Goal: Task Accomplishment & Management: Use online tool/utility

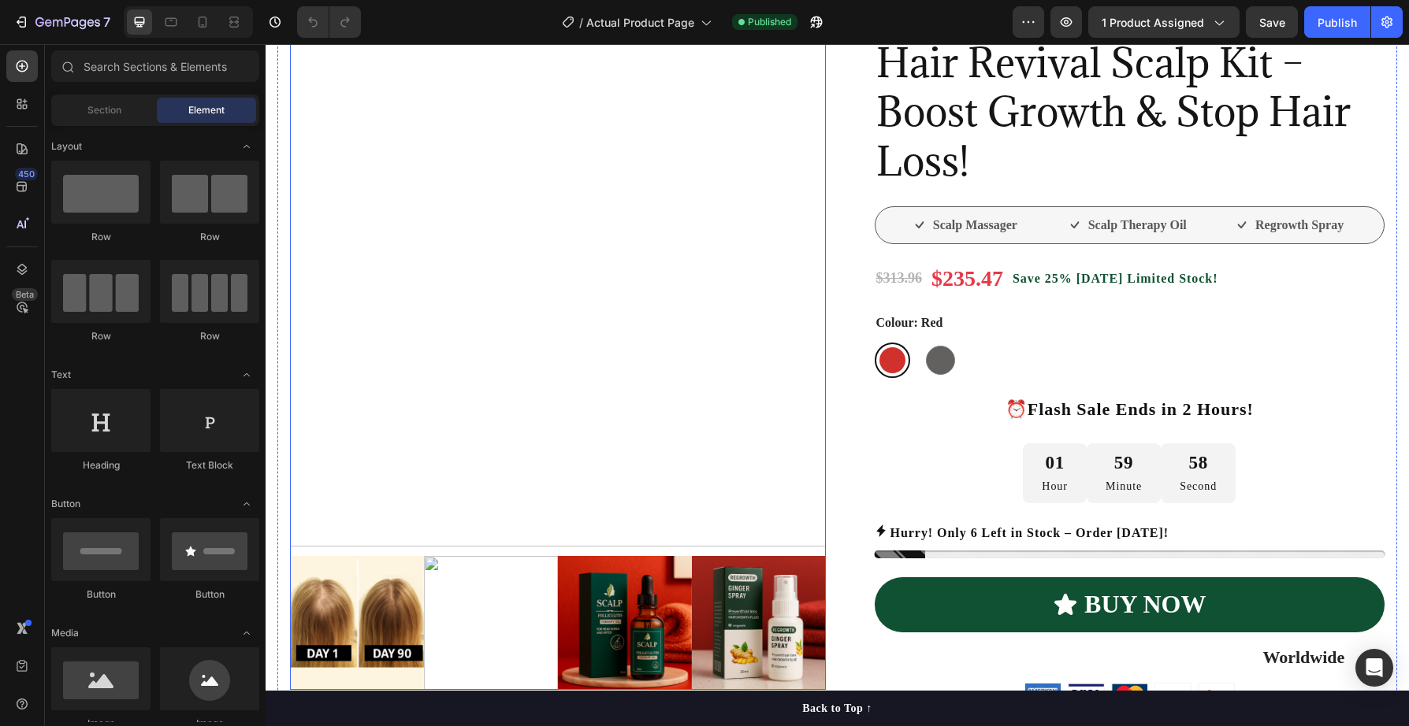
scroll to position [257, 0]
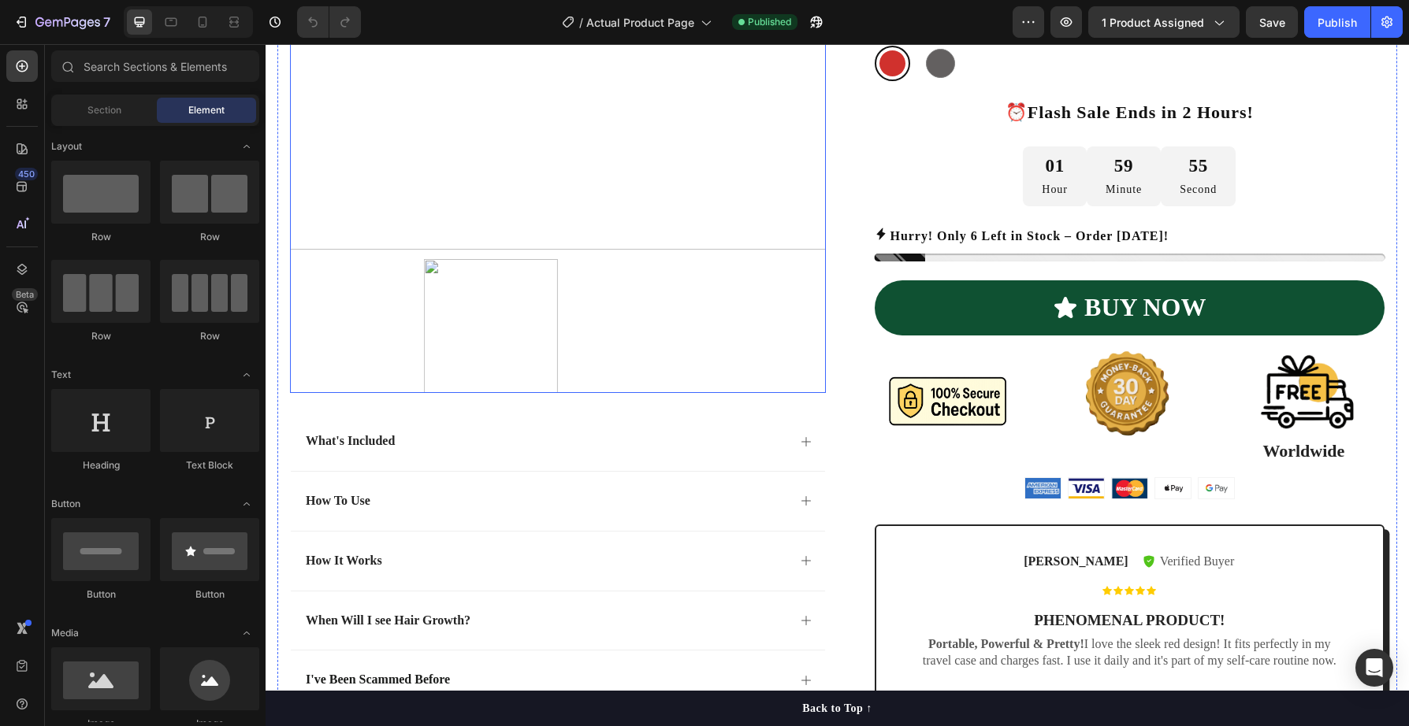
scroll to position [176, 0]
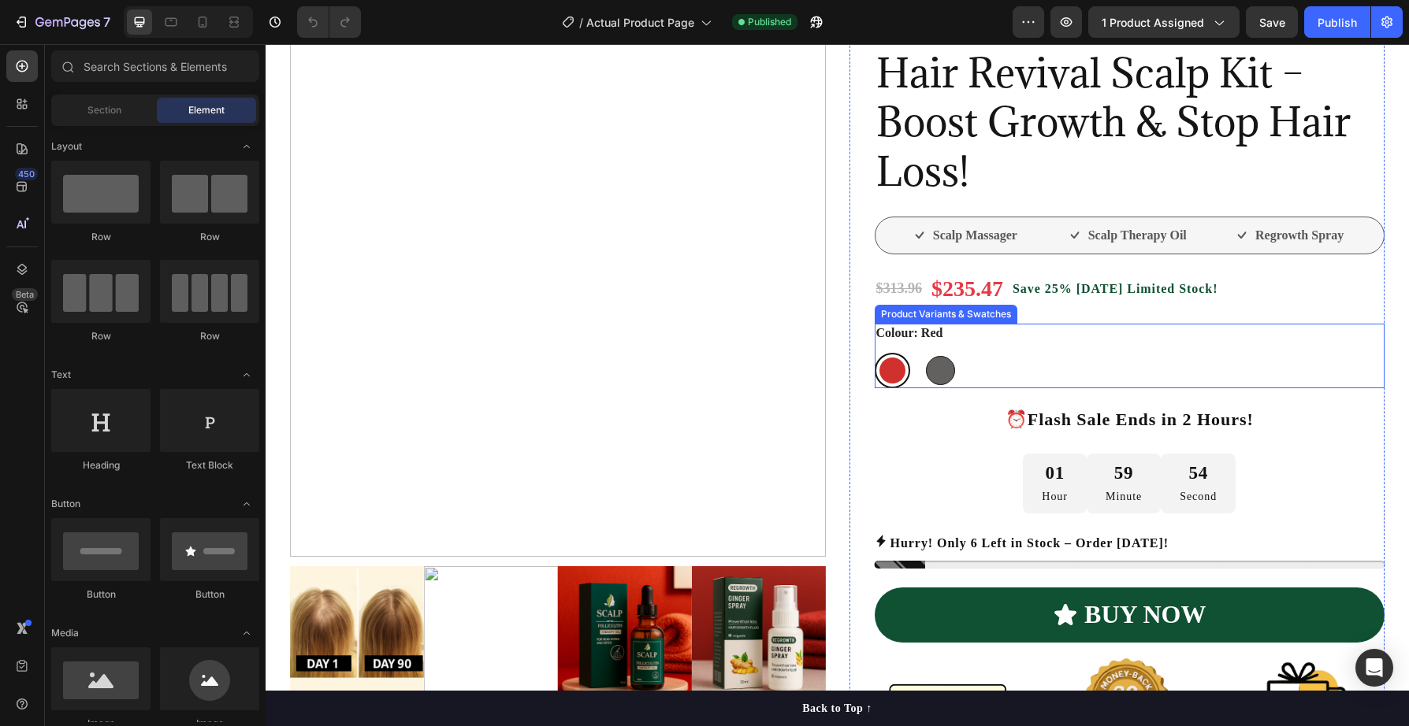
click at [949, 374] on div at bounding box center [940, 370] width 29 height 29
click at [923, 353] on input "Grey Grey" at bounding box center [922, 352] width 1 height 1
radio input "true"
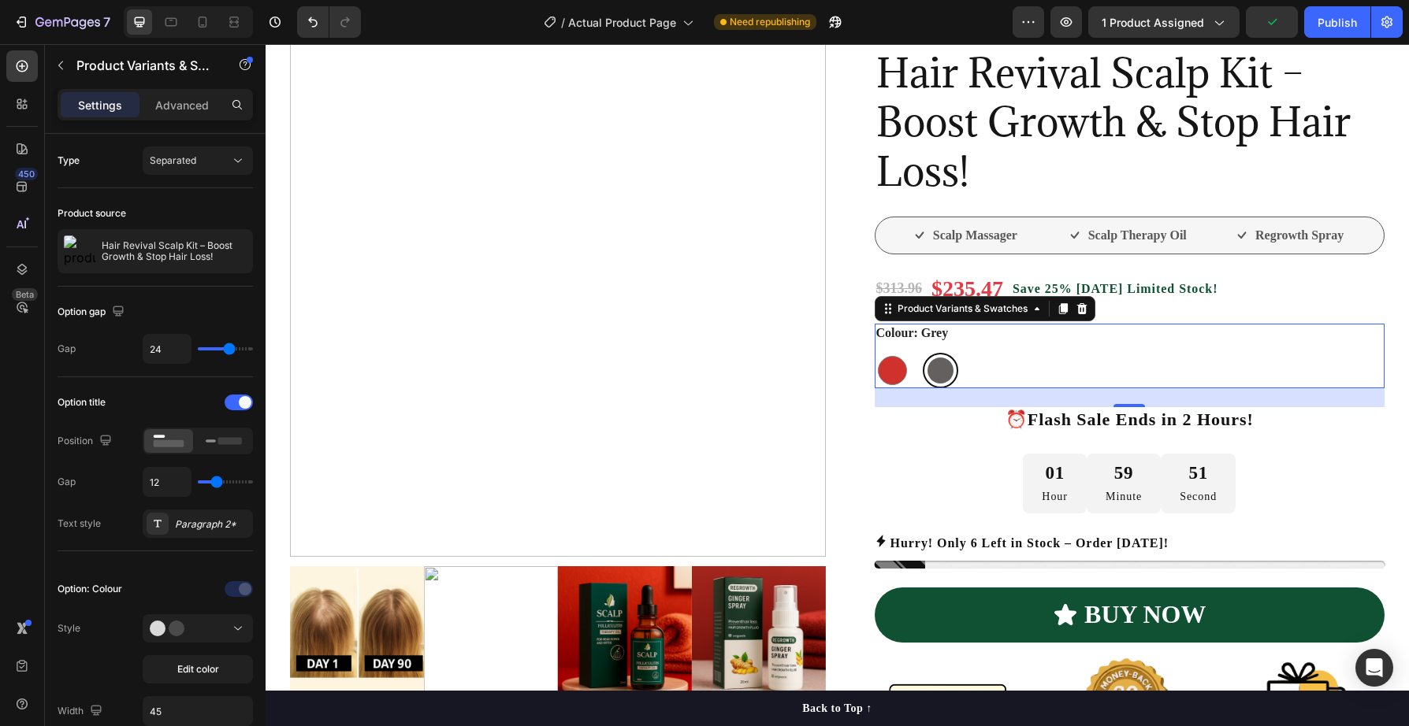
click at [945, 373] on div at bounding box center [940, 371] width 26 height 26
click at [923, 353] on input "Grey Grey" at bounding box center [922, 352] width 1 height 1
click at [883, 376] on div at bounding box center [892, 370] width 29 height 29
click at [874, 353] on input "Red Red" at bounding box center [874, 352] width 1 height 1
radio input "true"
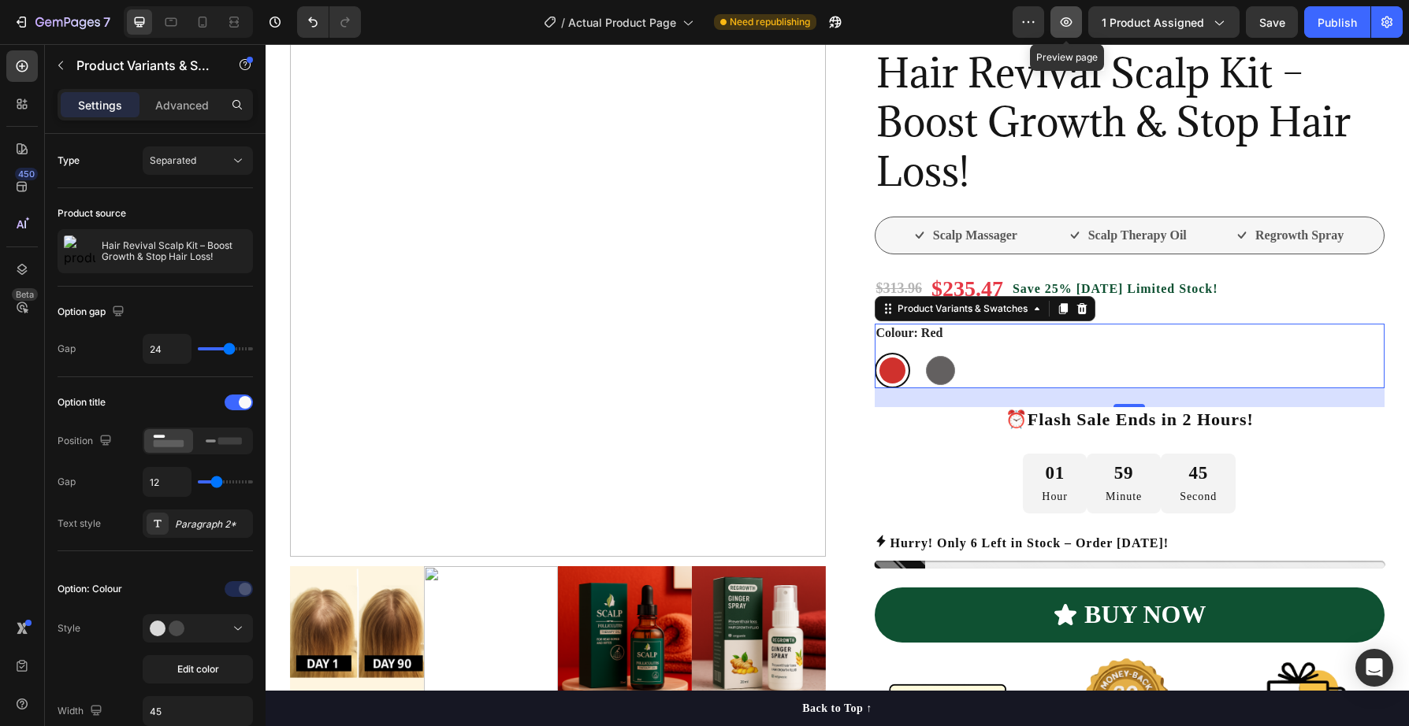
click at [1068, 22] on icon "button" at bounding box center [1066, 22] width 16 height 16
drag, startPoint x: 1065, startPoint y: 21, endPoint x: 958, endPoint y: 19, distance: 107.2
click at [958, 19] on div "7 Version history / Actual Product Page Need republishing Preview 1 product ass…" at bounding box center [704, 22] width 1409 height 45
click at [1069, 19] on icon "button" at bounding box center [1066, 22] width 16 height 16
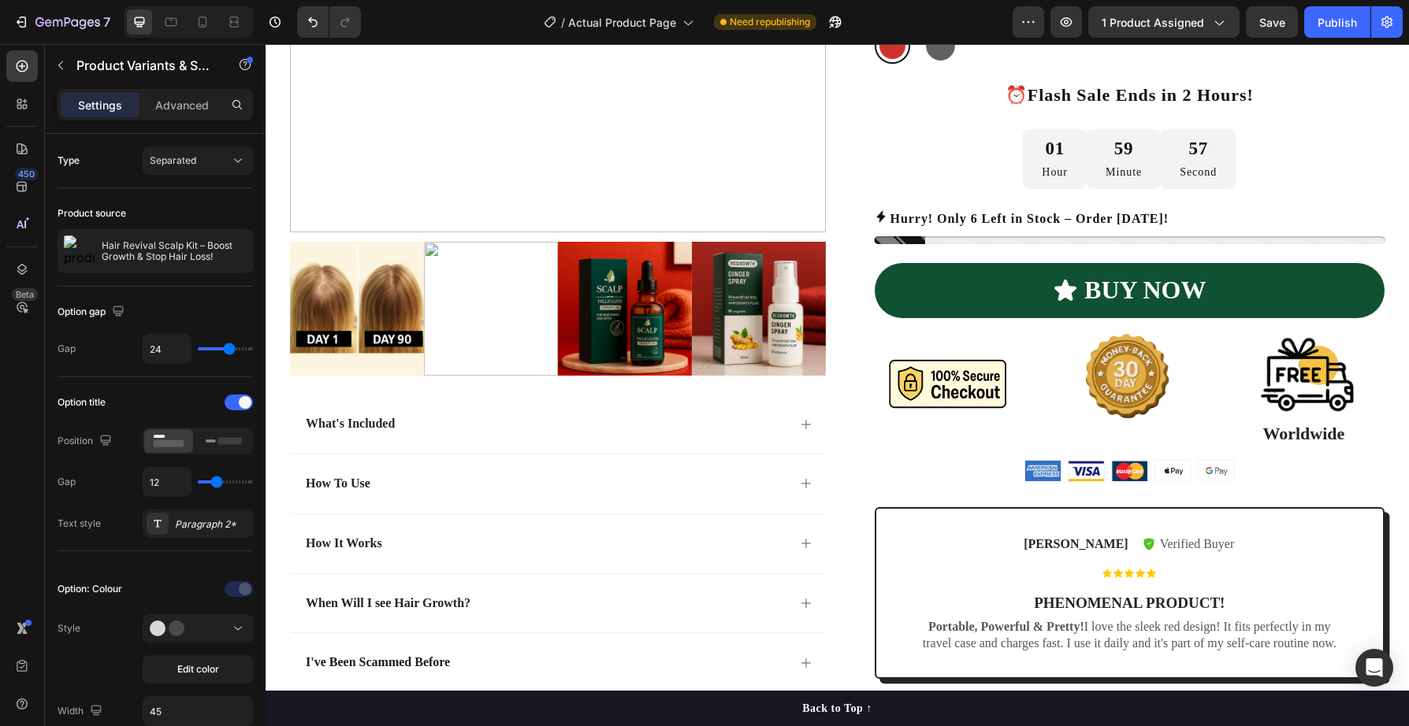
scroll to position [500, 0]
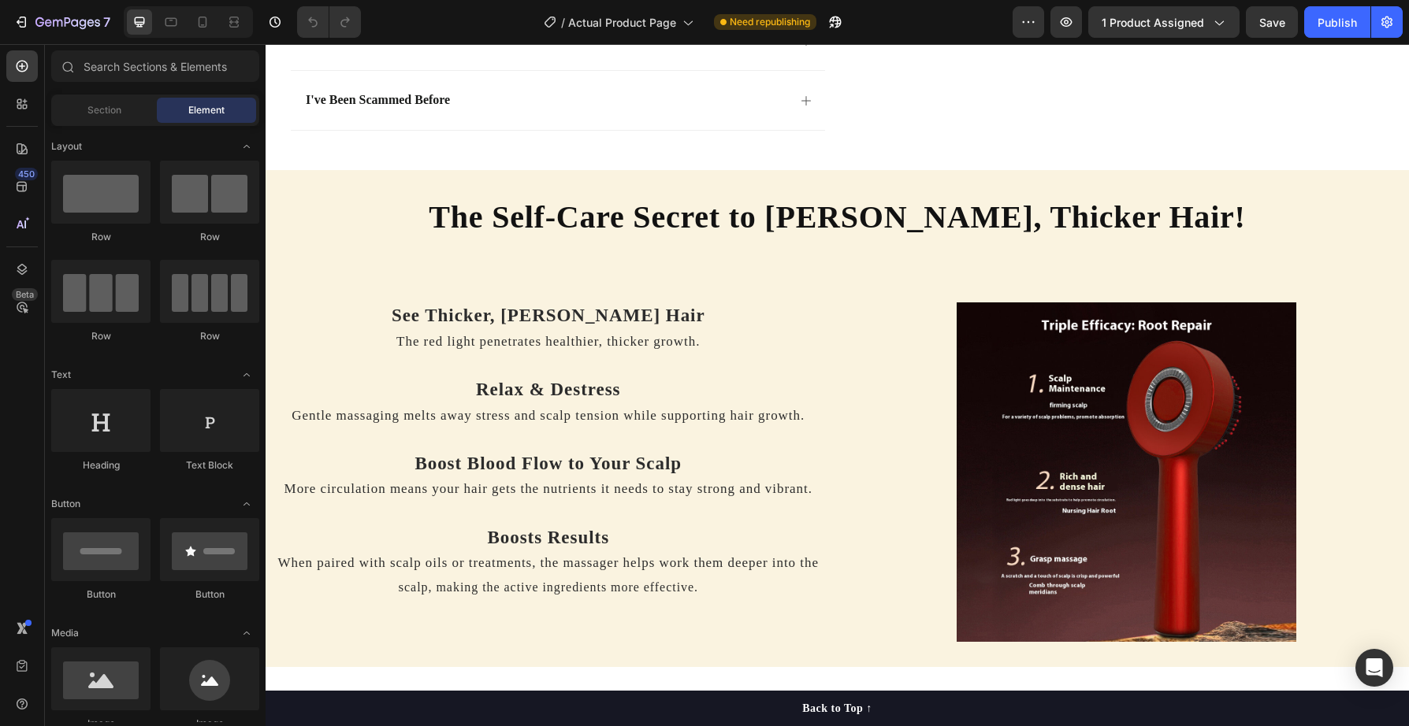
scroll to position [1053, 0]
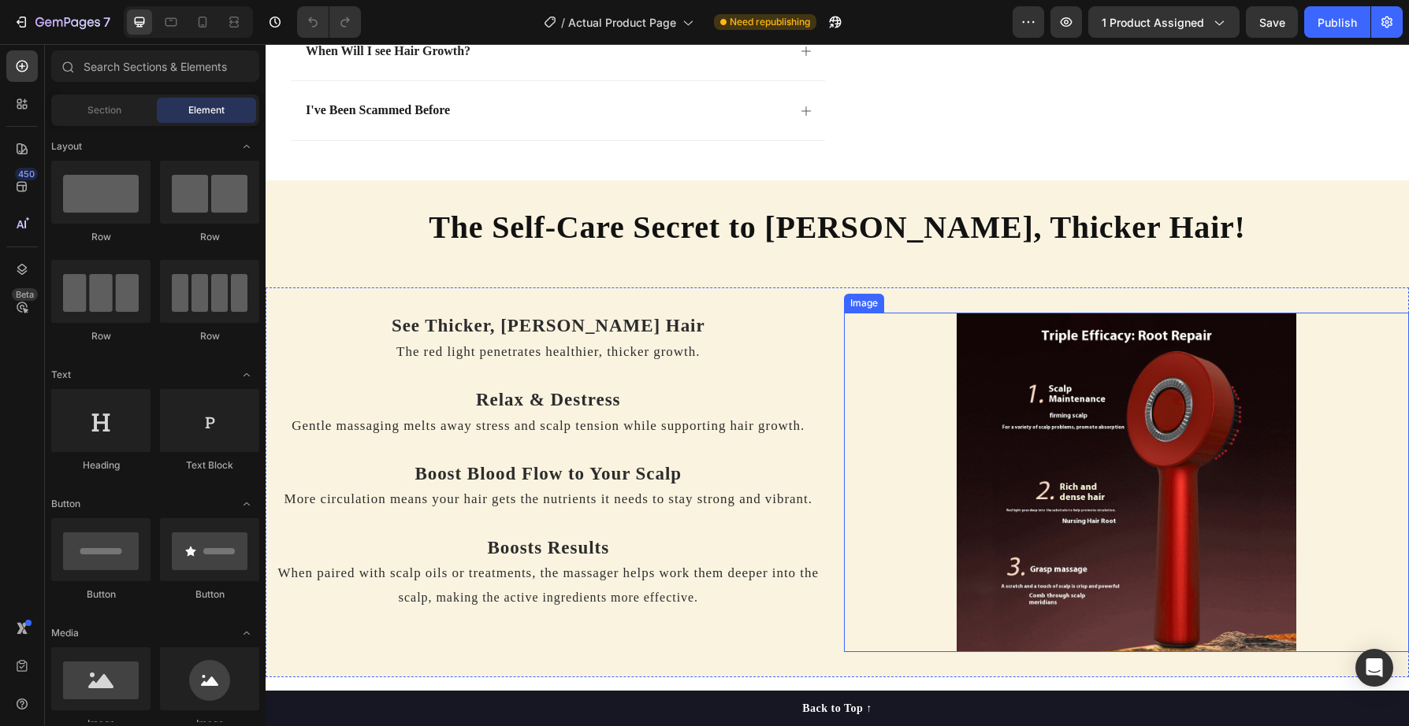
click at [1065, 491] on img at bounding box center [1126, 483] width 340 height 340
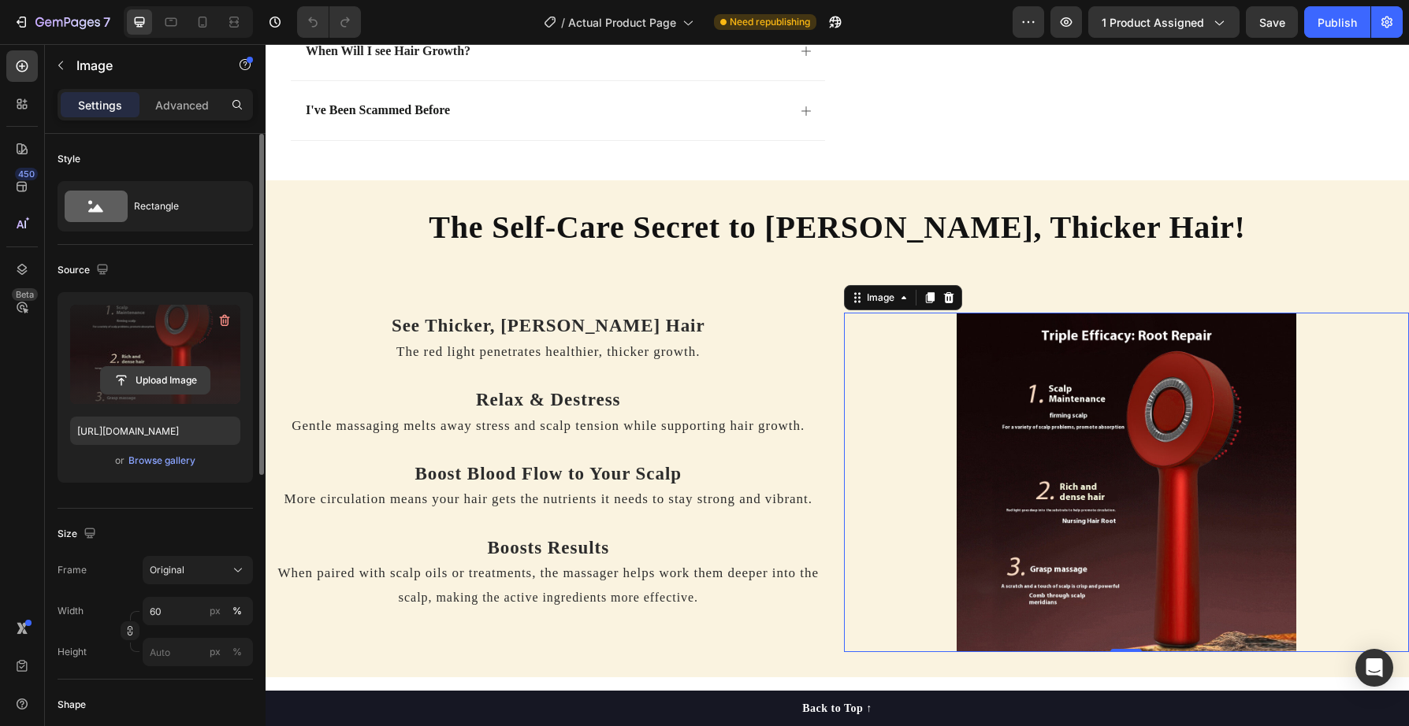
click at [158, 381] on input "file" at bounding box center [155, 380] width 109 height 27
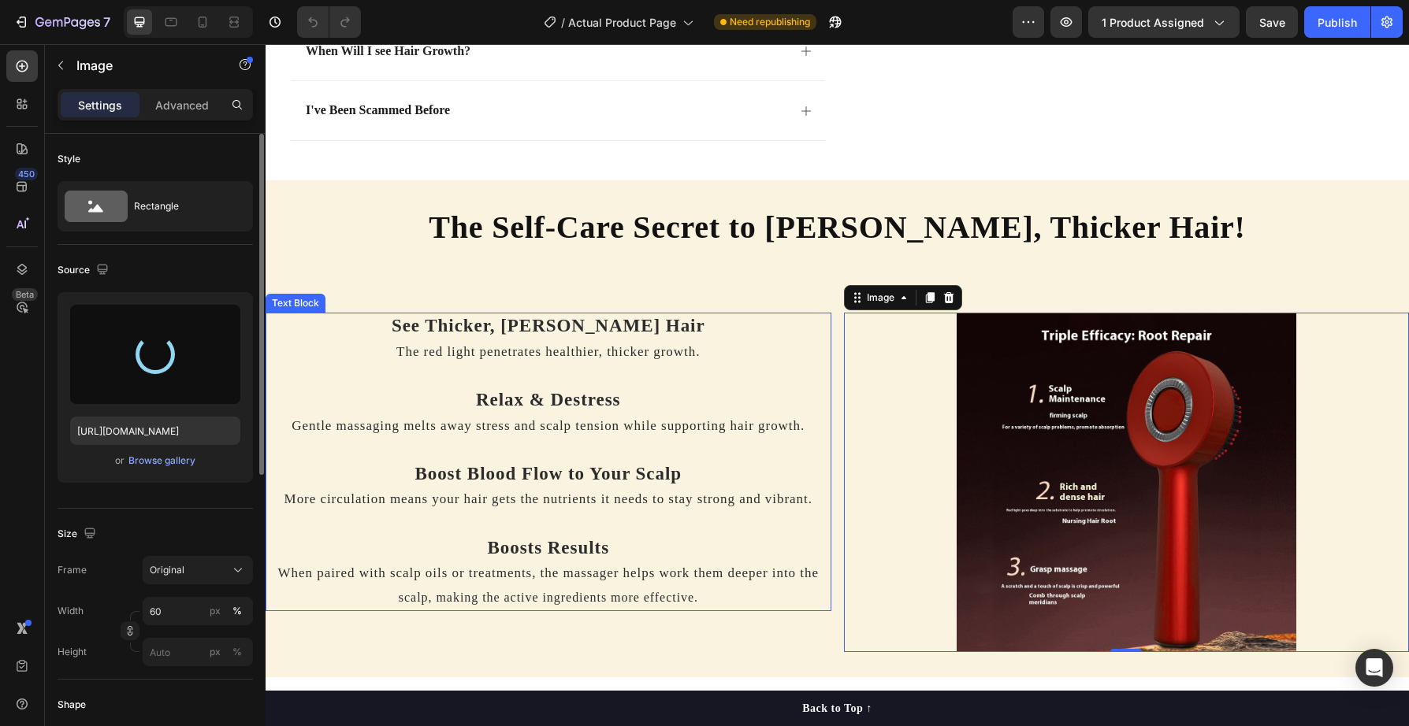
type input "https://cdn.shopify.com/s/files/1/0738/7168/7893/files/gempages_579959335975649…"
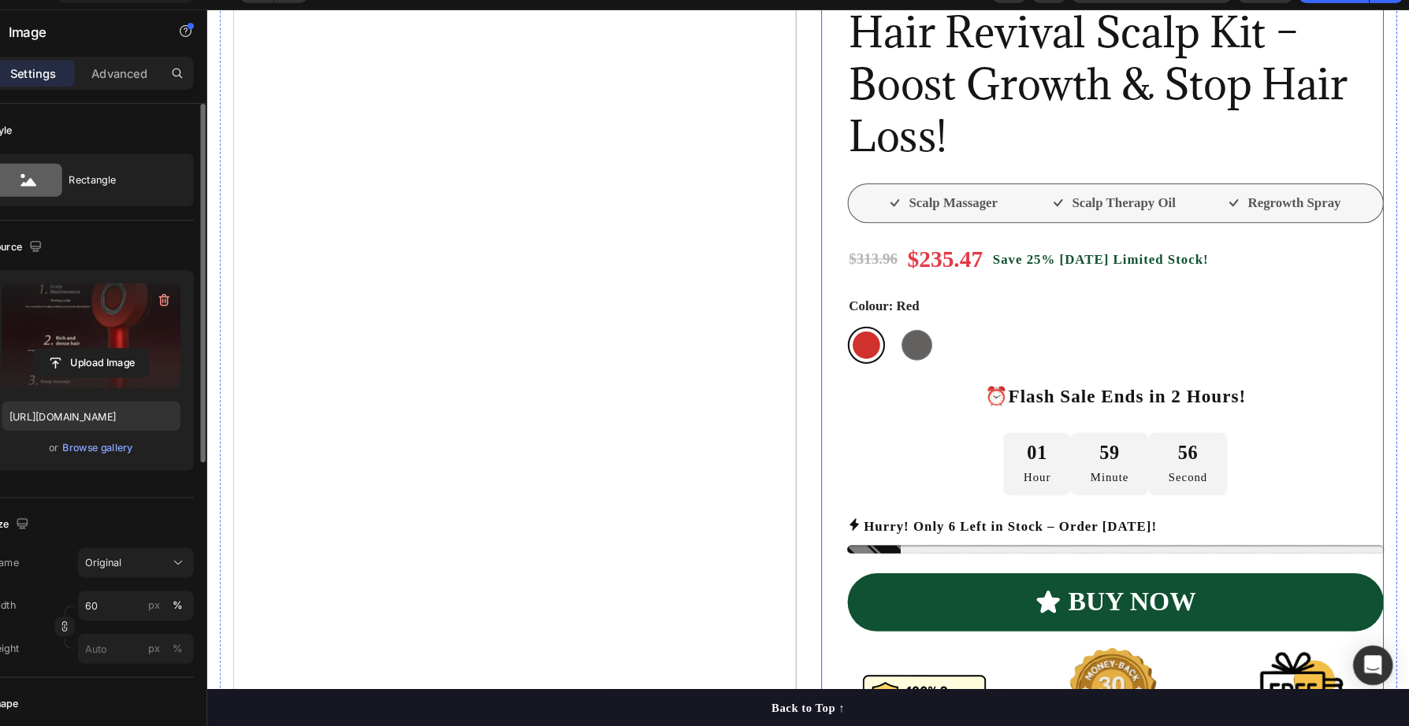
scroll to position [0, 0]
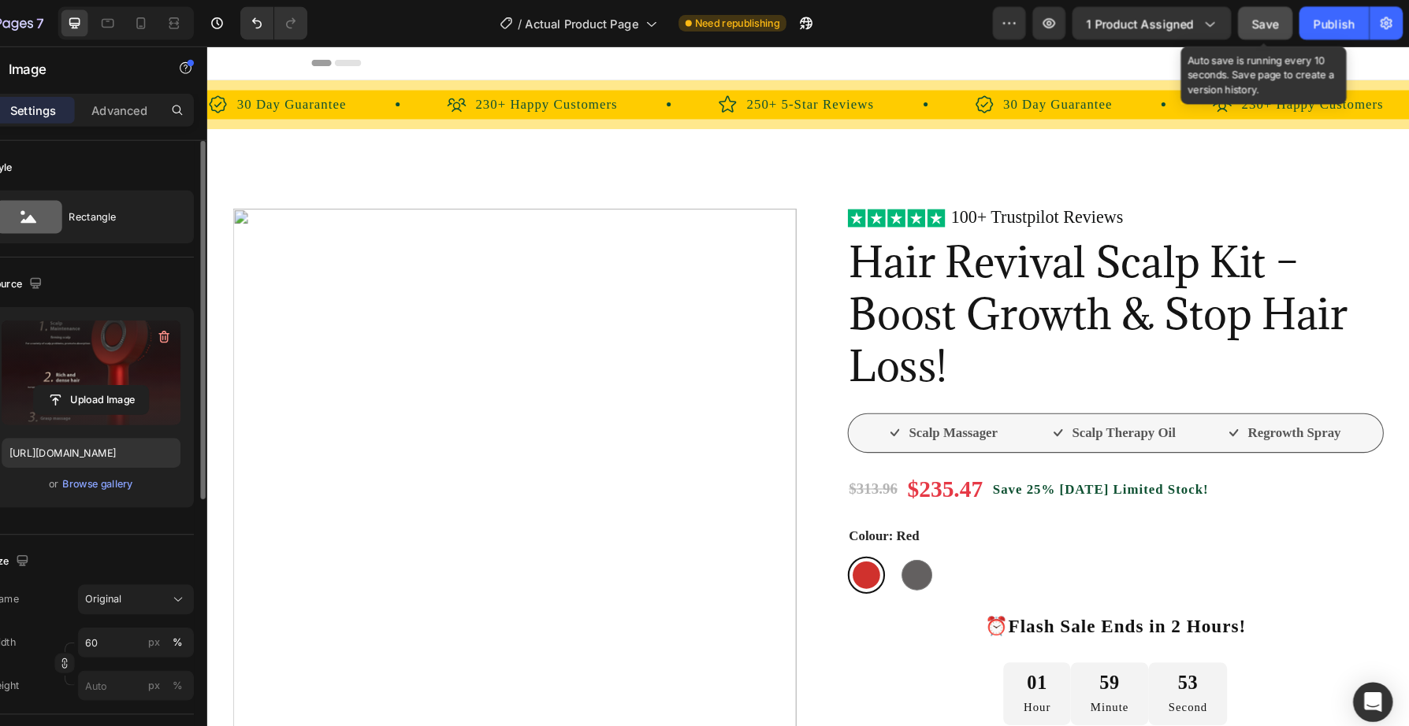
click at [1278, 19] on span "Save" at bounding box center [1272, 22] width 26 height 13
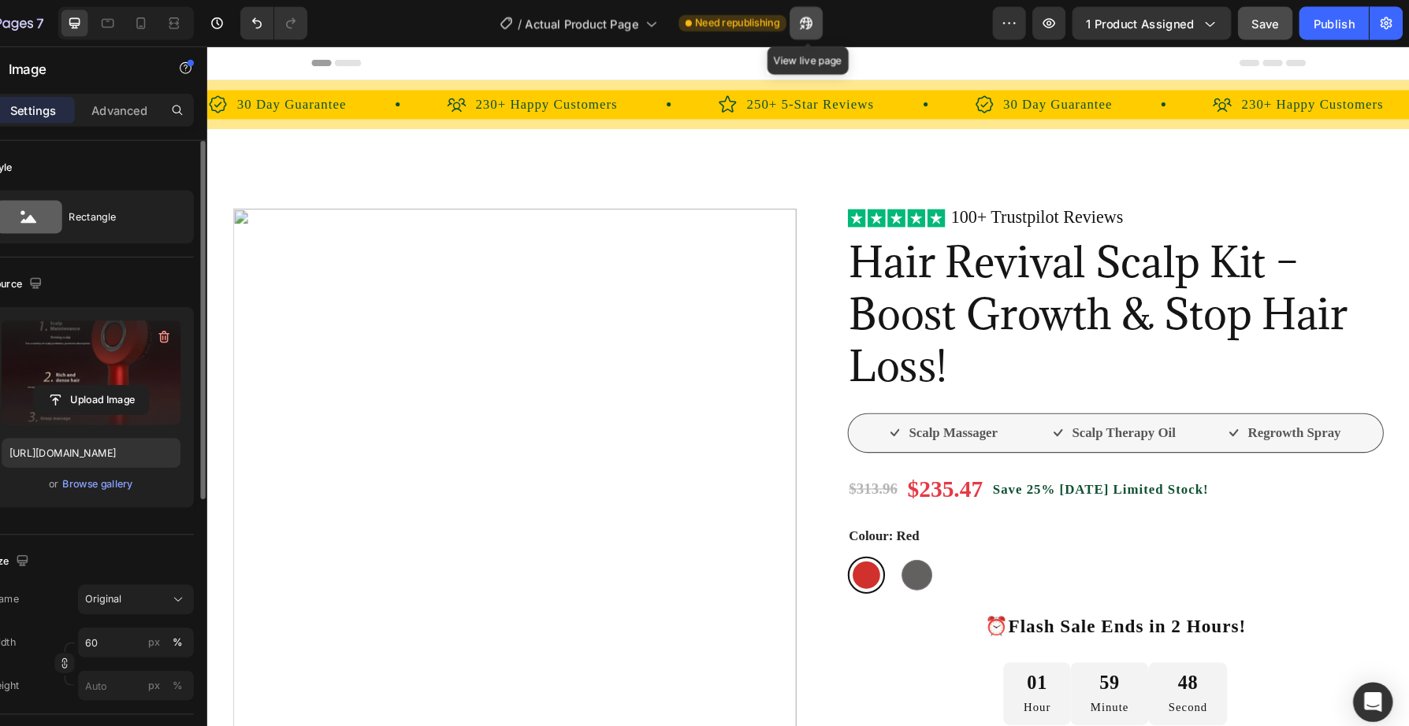
click at [833, 24] on icon "button" at bounding box center [831, 26] width 4 height 4
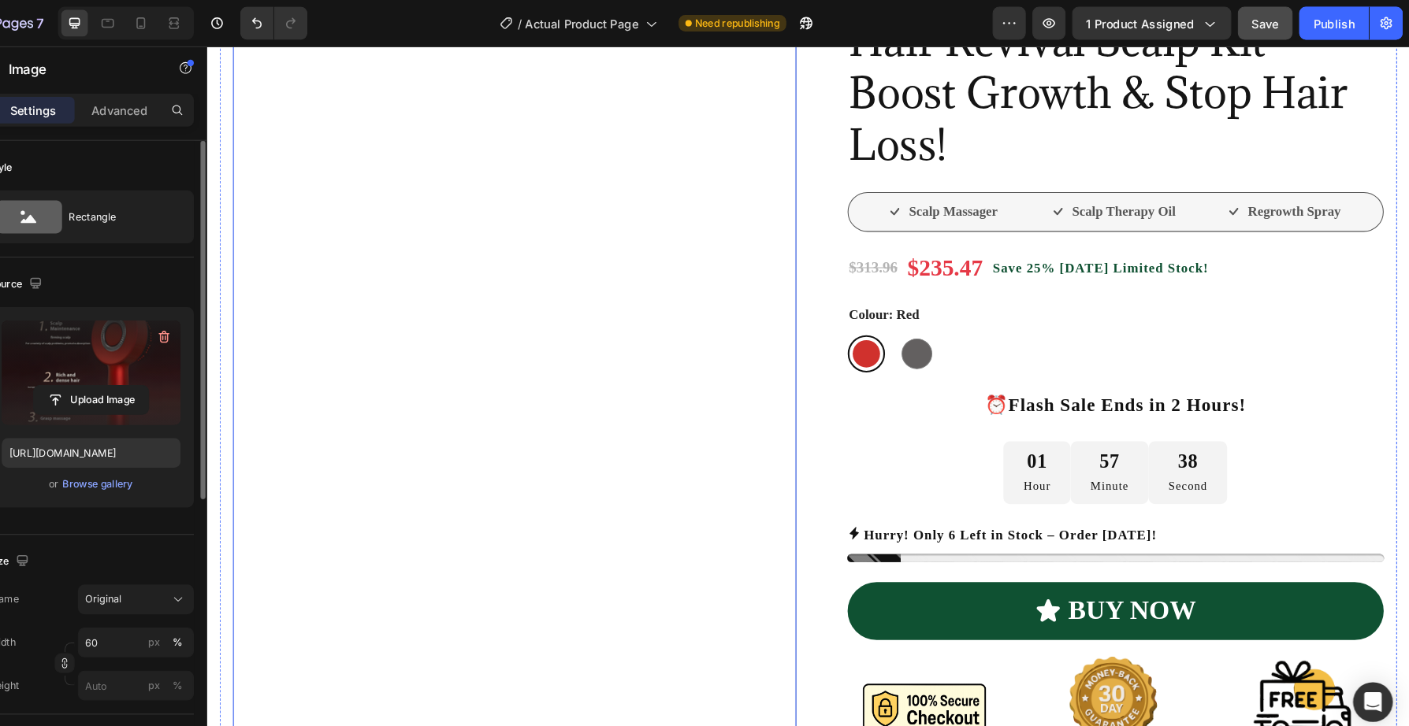
scroll to position [225, 0]
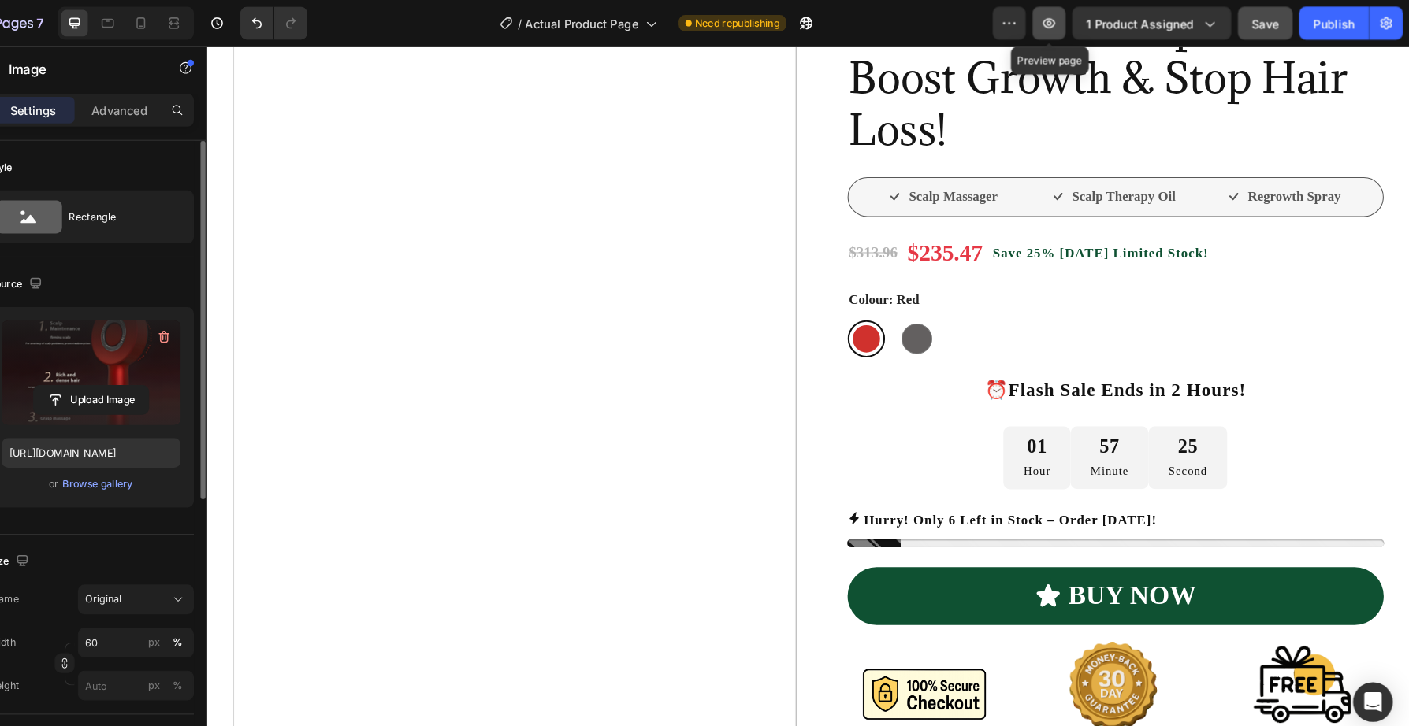
click at [1062, 24] on icon "button" at bounding box center [1066, 22] width 16 height 16
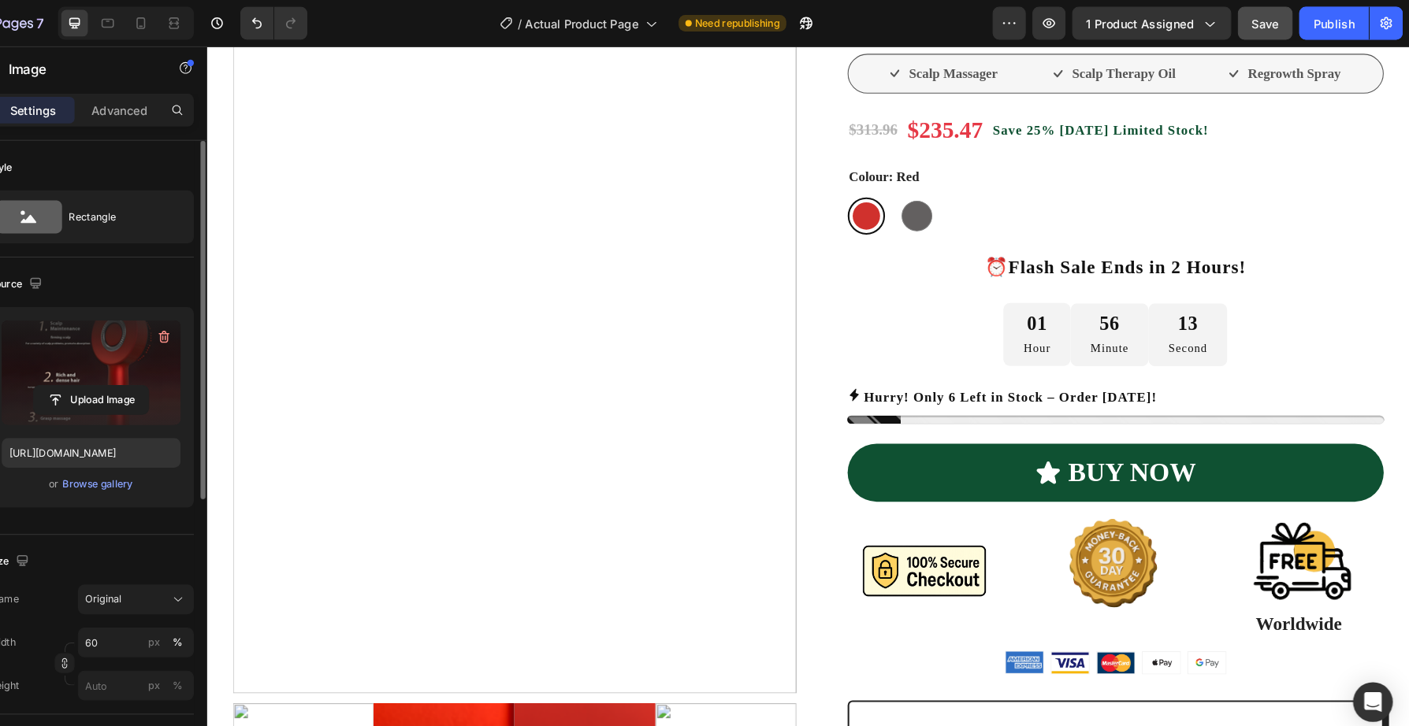
scroll to position [0, 0]
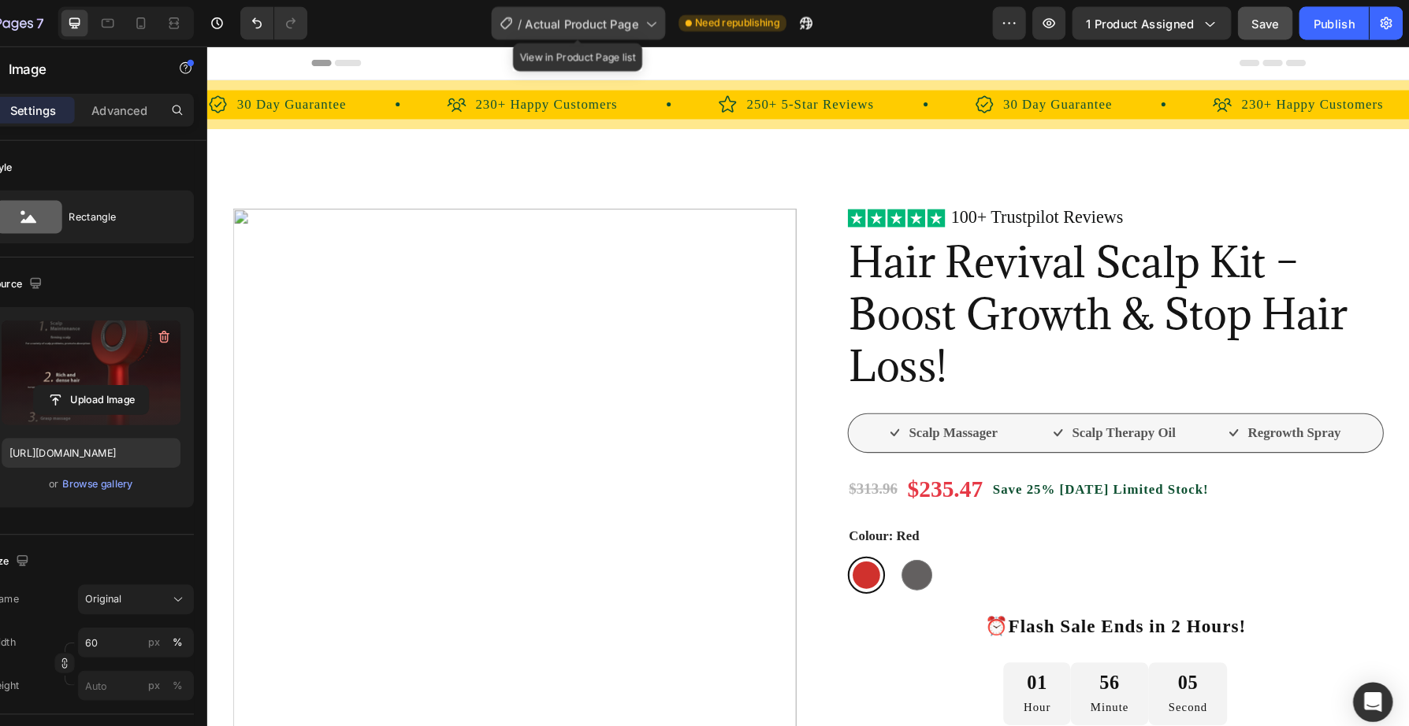
click at [655, 24] on span "Actual Product Page" at bounding box center [622, 22] width 108 height 17
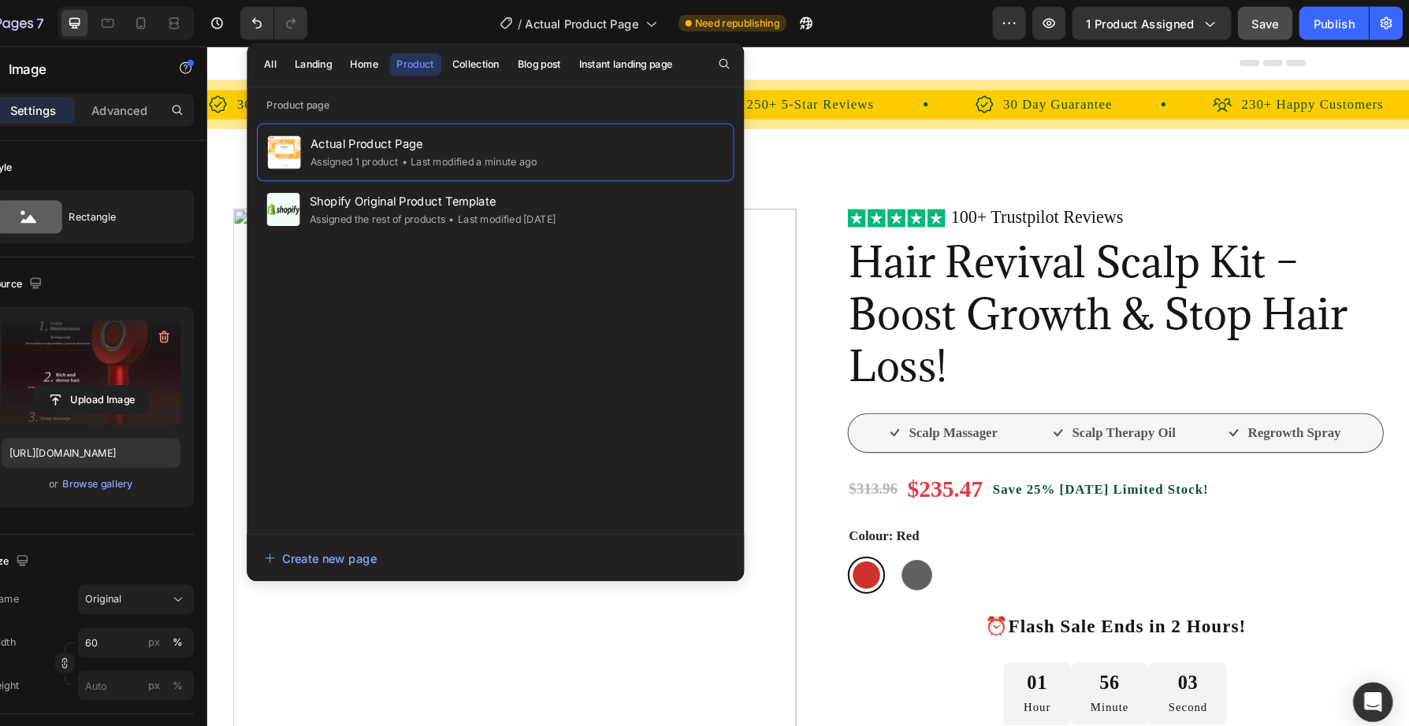
click at [355, 72] on div "All Landing Home Product Collection Blog post Instant landing page" at bounding box center [513, 61] width 421 height 41
click at [359, 66] on div "Landing" at bounding box center [366, 61] width 35 height 14
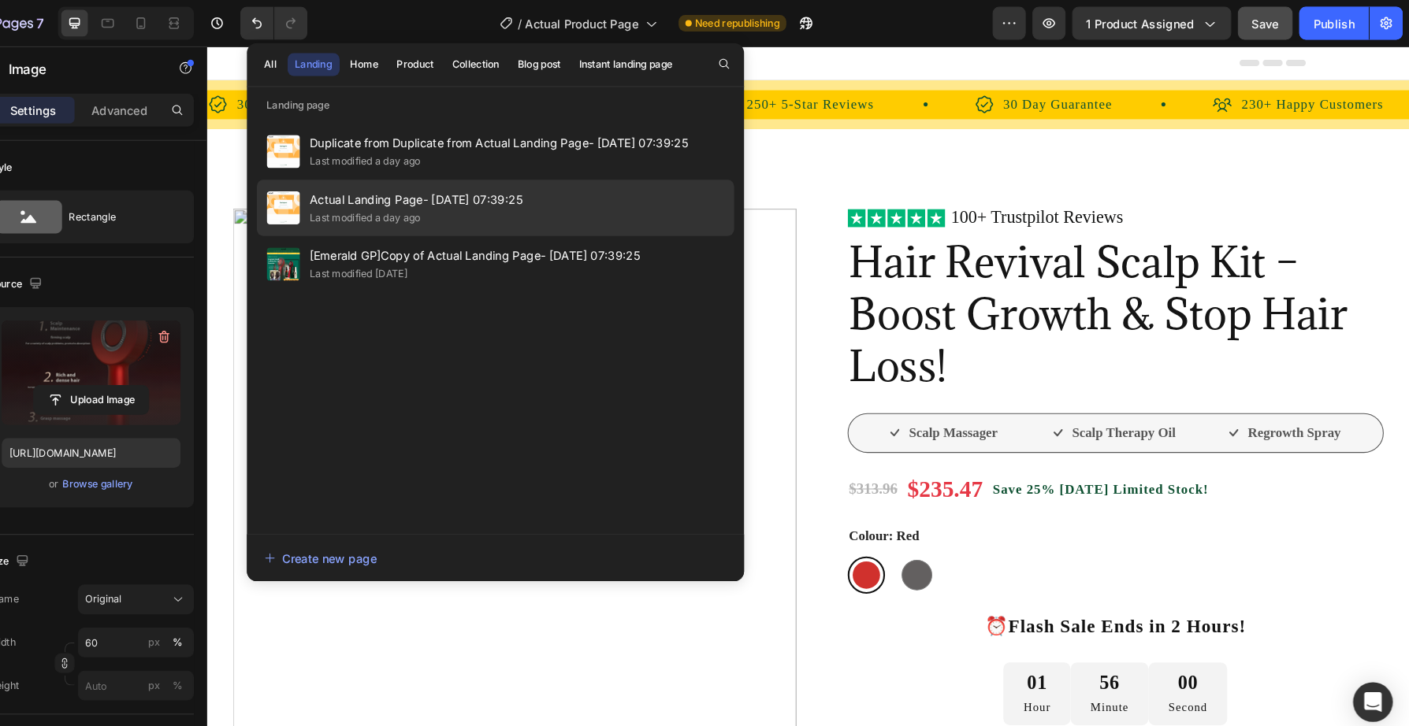
click at [466, 195] on span "Actual Landing Page- [DATE] 07:39:25" at bounding box center [464, 189] width 202 height 19
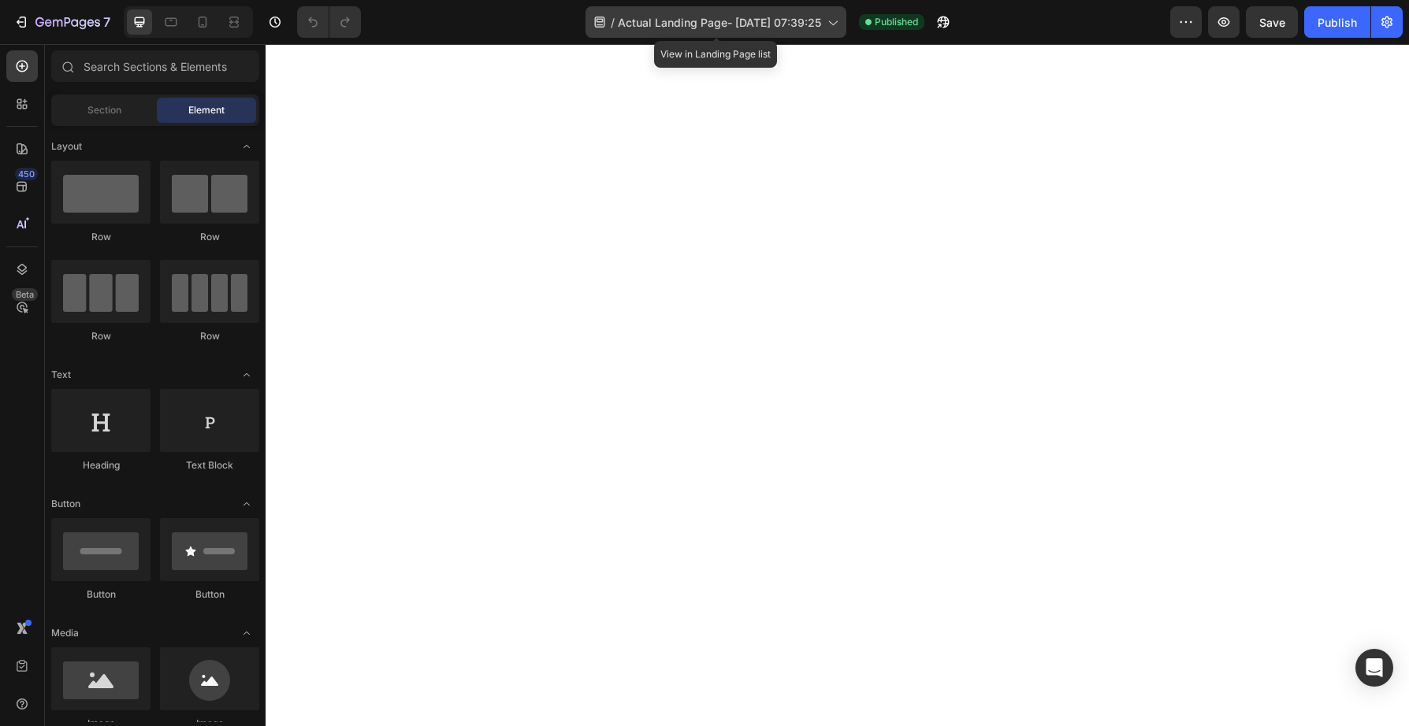
click at [718, 19] on span "Actual Landing Page- Aug 15, 07:39:25" at bounding box center [719, 22] width 203 height 17
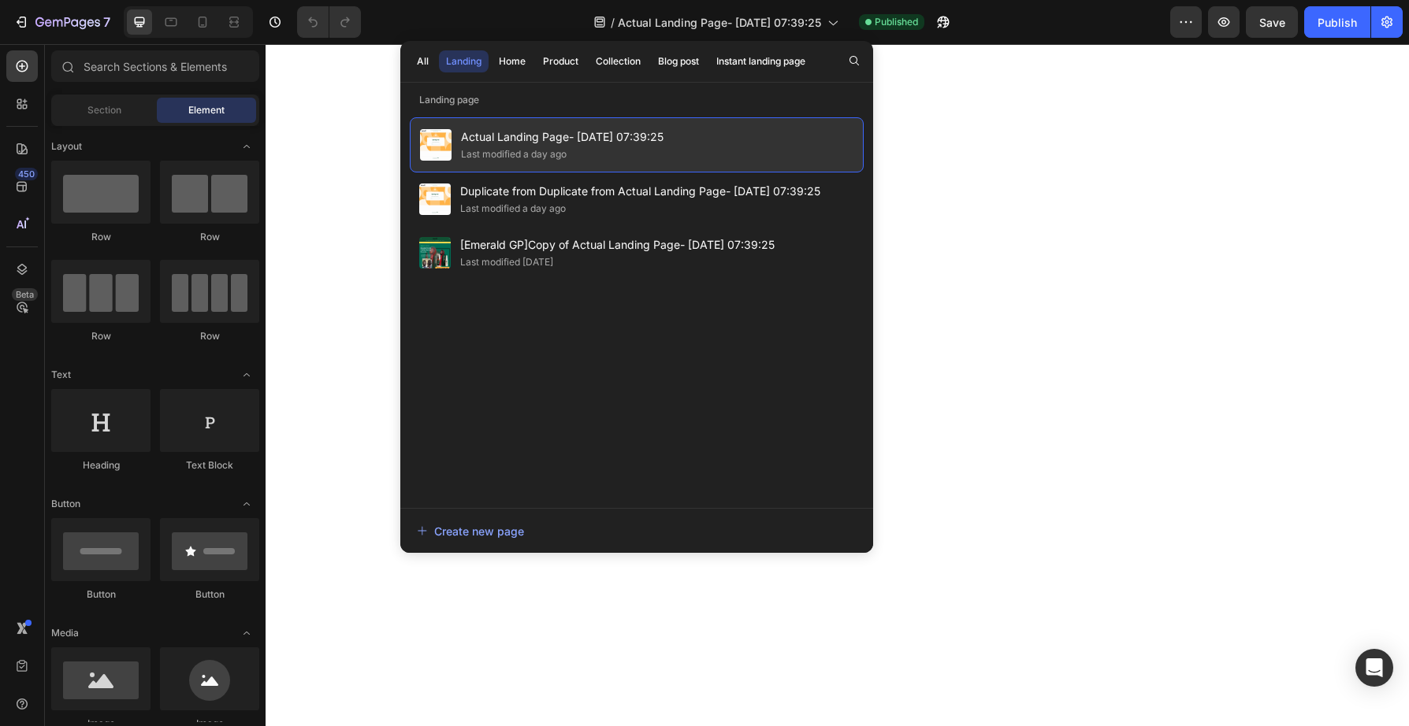
click at [605, 138] on span "Actual Landing Page- Aug 15, 07:39:25" at bounding box center [562, 137] width 202 height 19
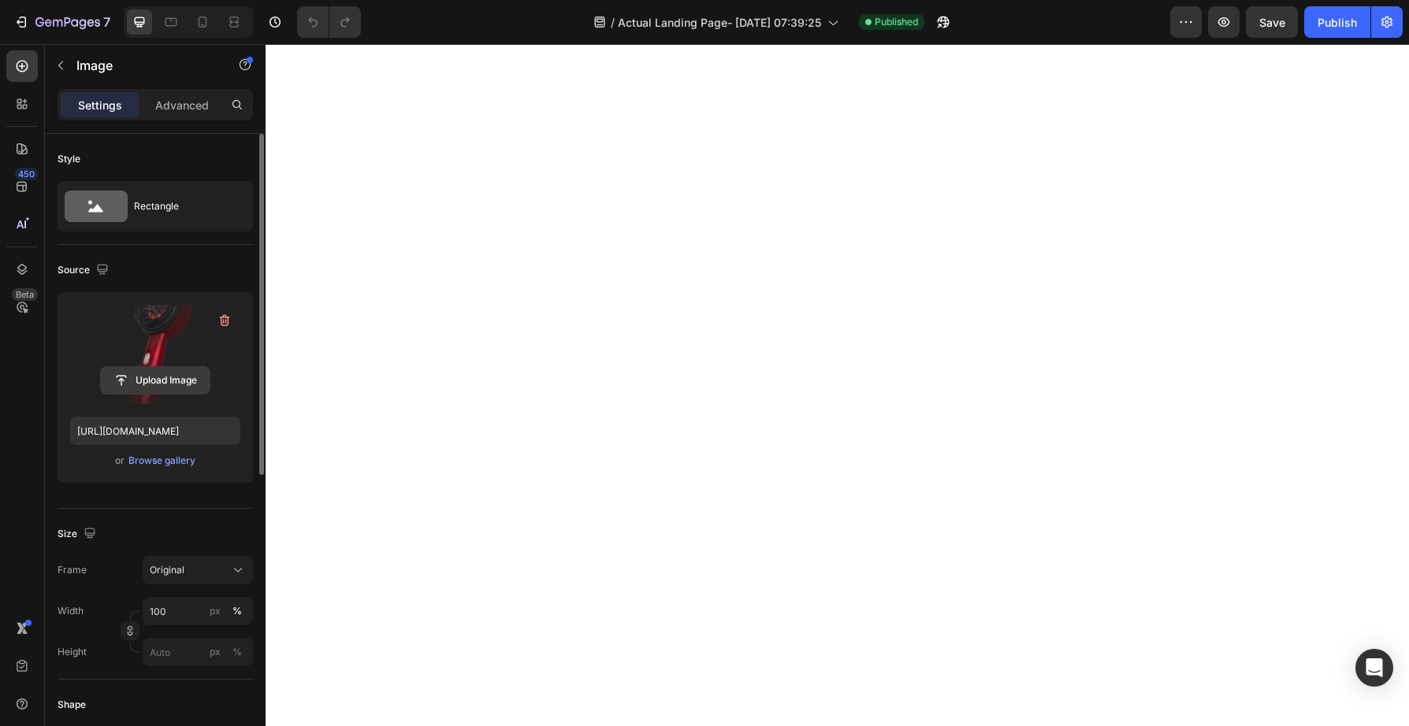
click at [173, 381] on input "file" at bounding box center [155, 380] width 109 height 27
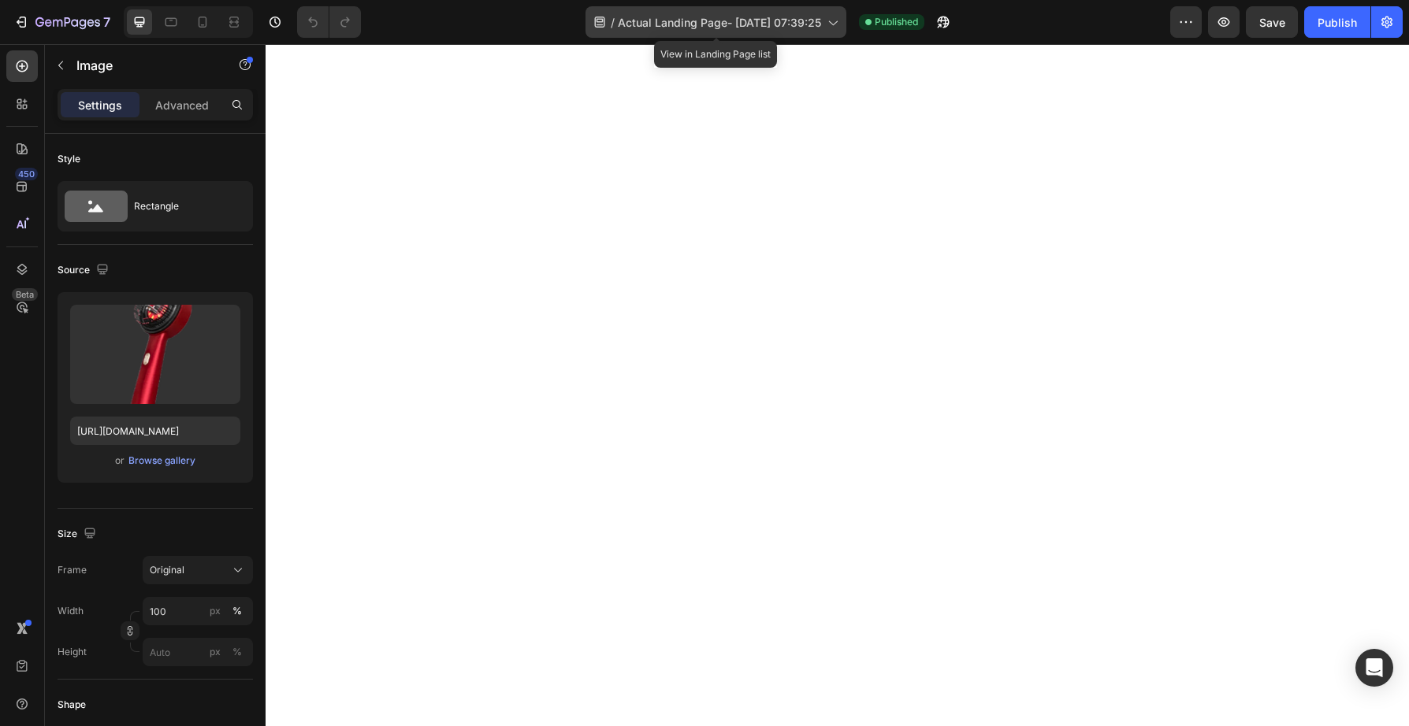
click at [685, 21] on span "Actual Landing Page- Aug 15, 07:39:25" at bounding box center [719, 22] width 203 height 17
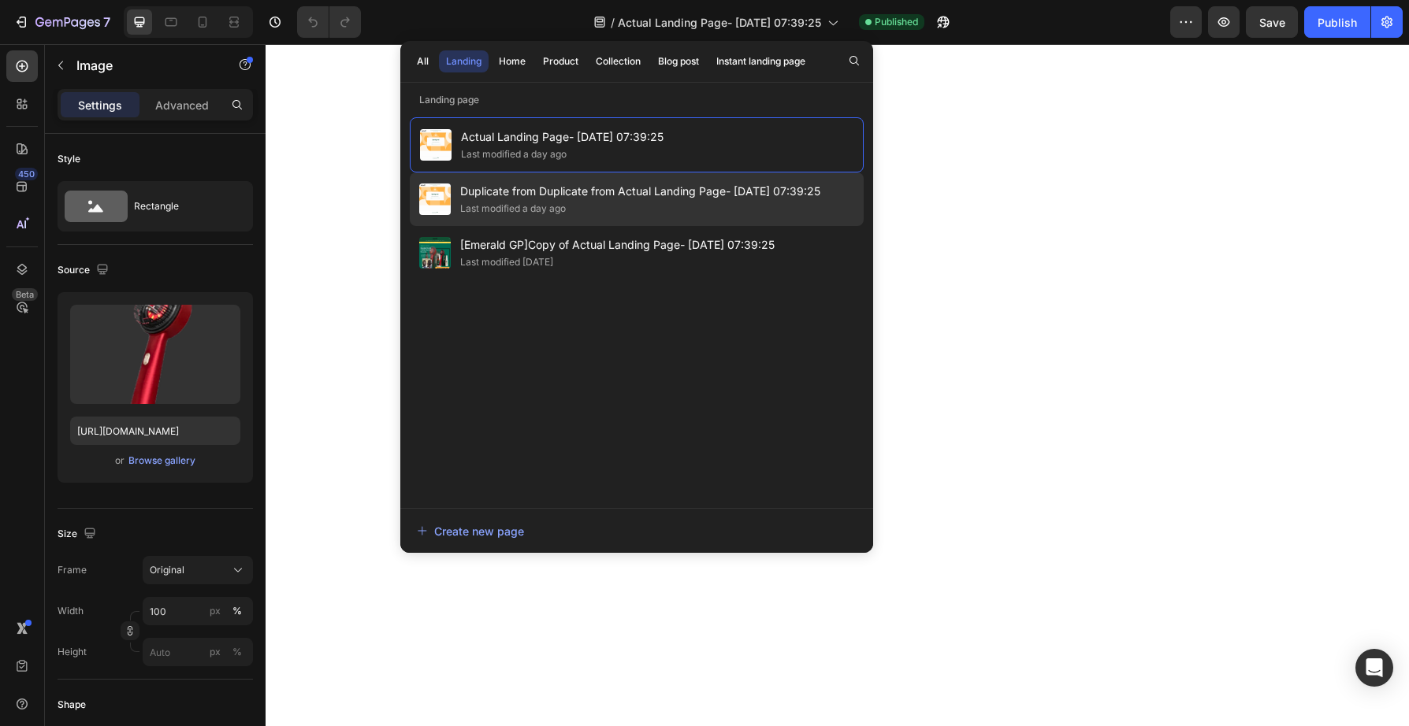
click at [596, 207] on div "Last modified a day ago" at bounding box center [640, 209] width 360 height 16
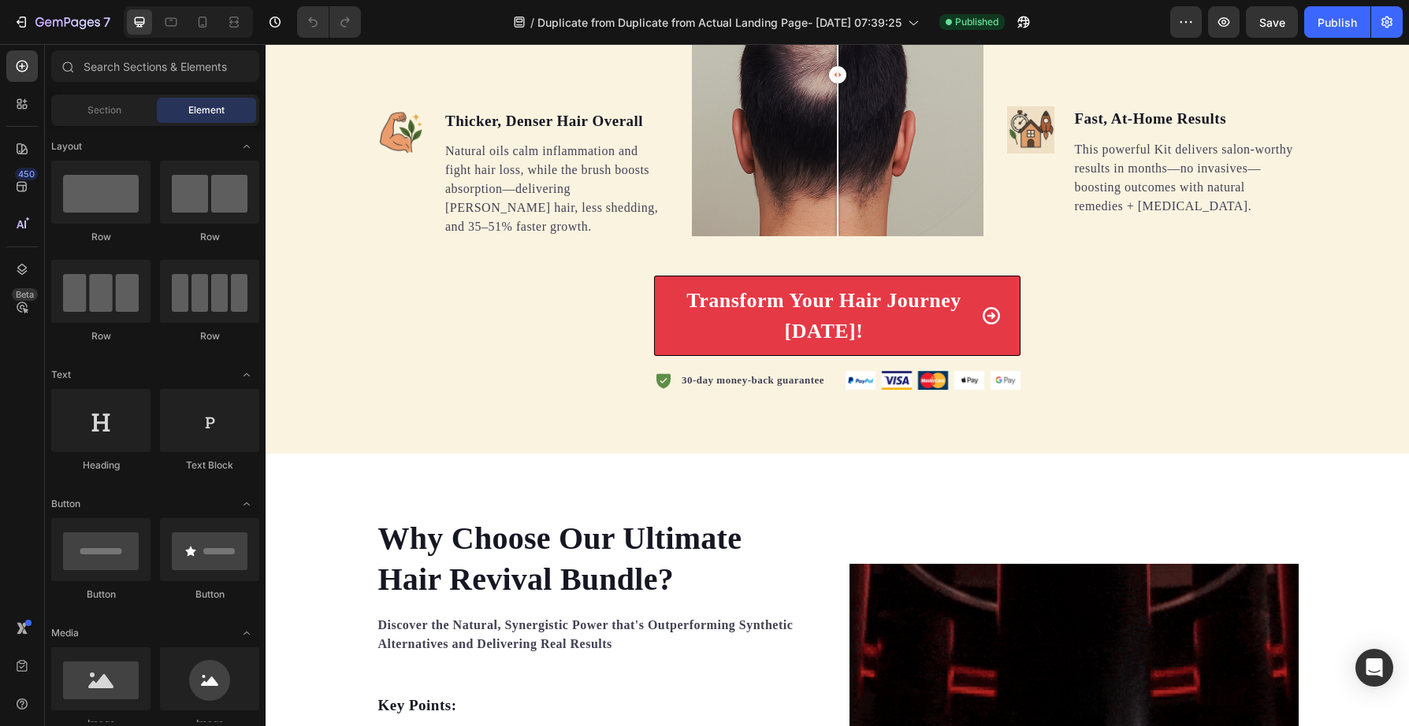
scroll to position [2147, 0]
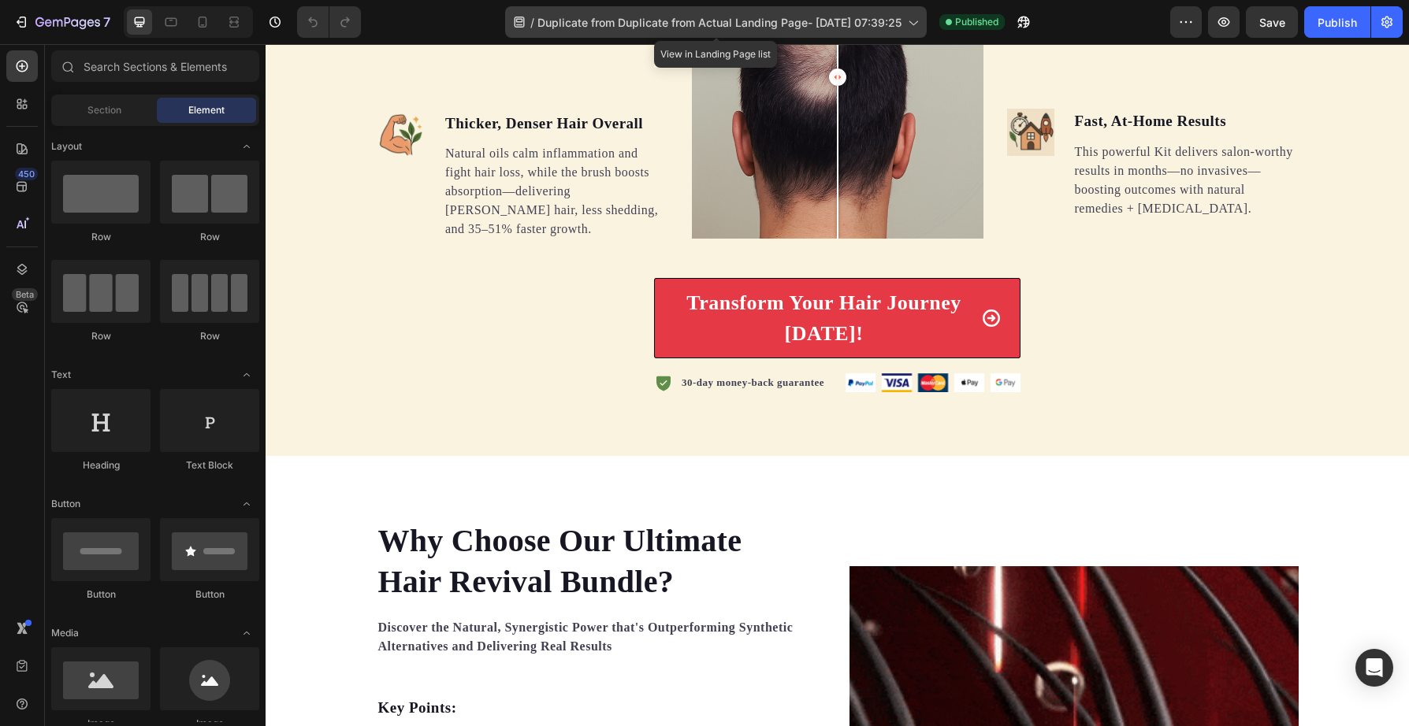
click at [733, 9] on div "/ Duplicate from Duplicate from Actual Landing Page- Aug 15, 07:39:25" at bounding box center [715, 22] width 421 height 32
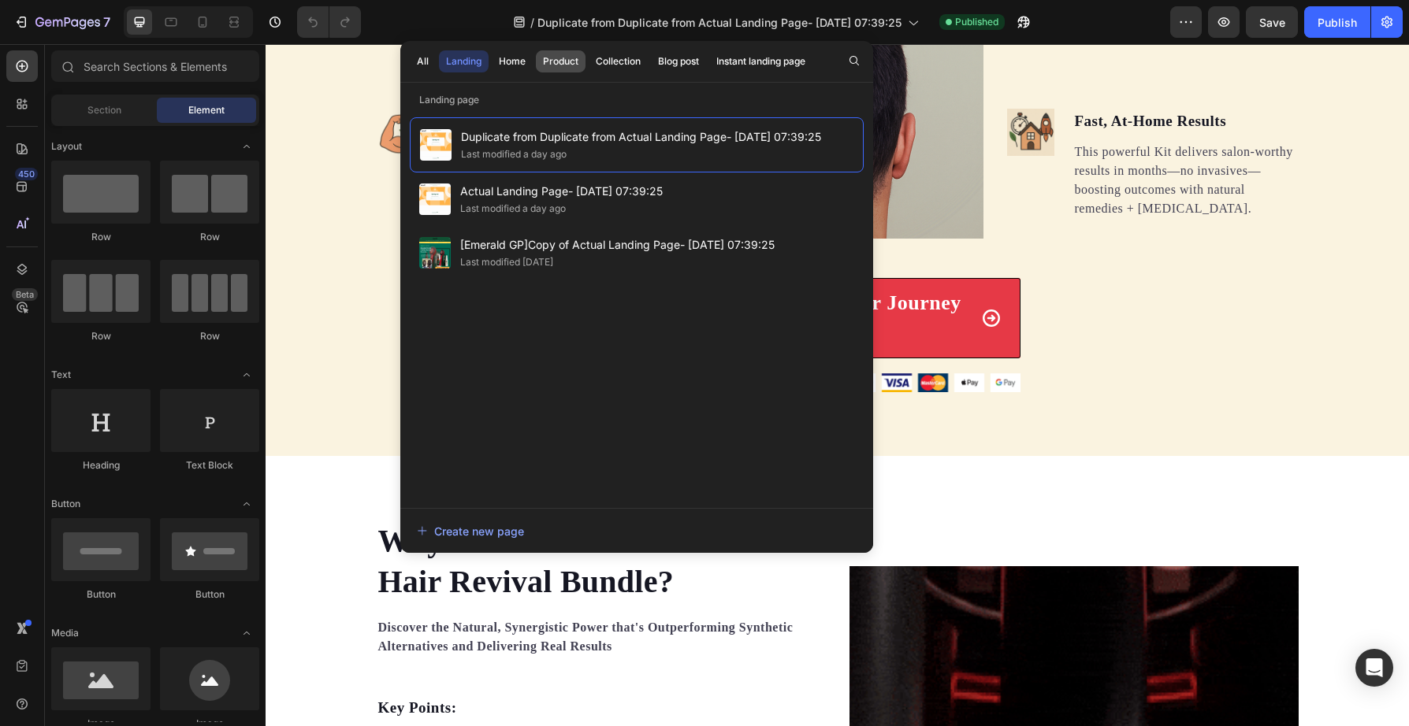
click at [563, 62] on div "Product" at bounding box center [560, 61] width 35 height 14
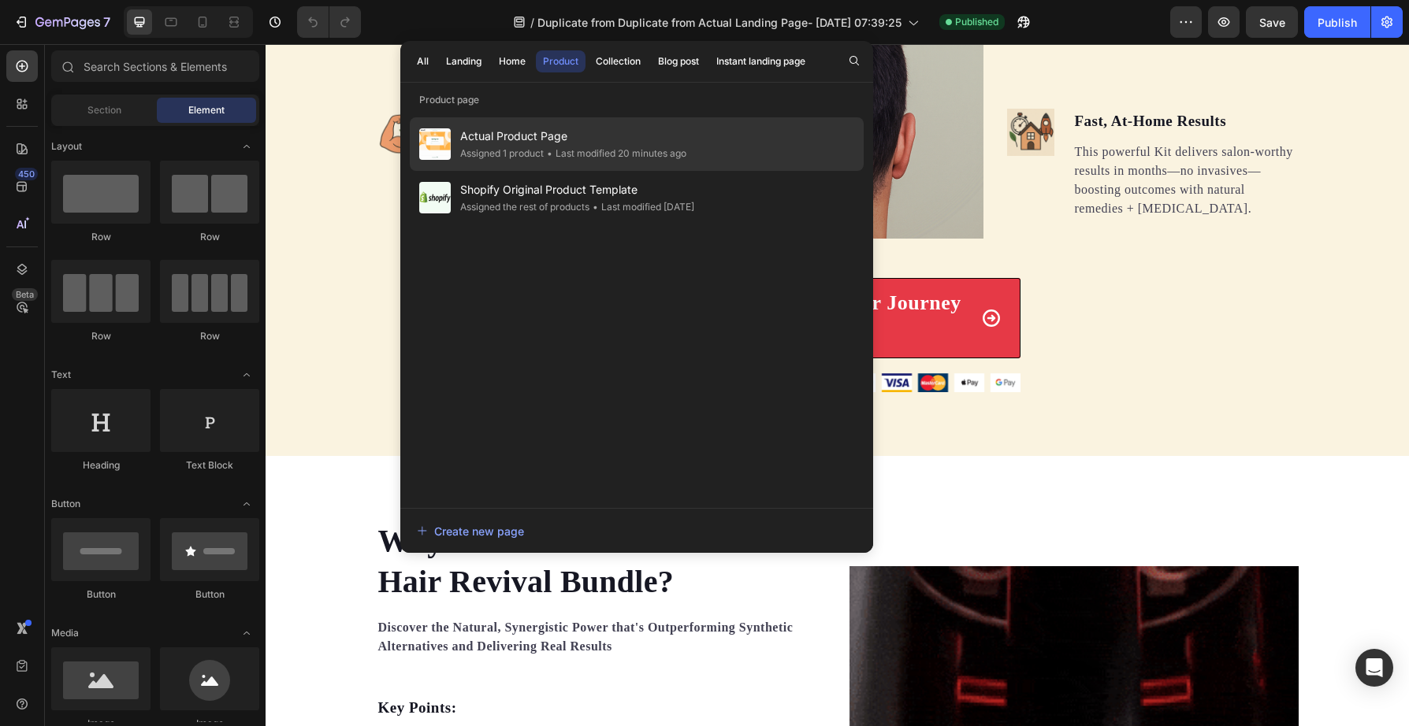
click at [560, 150] on div "• Last modified 20 minutes ago" at bounding box center [615, 154] width 143 height 16
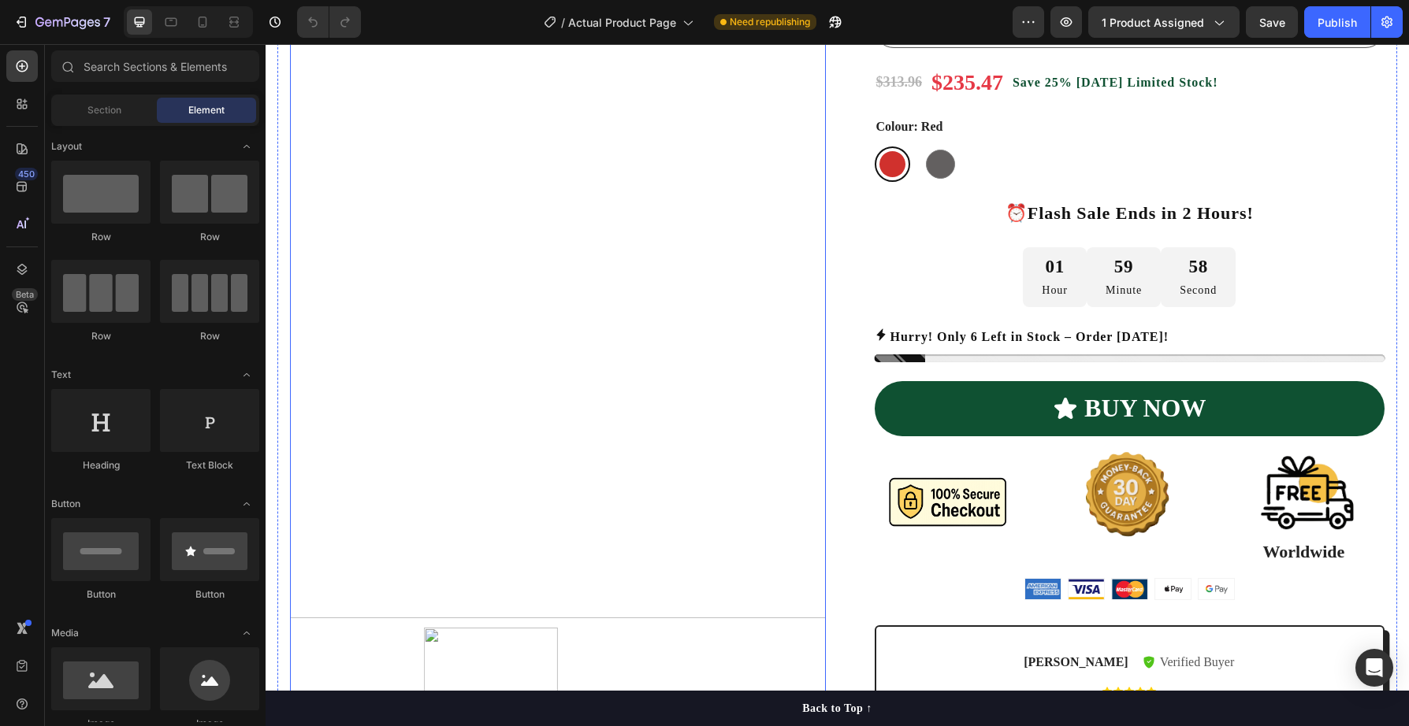
scroll to position [566, 0]
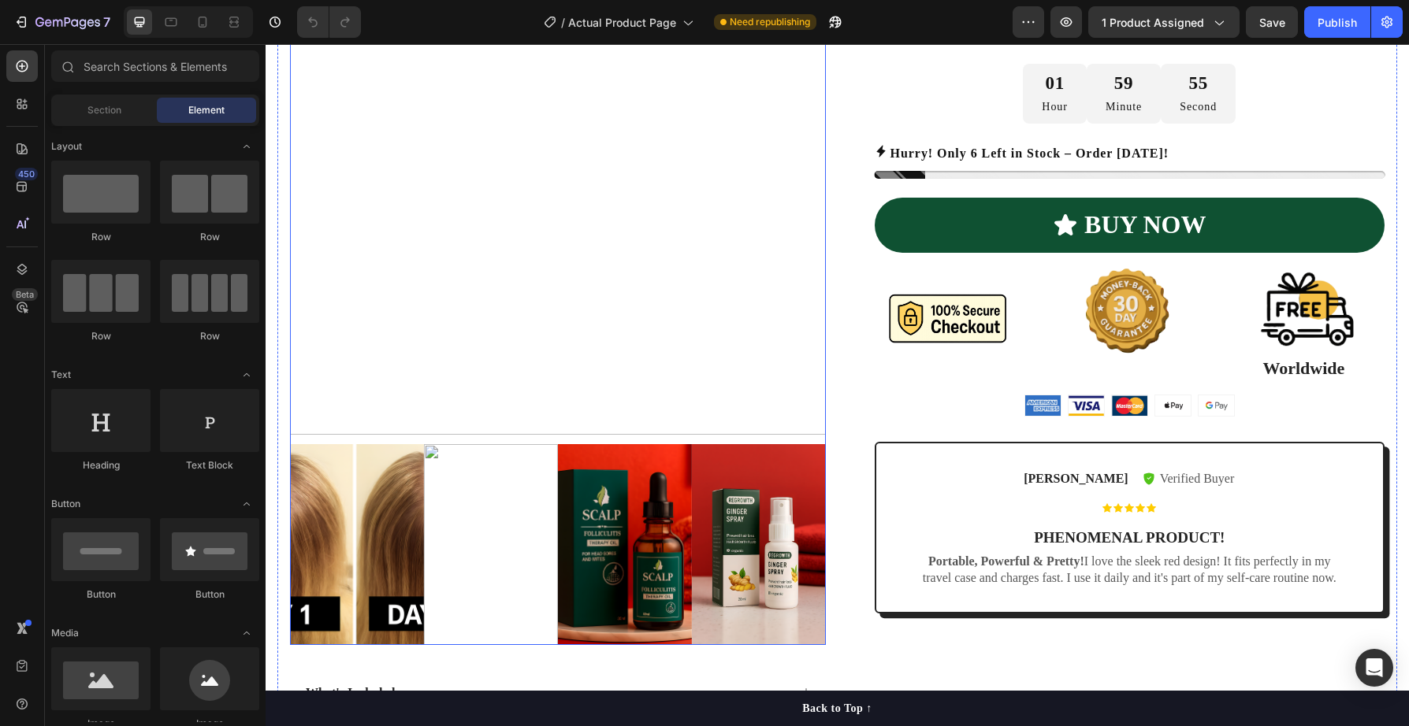
click at [501, 518] on img at bounding box center [491, 544] width 134 height 201
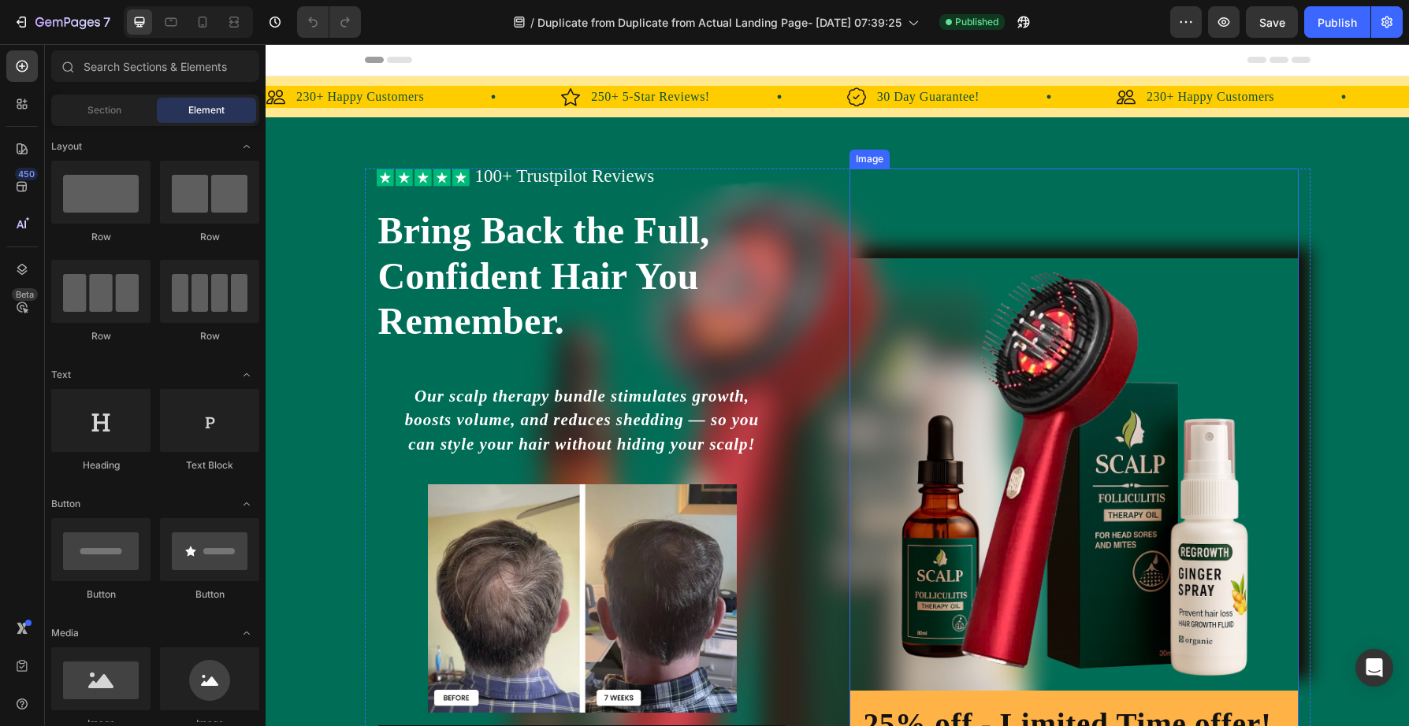
click at [961, 511] on img at bounding box center [1073, 474] width 449 height 433
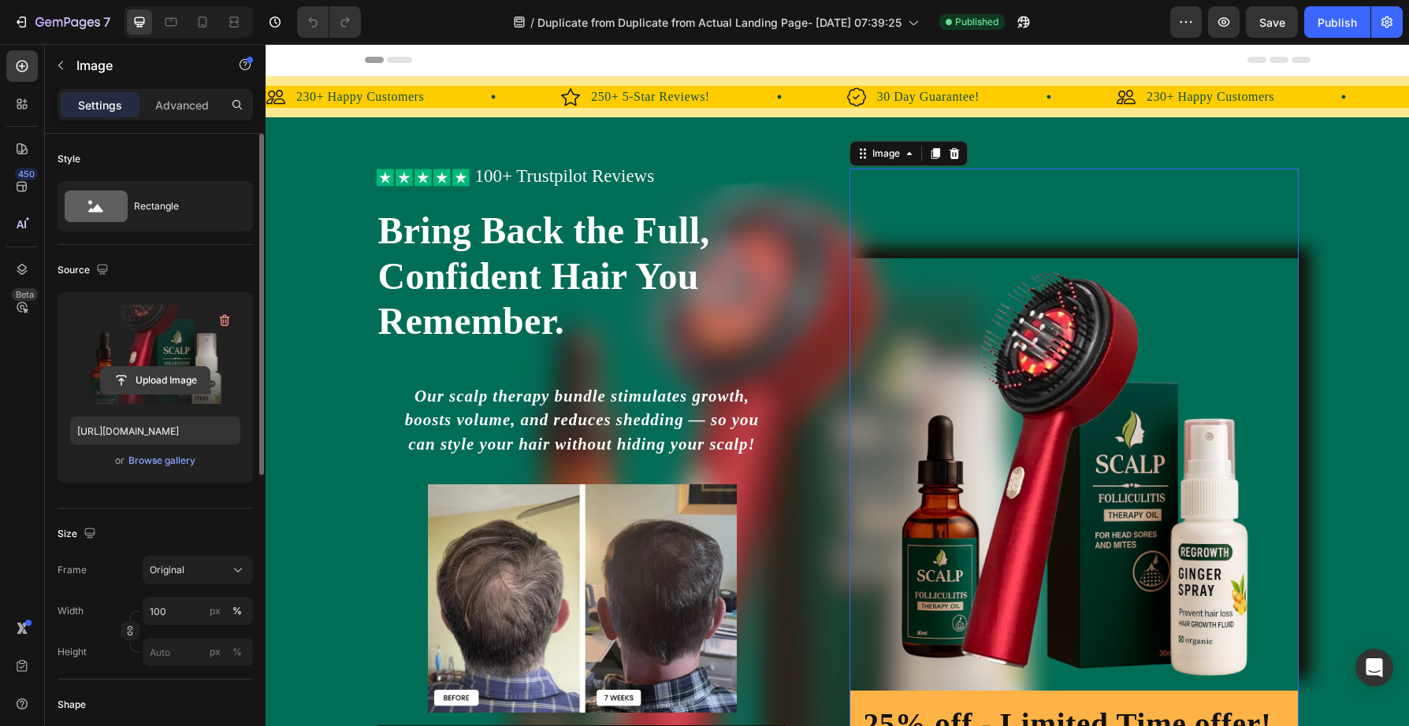
click at [154, 379] on input "file" at bounding box center [155, 380] width 109 height 27
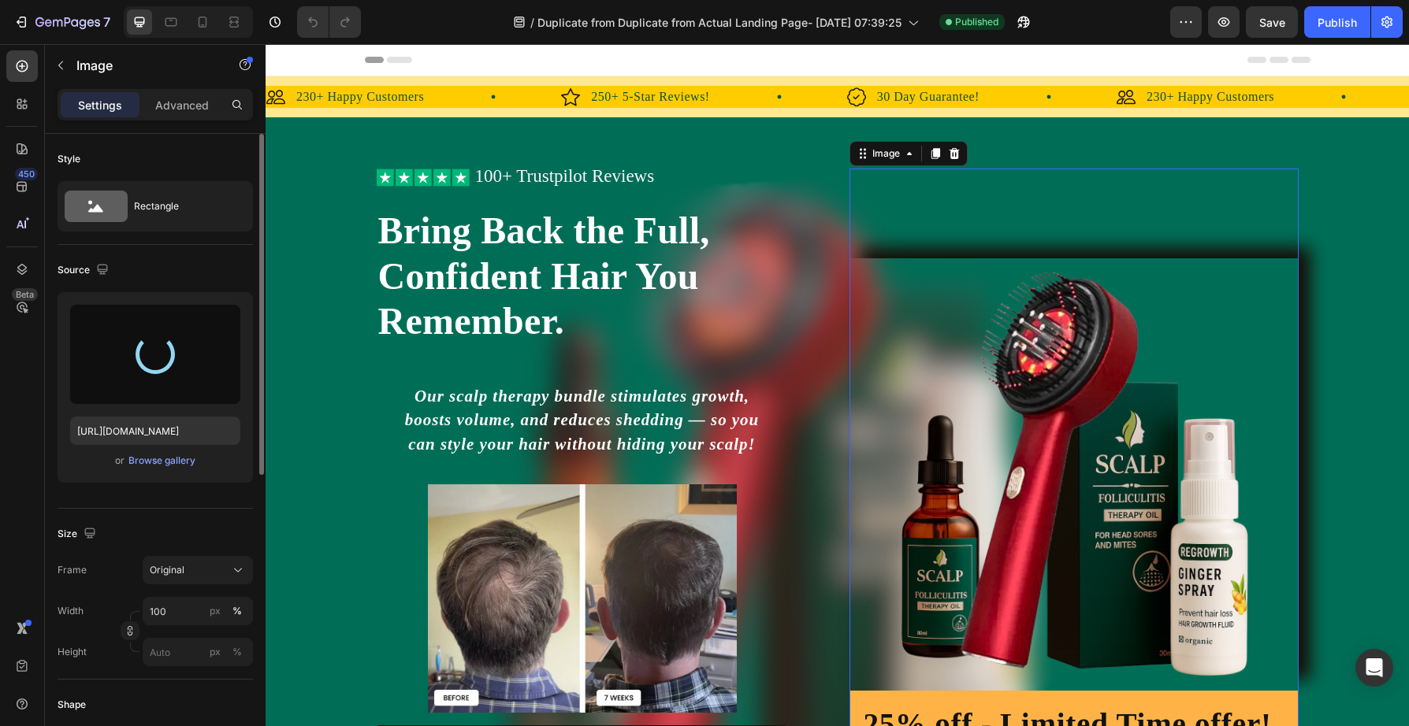
type input "[URL][DOMAIN_NAME]"
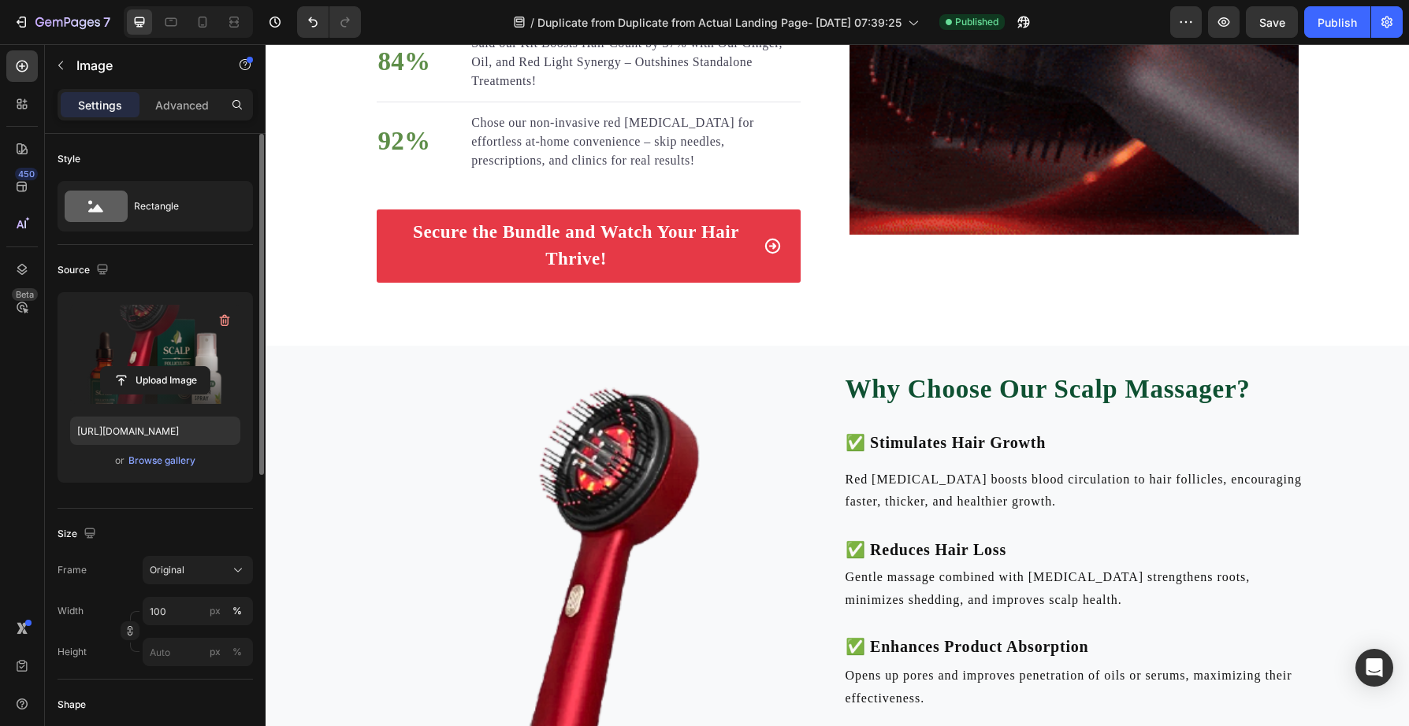
scroll to position [3036, 0]
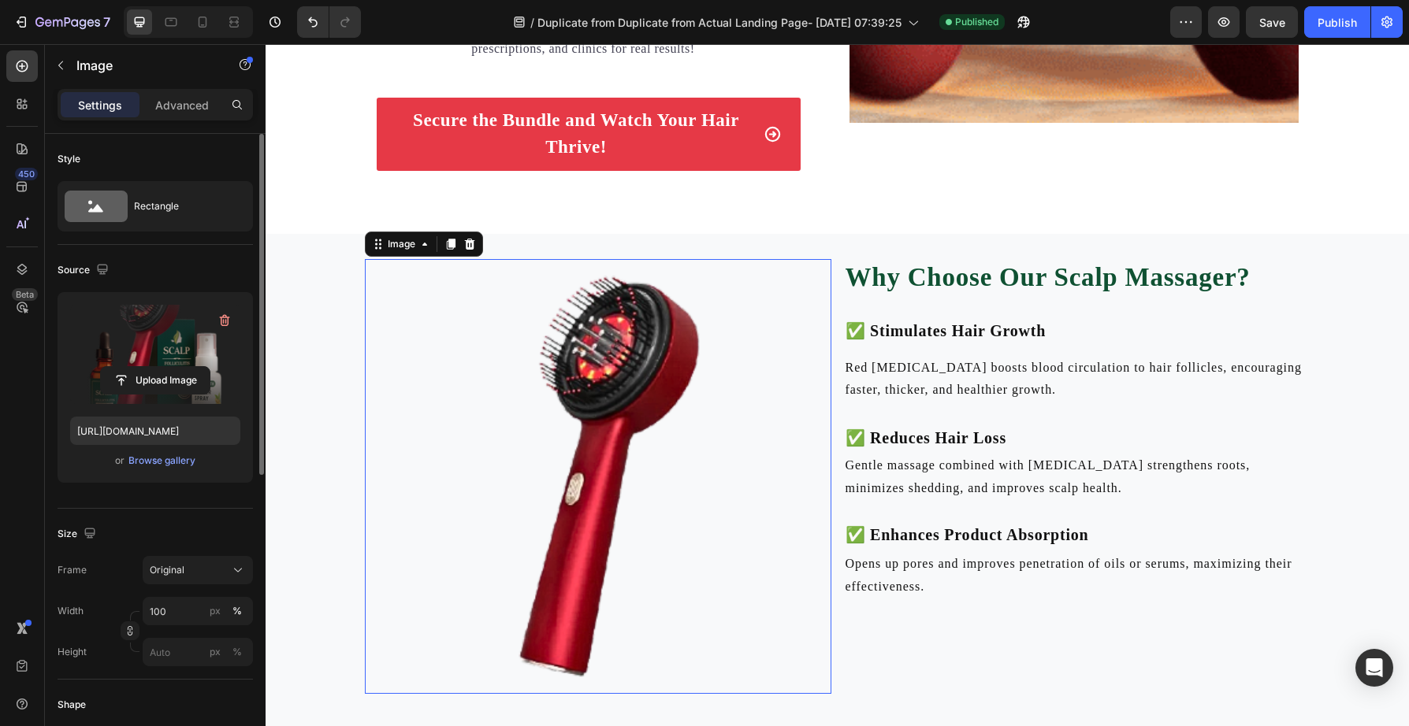
click at [634, 472] on img at bounding box center [598, 477] width 466 height 436
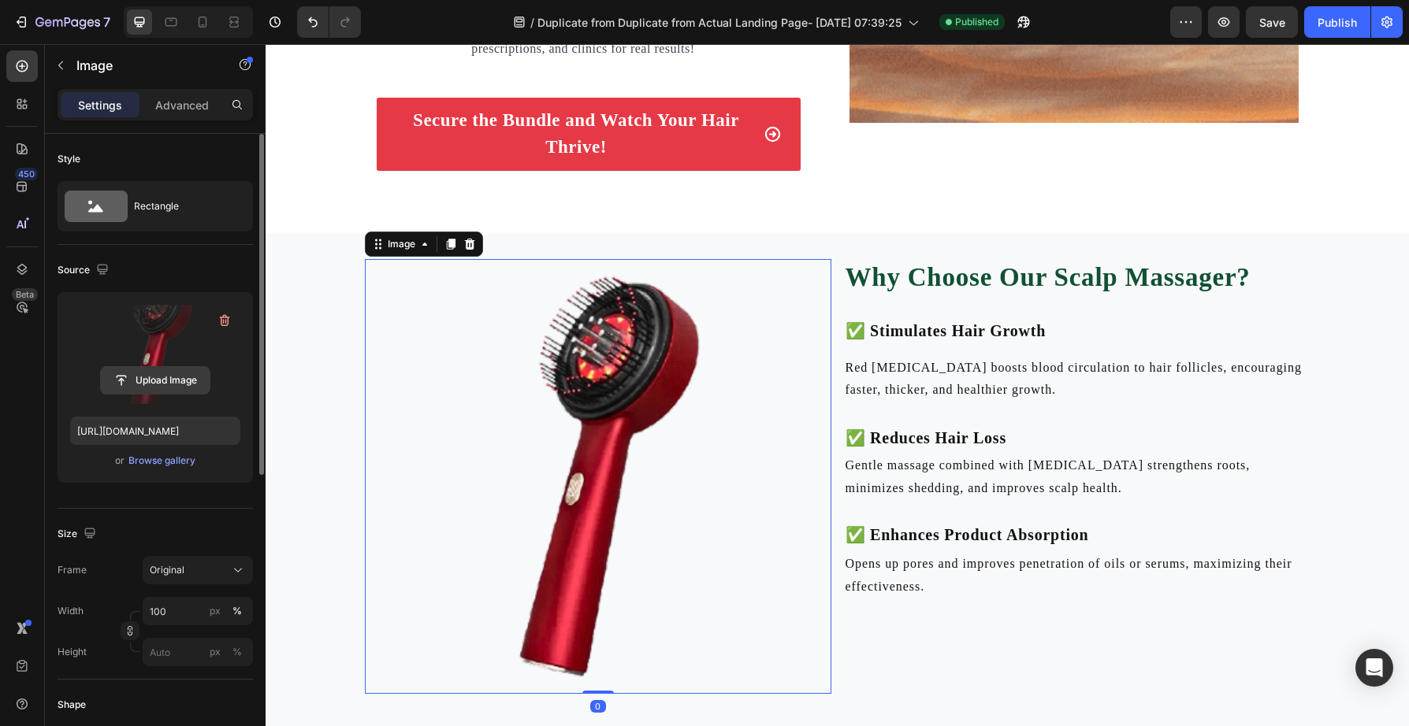
click at [135, 379] on input "file" at bounding box center [155, 380] width 109 height 27
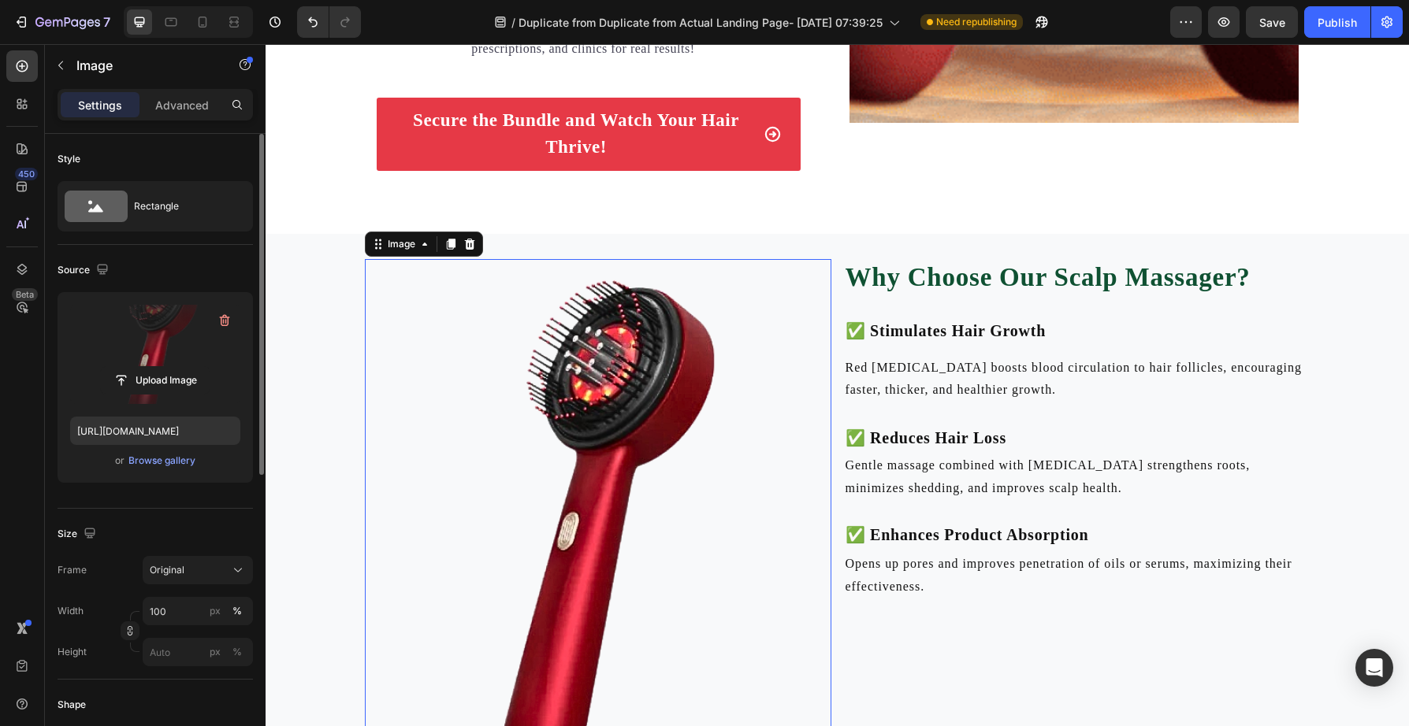
scroll to position [3135, 0]
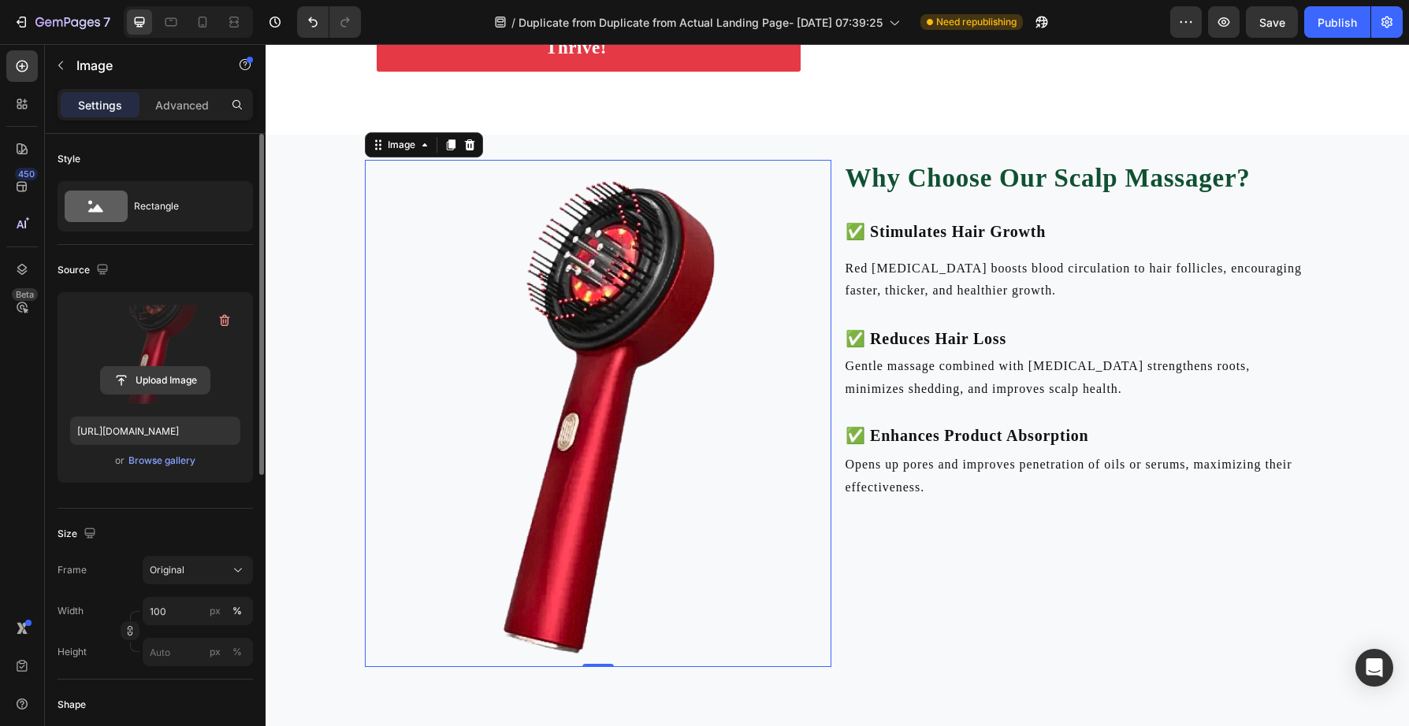
click at [163, 381] on input "file" at bounding box center [155, 380] width 109 height 27
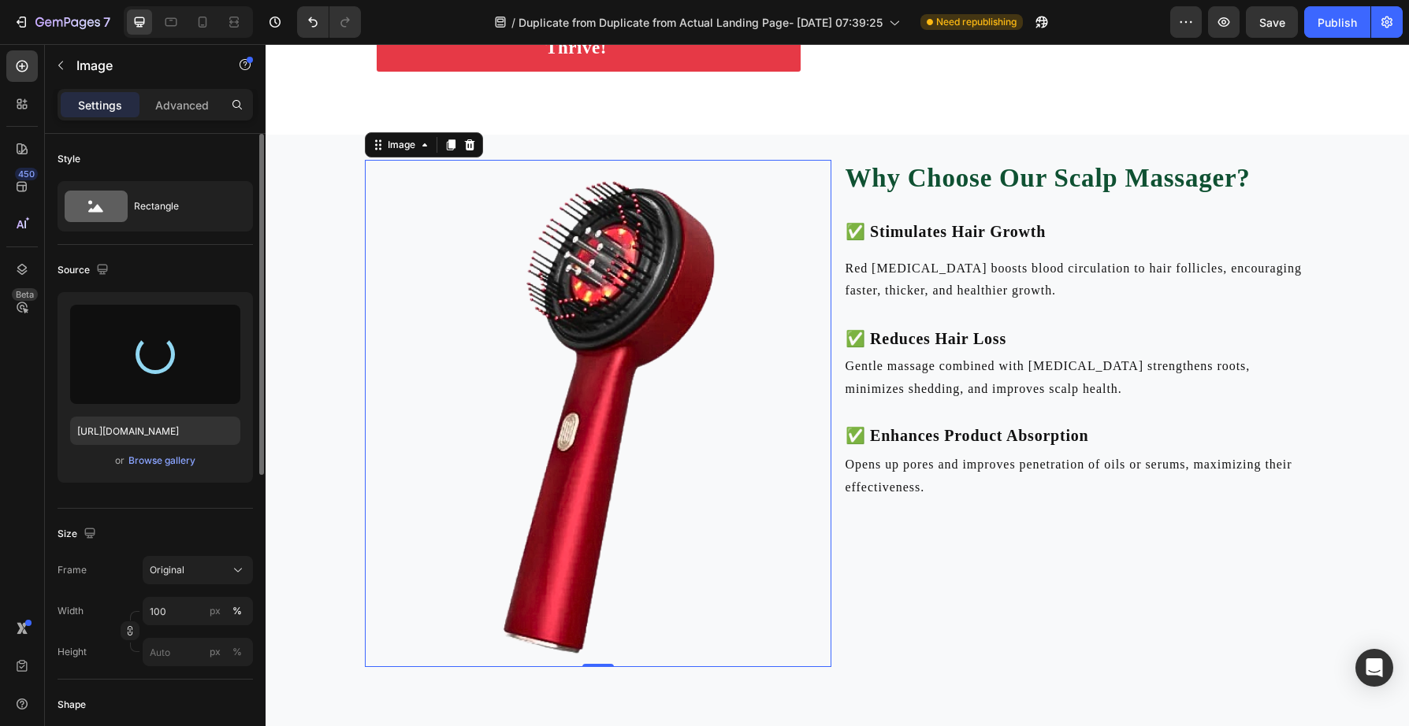
type input "https://cdn.shopify.com/s/files/1/0738/7168/7893/files/gempages_579959335975649…"
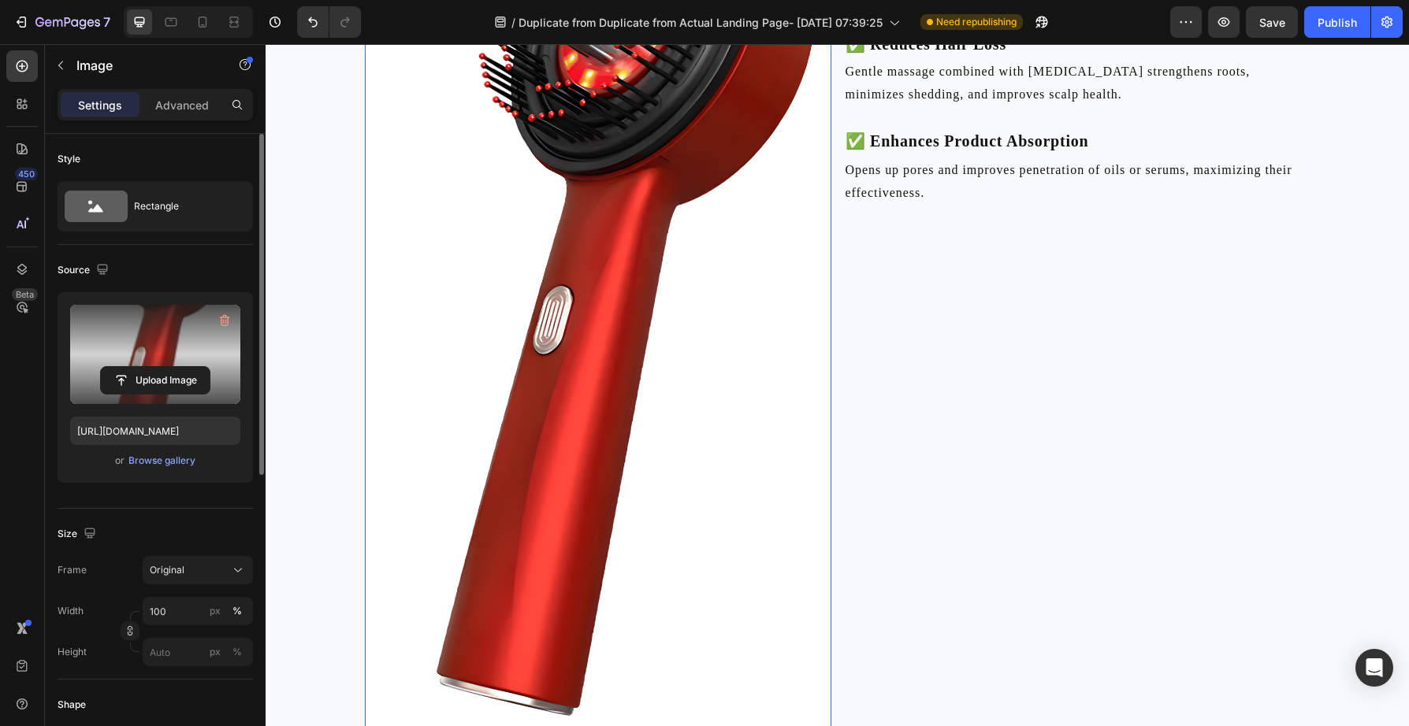
scroll to position [3294, 0]
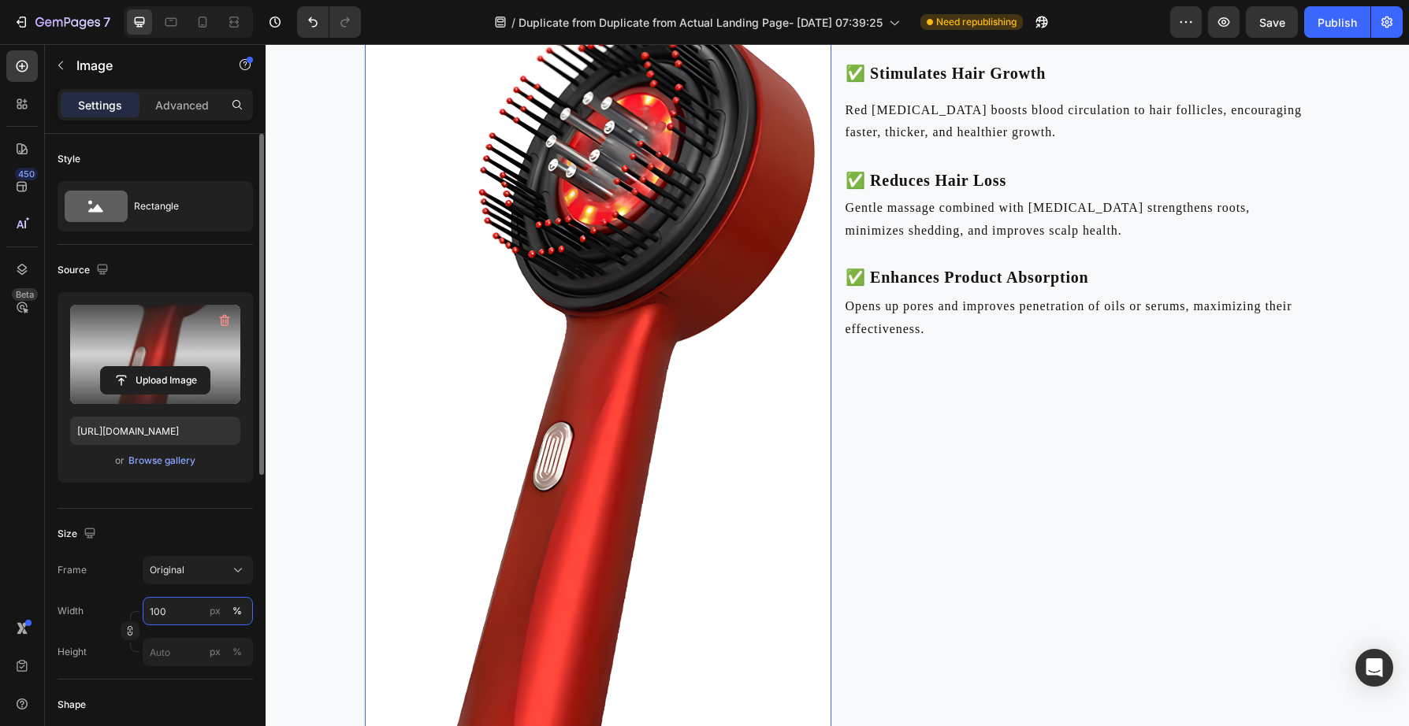
click at [169, 611] on input "100" at bounding box center [198, 611] width 110 height 28
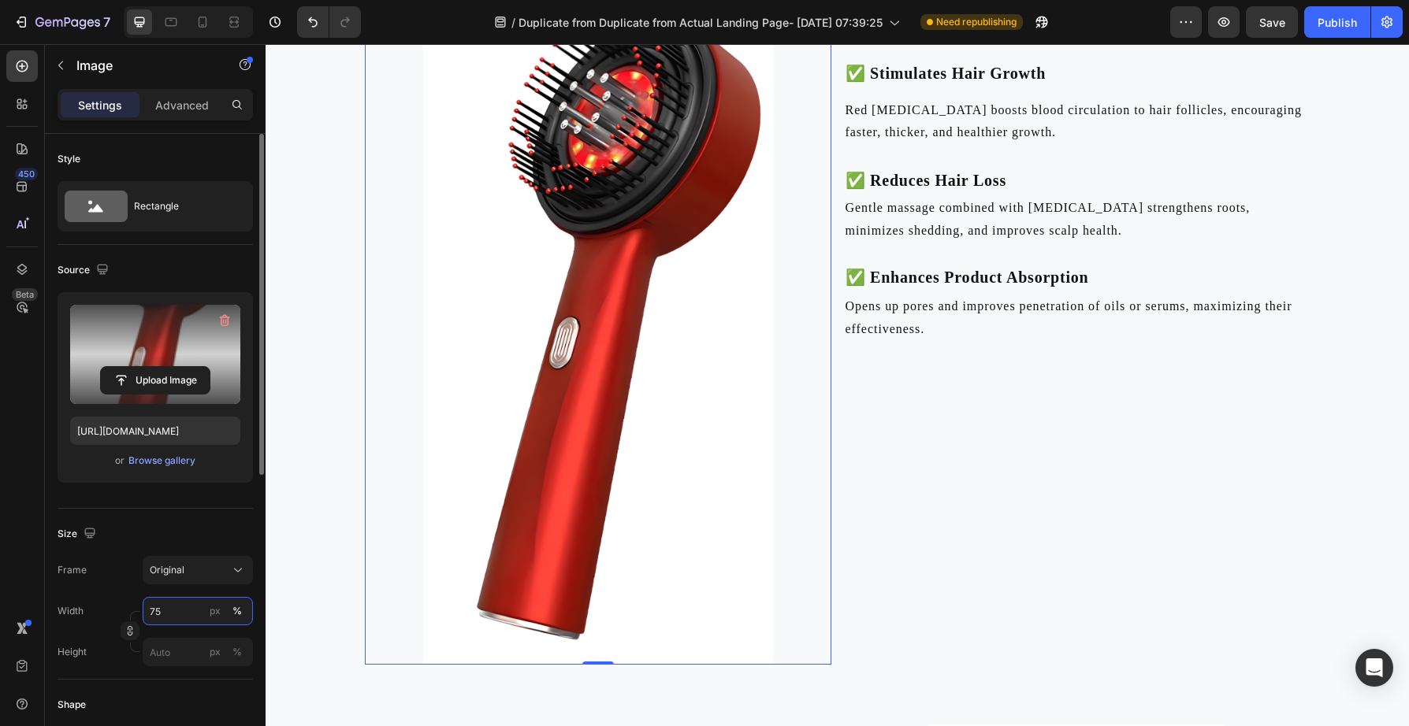
drag, startPoint x: 176, startPoint y: 615, endPoint x: 136, endPoint y: 615, distance: 40.2
click at [136, 615] on div "Width 75 px % Height px %" at bounding box center [155, 631] width 195 height 69
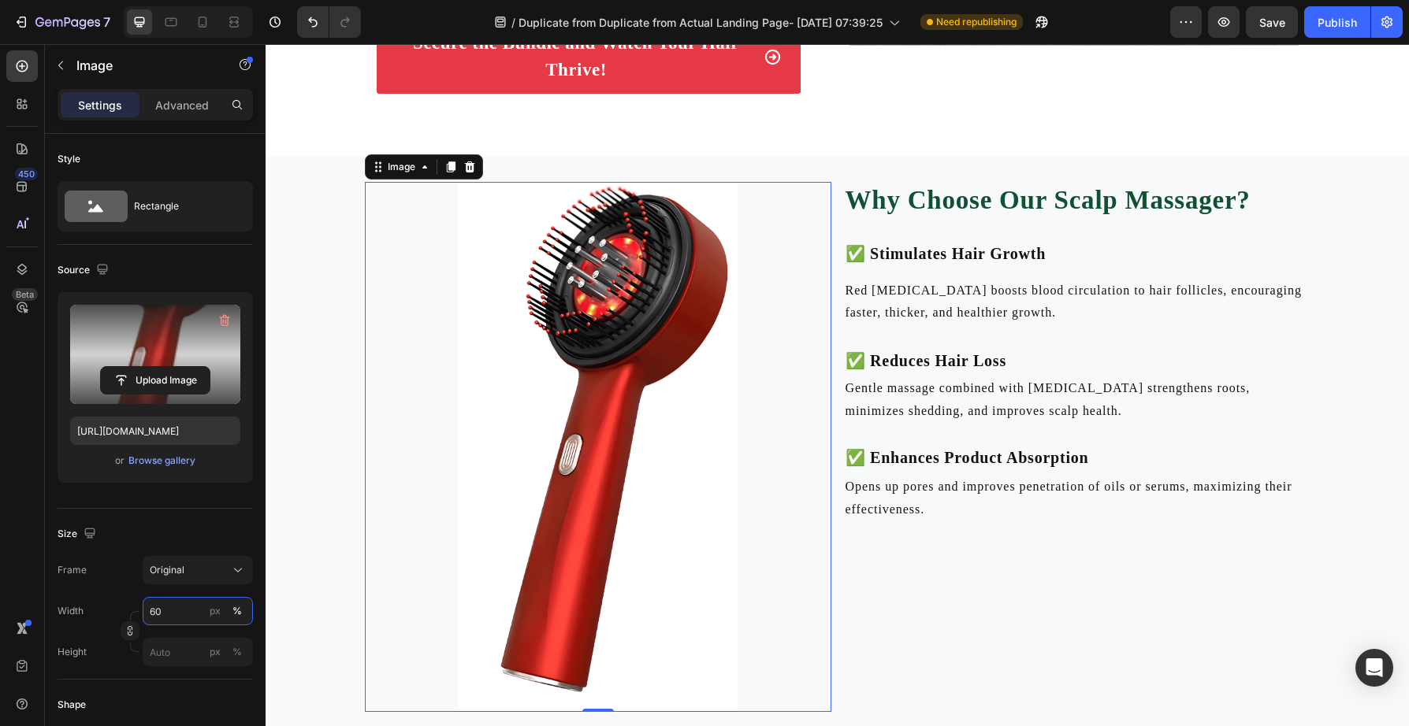
scroll to position [3120, 0]
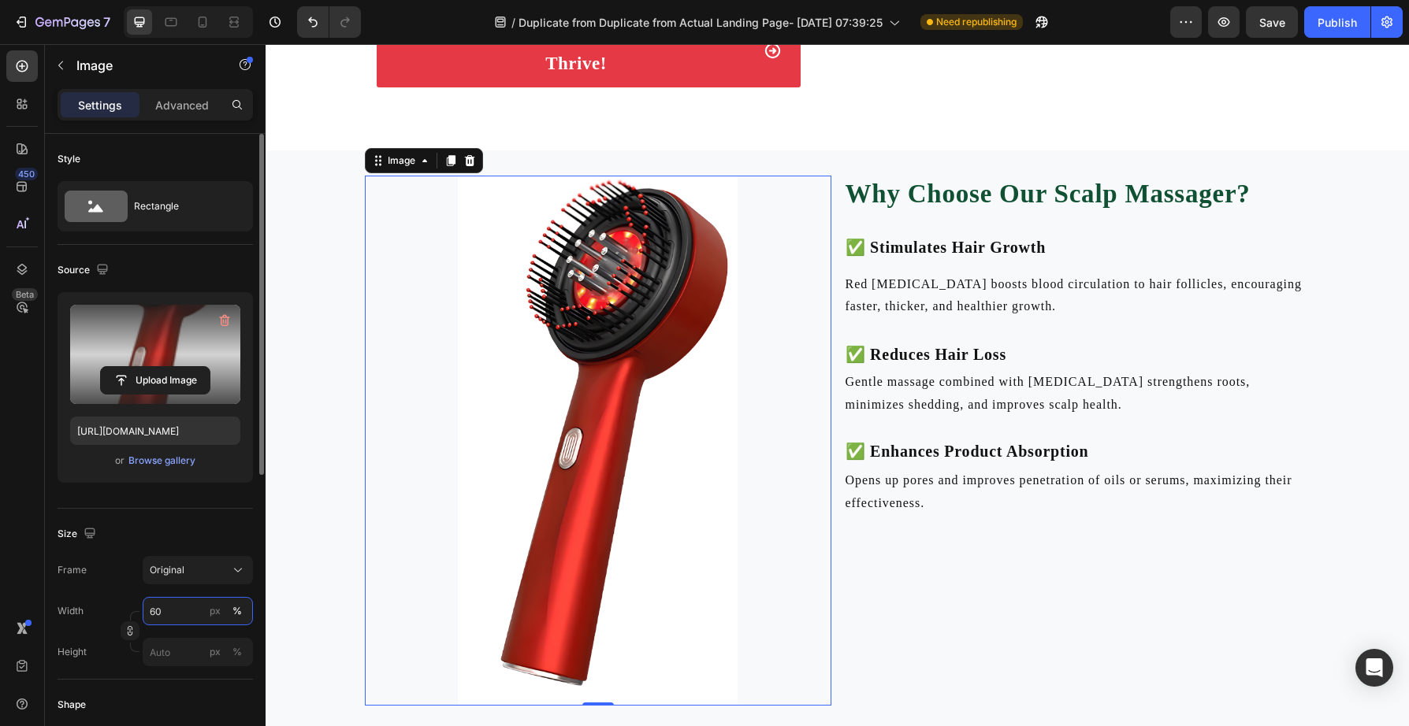
drag, startPoint x: 169, startPoint y: 610, endPoint x: 136, endPoint y: 610, distance: 33.1
click at [136, 610] on div "Width 60 px %" at bounding box center [155, 611] width 195 height 28
type input "50"
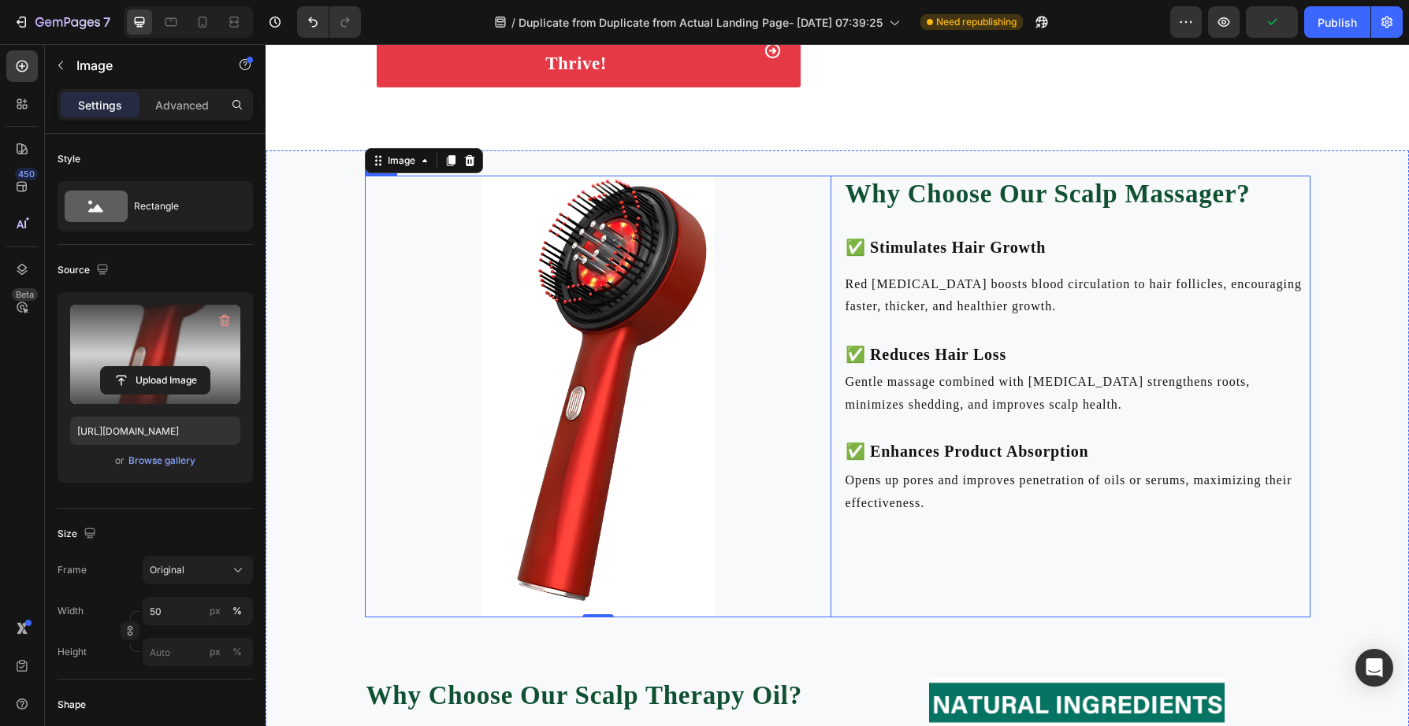
click at [967, 594] on div "Why Choose Our Scalp Massager? Heading Heading ✅ Stimulates Hair Growth Heading…" at bounding box center [1077, 397] width 466 height 442
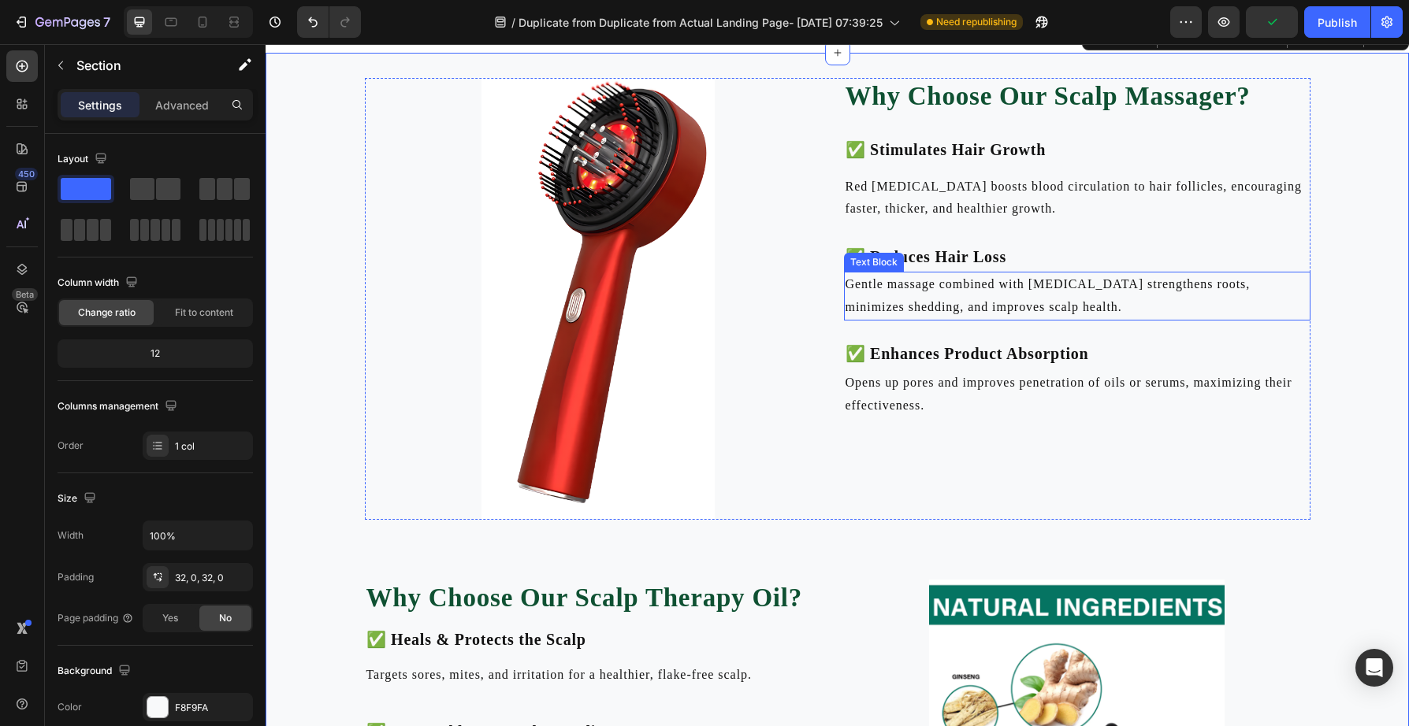
scroll to position [3195, 0]
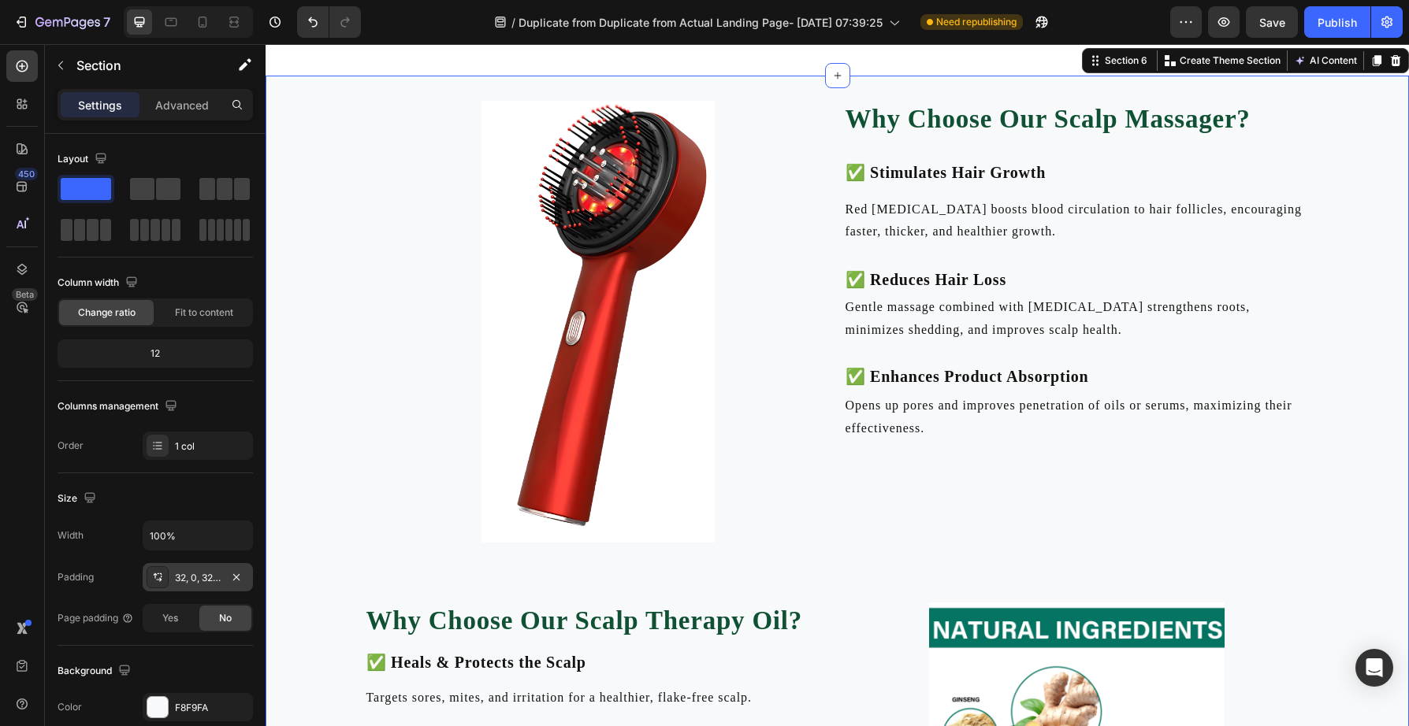
click at [176, 577] on div "32, 0, 32, 0" at bounding box center [198, 578] width 46 height 14
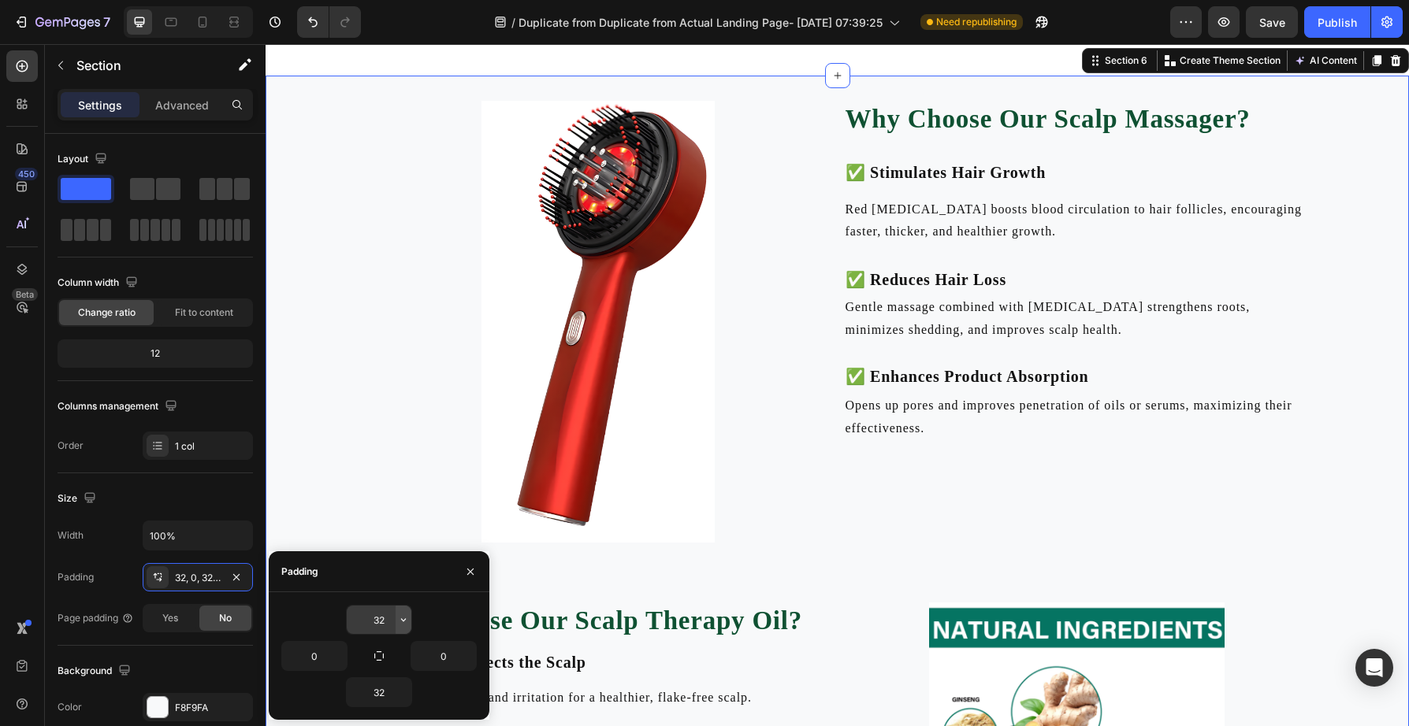
click at [403, 620] on icon "button" at bounding box center [403, 620] width 13 height 13
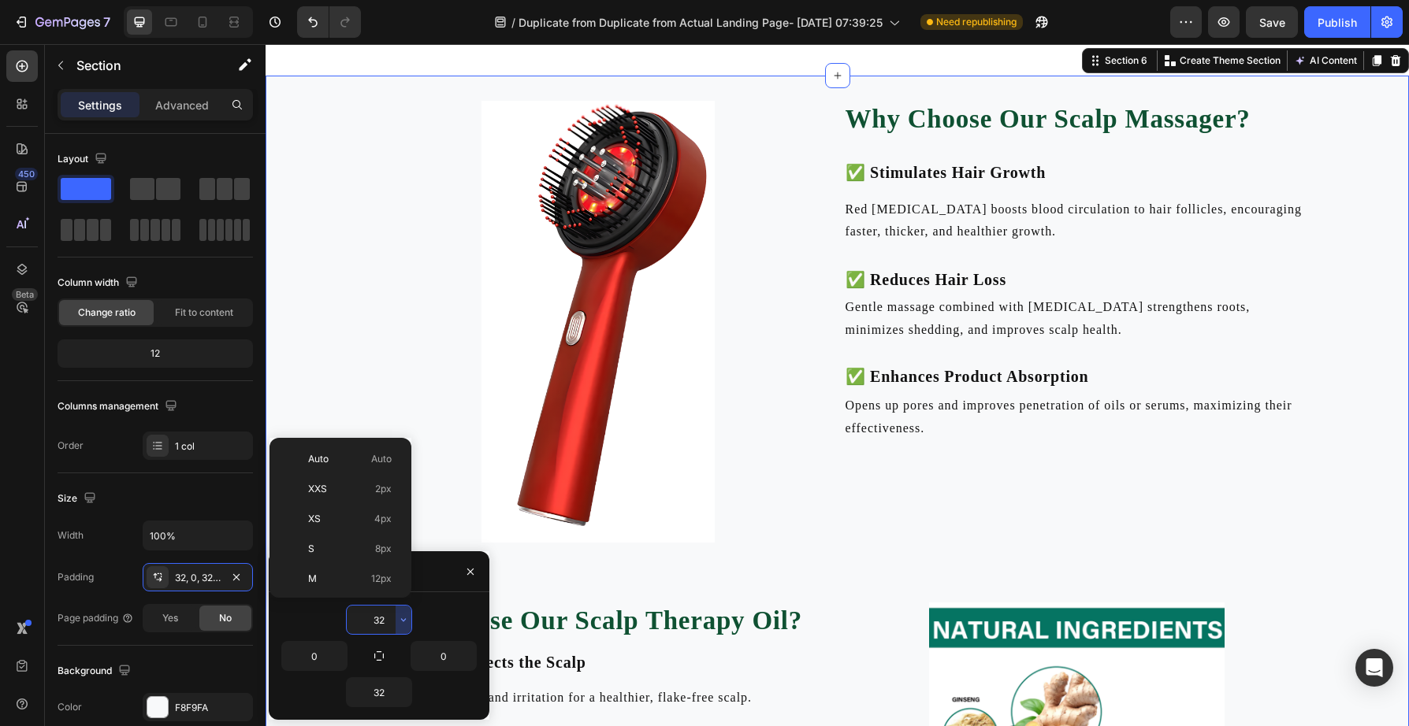
scroll to position [113, 0]
click at [382, 519] on span "24px" at bounding box center [380, 525] width 23 height 14
type input "24"
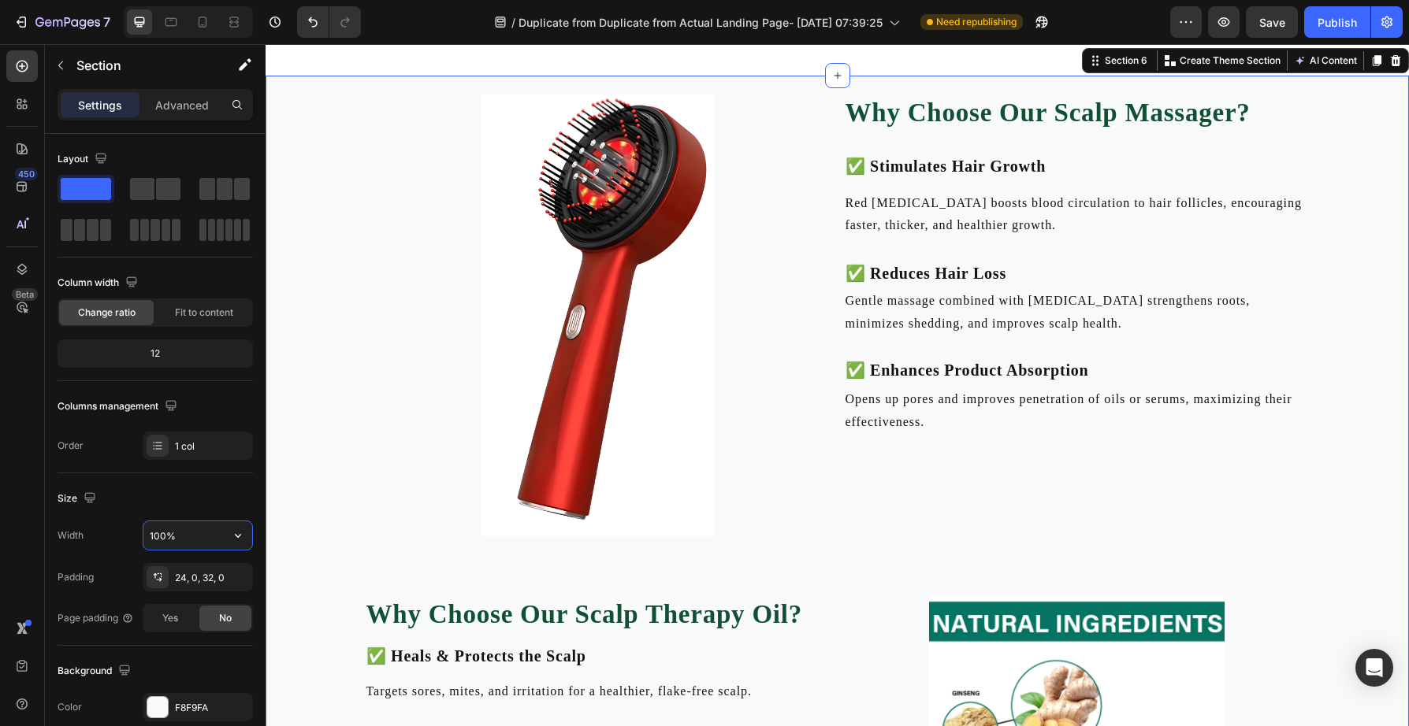
click at [188, 538] on input "100%" at bounding box center [197, 536] width 109 height 28
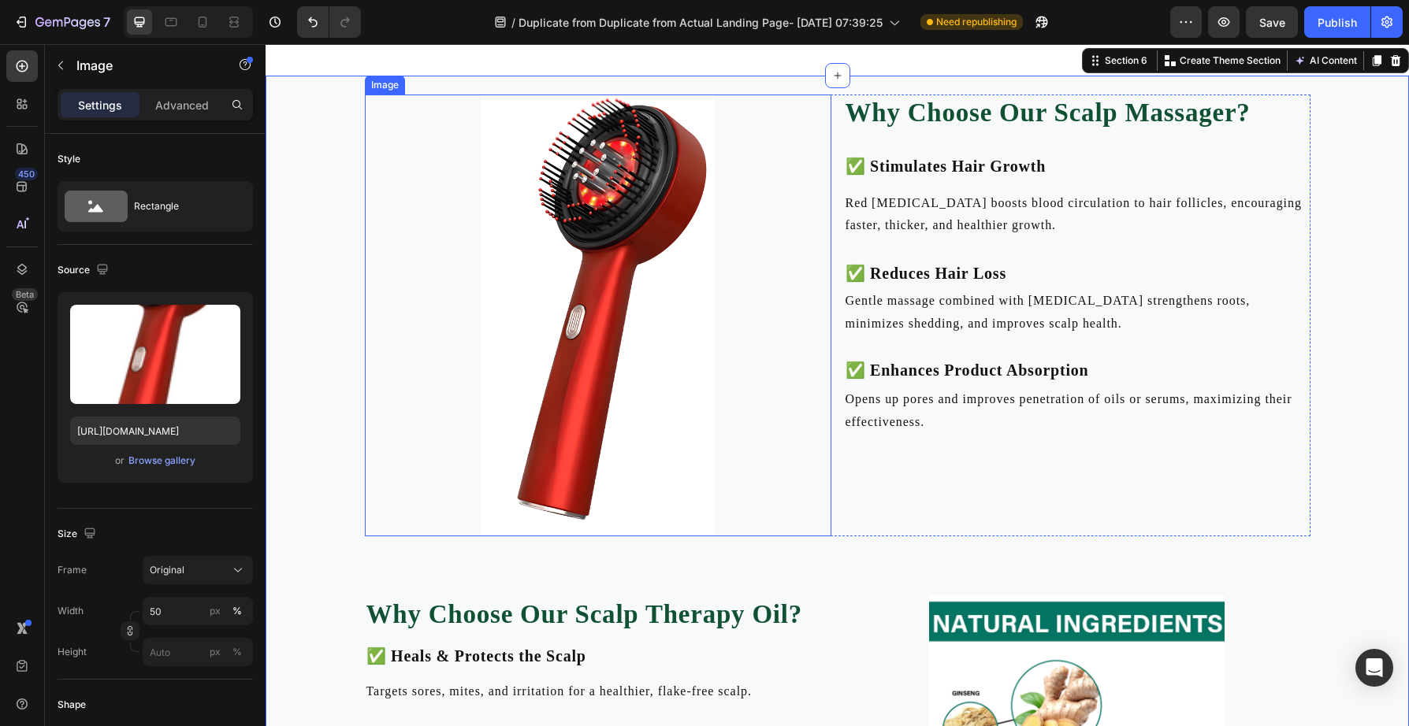
click at [557, 402] on img at bounding box center [597, 316] width 233 height 442
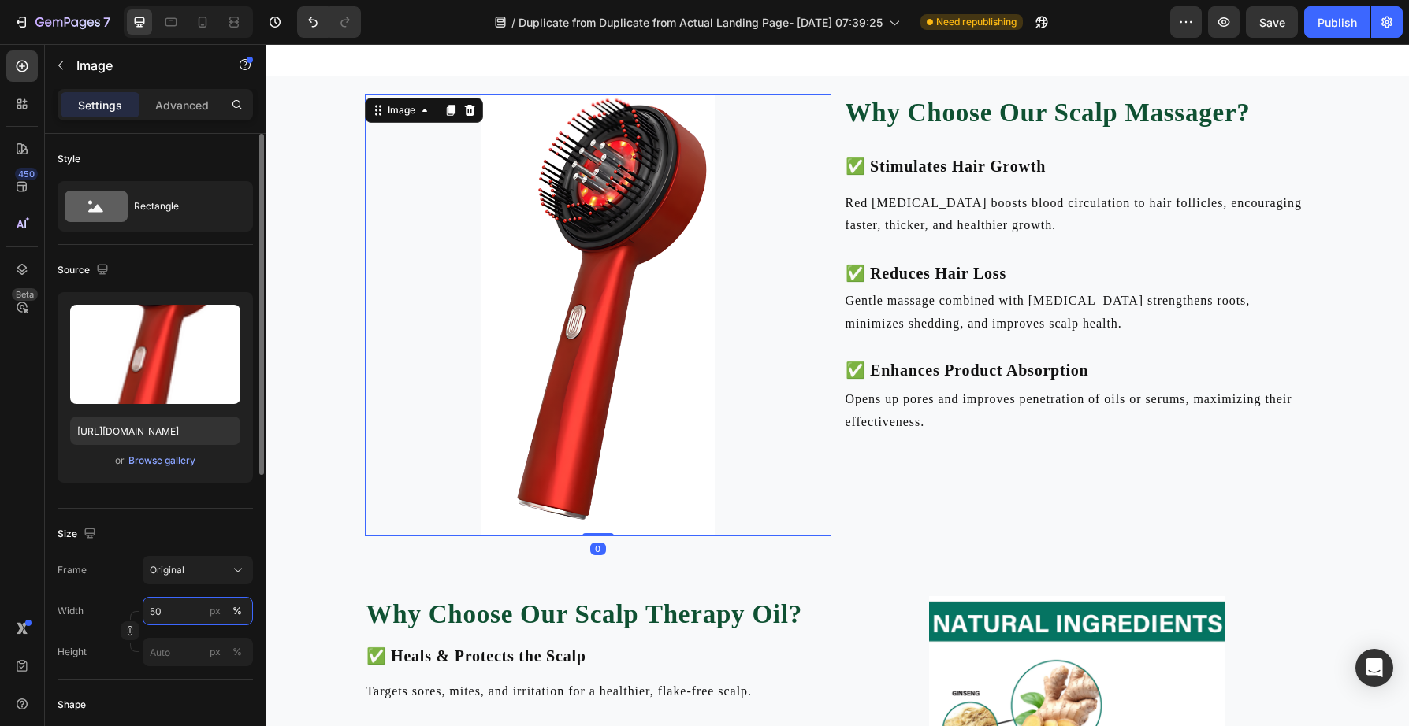
click at [193, 613] on input "50" at bounding box center [198, 611] width 110 height 28
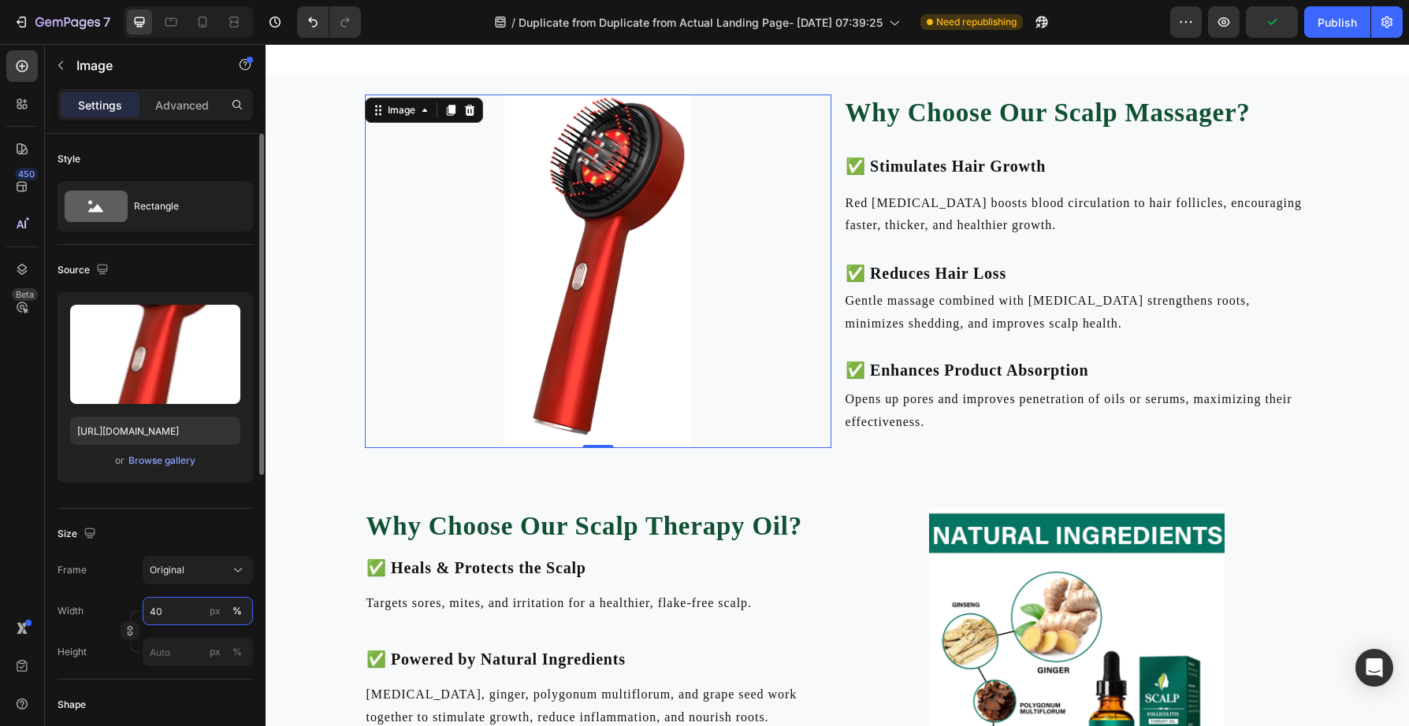
type input "40"
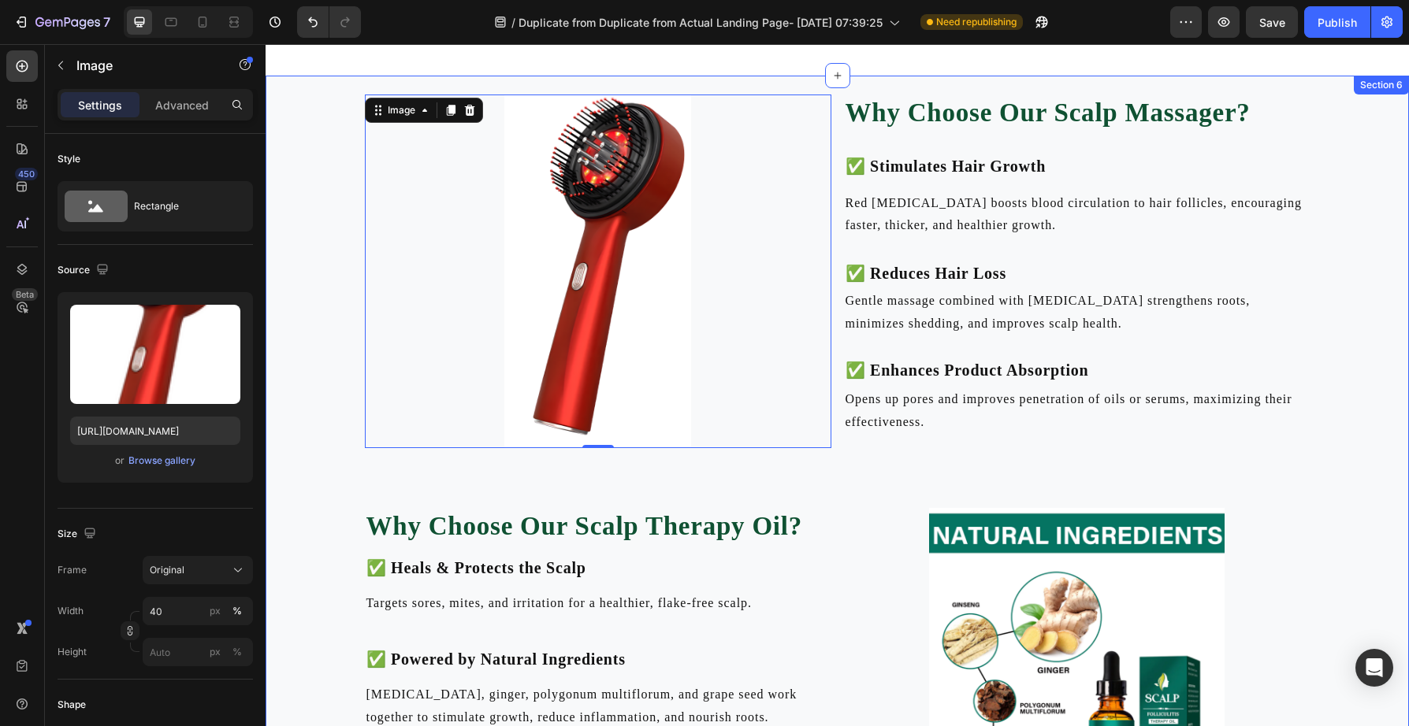
click at [890, 490] on div "Image 0 Why Choose Our Scalp Massager? Heading Heading ✅ Stimulates Hair Growth…" at bounding box center [836, 660] width 1143 height 1131
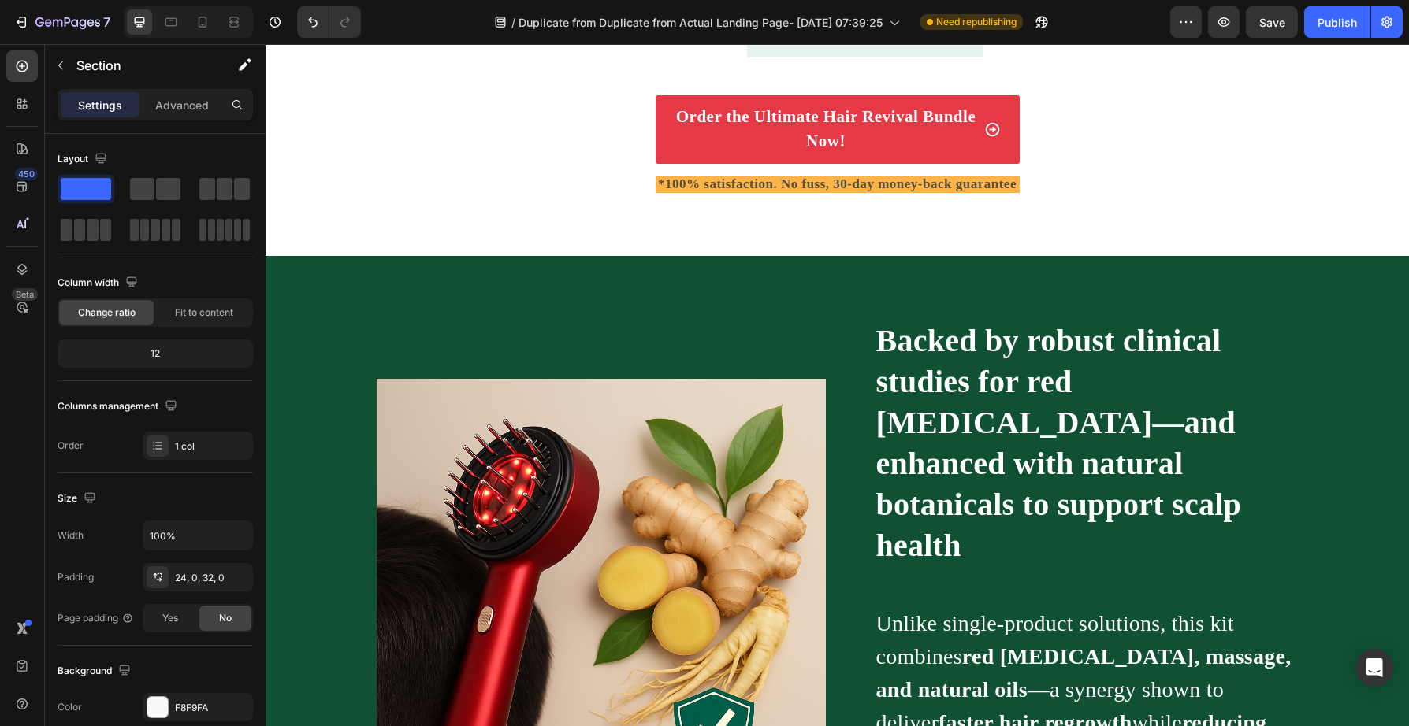
scroll to position [5252, 0]
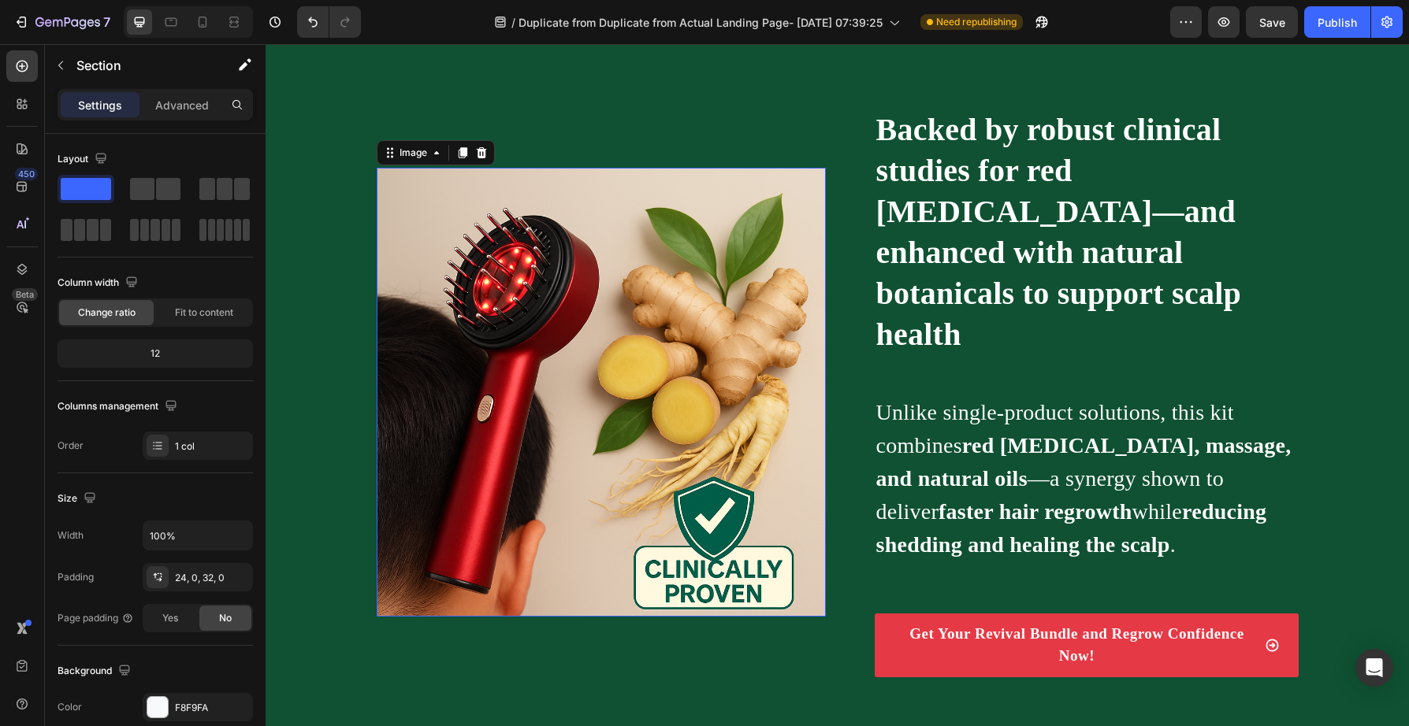
click at [673, 464] on img at bounding box center [601, 392] width 449 height 449
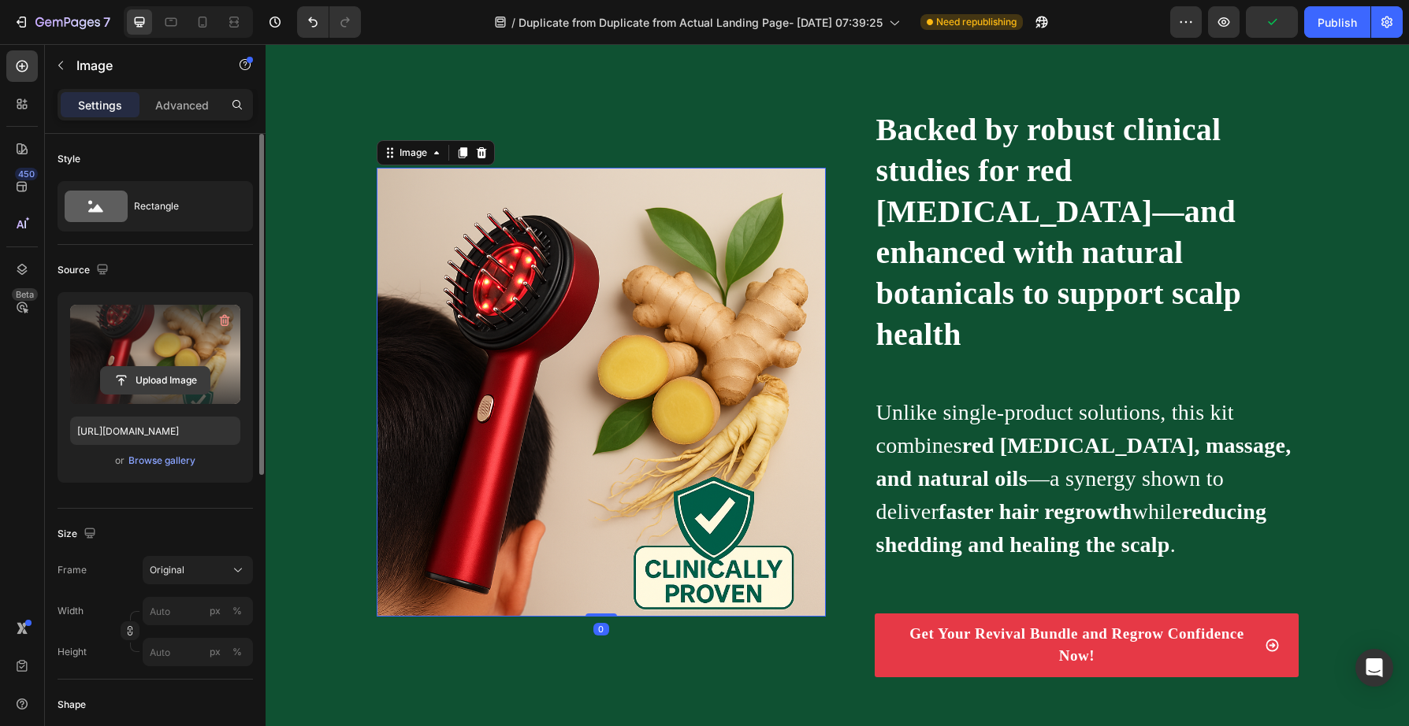
click at [159, 377] on input "file" at bounding box center [155, 380] width 109 height 27
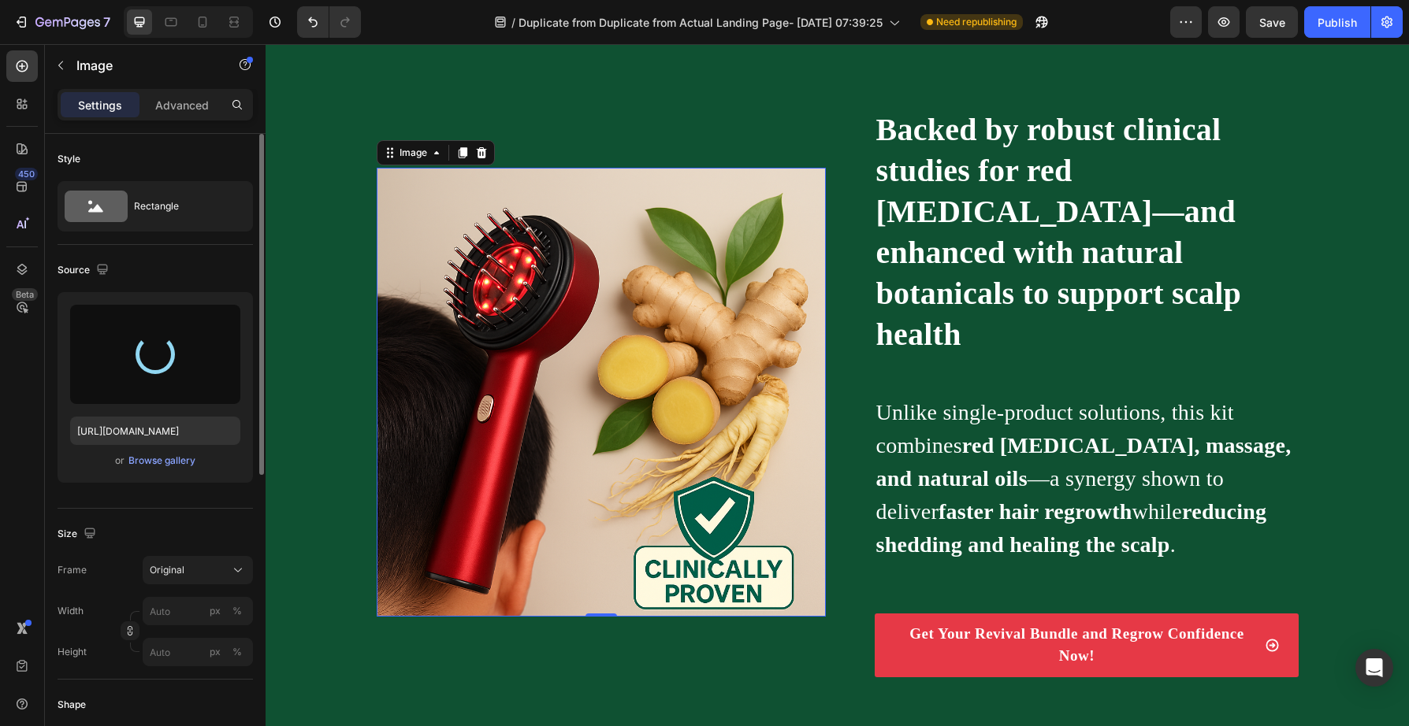
type input "[URL][DOMAIN_NAME]"
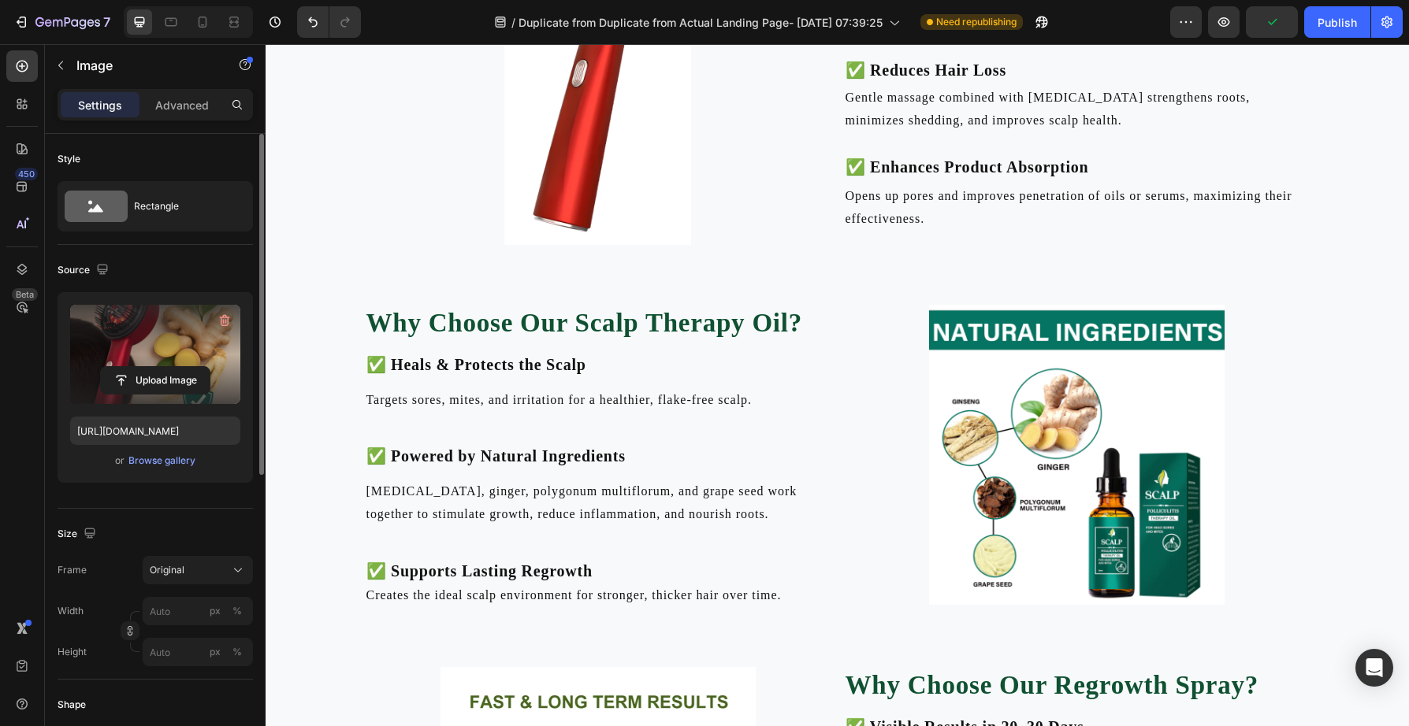
scroll to position [3399, 0]
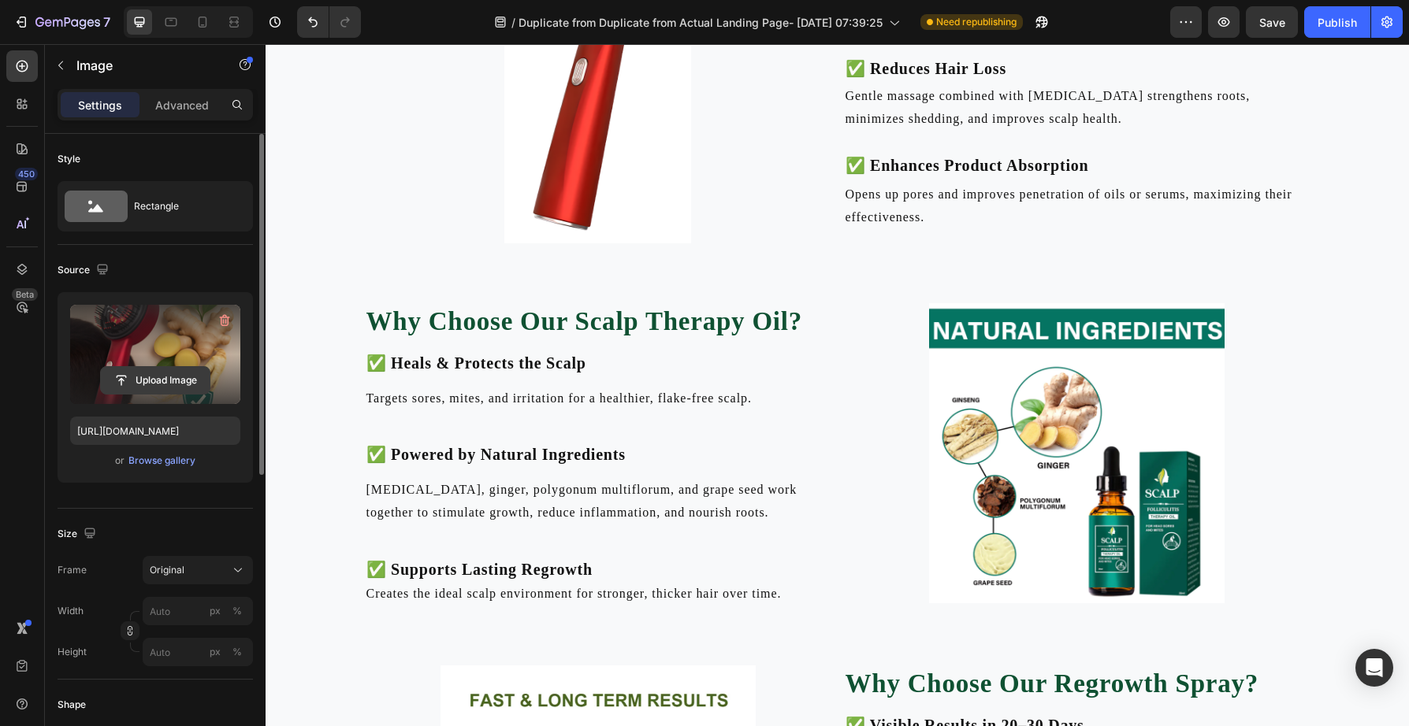
click at [145, 367] on input "file" at bounding box center [155, 380] width 109 height 27
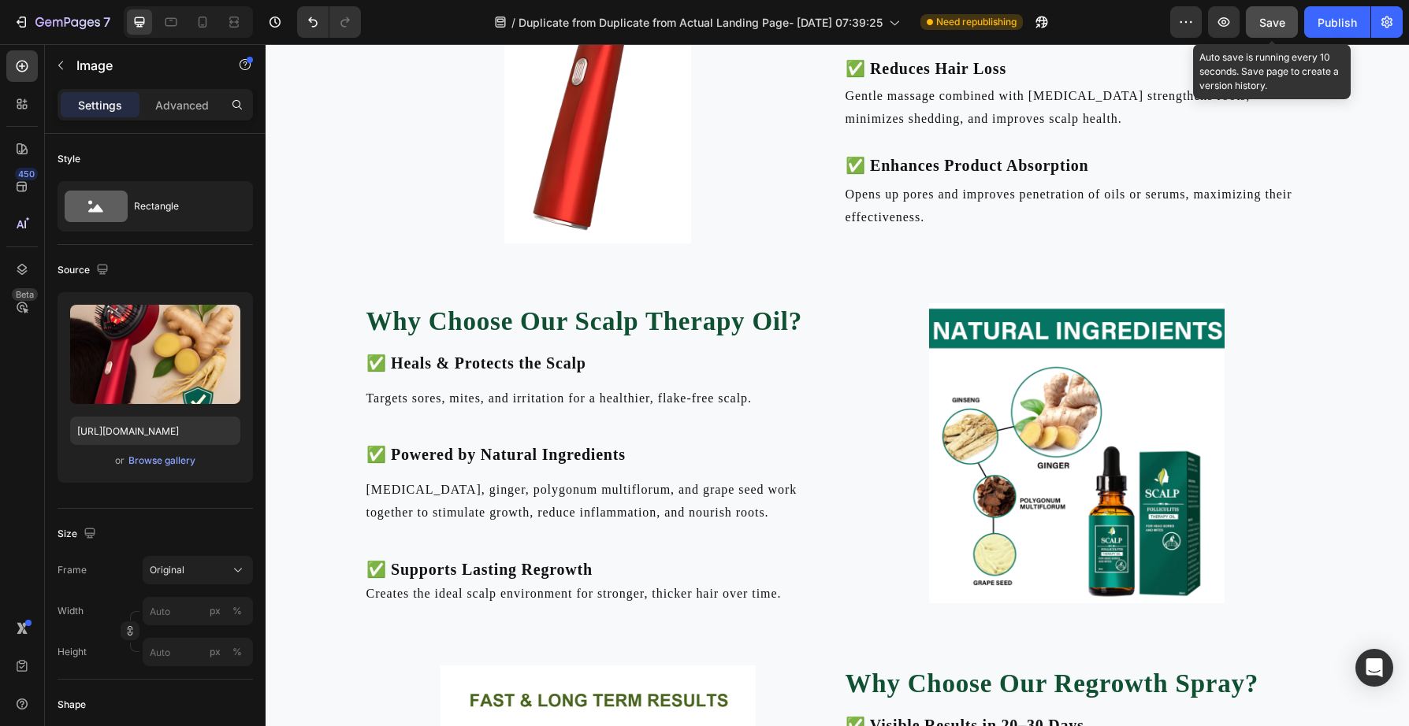
click at [1268, 21] on span "Save" at bounding box center [1272, 22] width 26 height 13
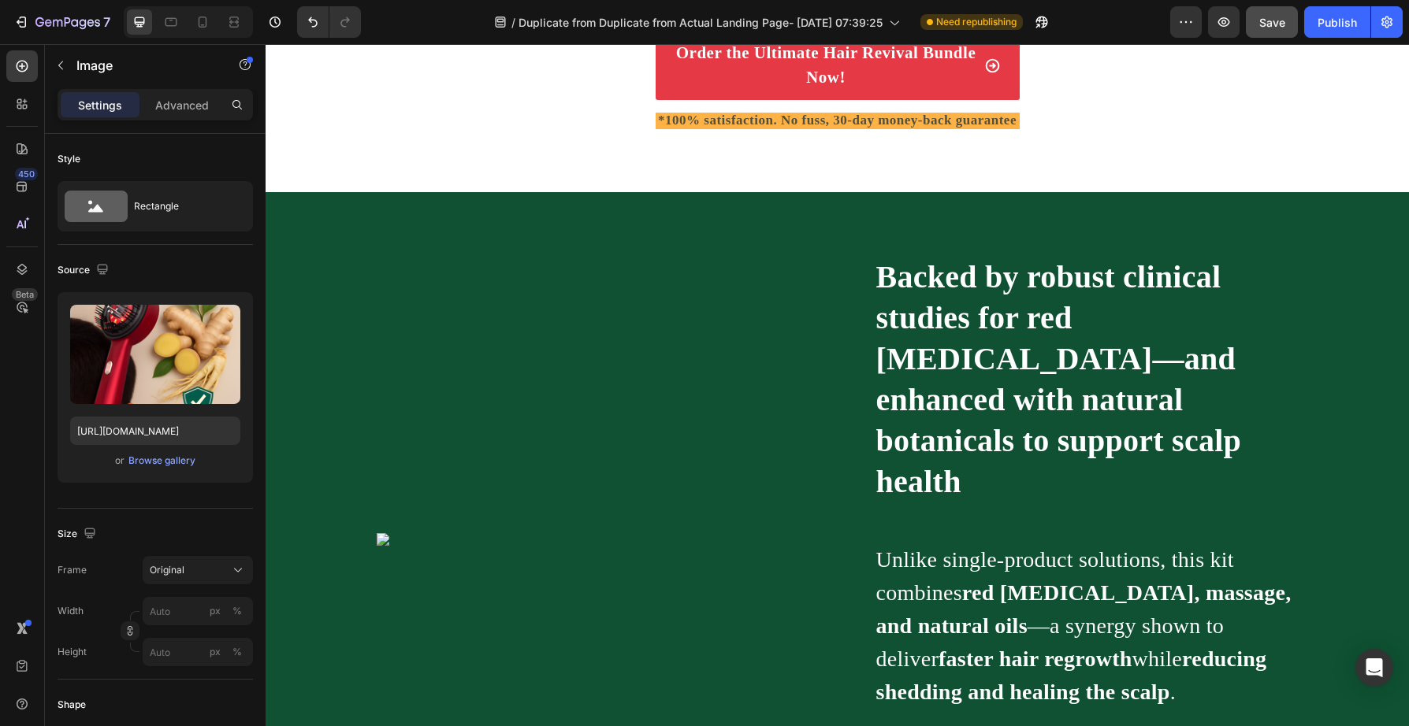
scroll to position [5280, 0]
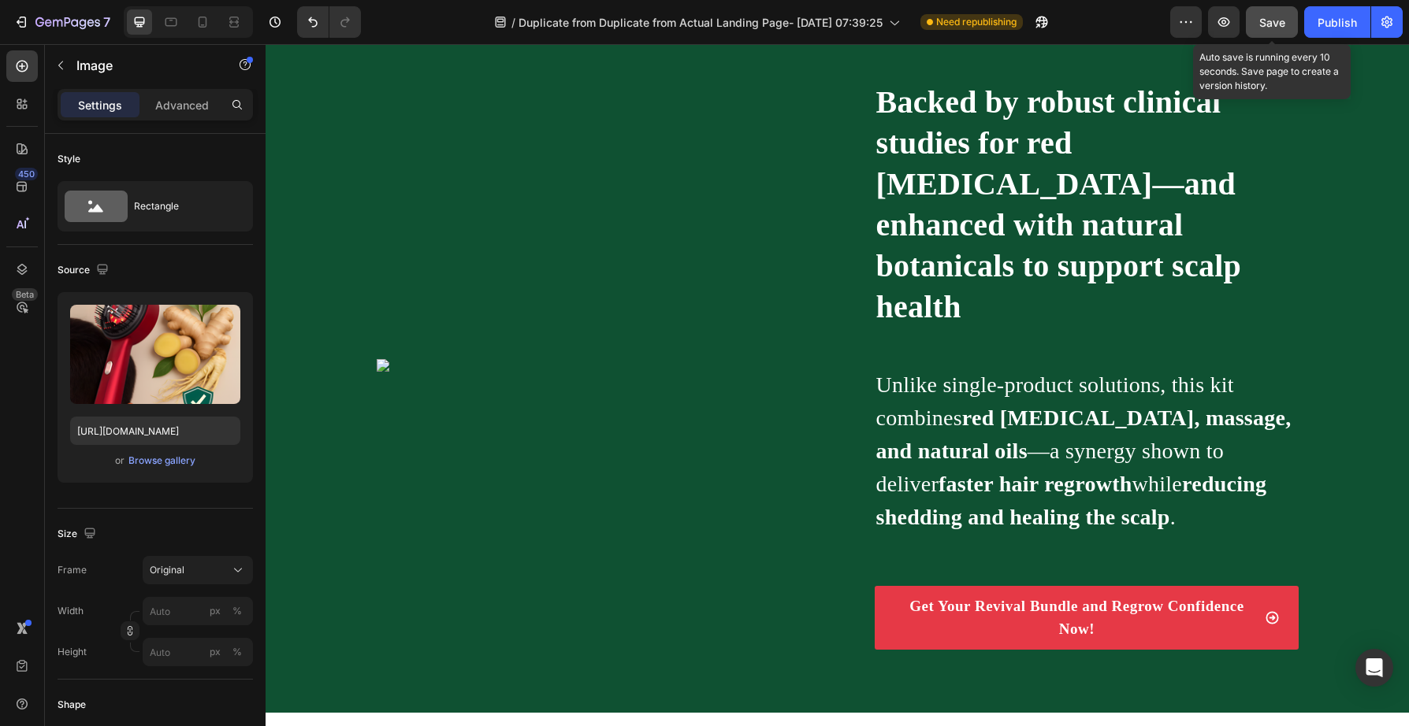
click at [1277, 22] on span "Save" at bounding box center [1272, 22] width 26 height 13
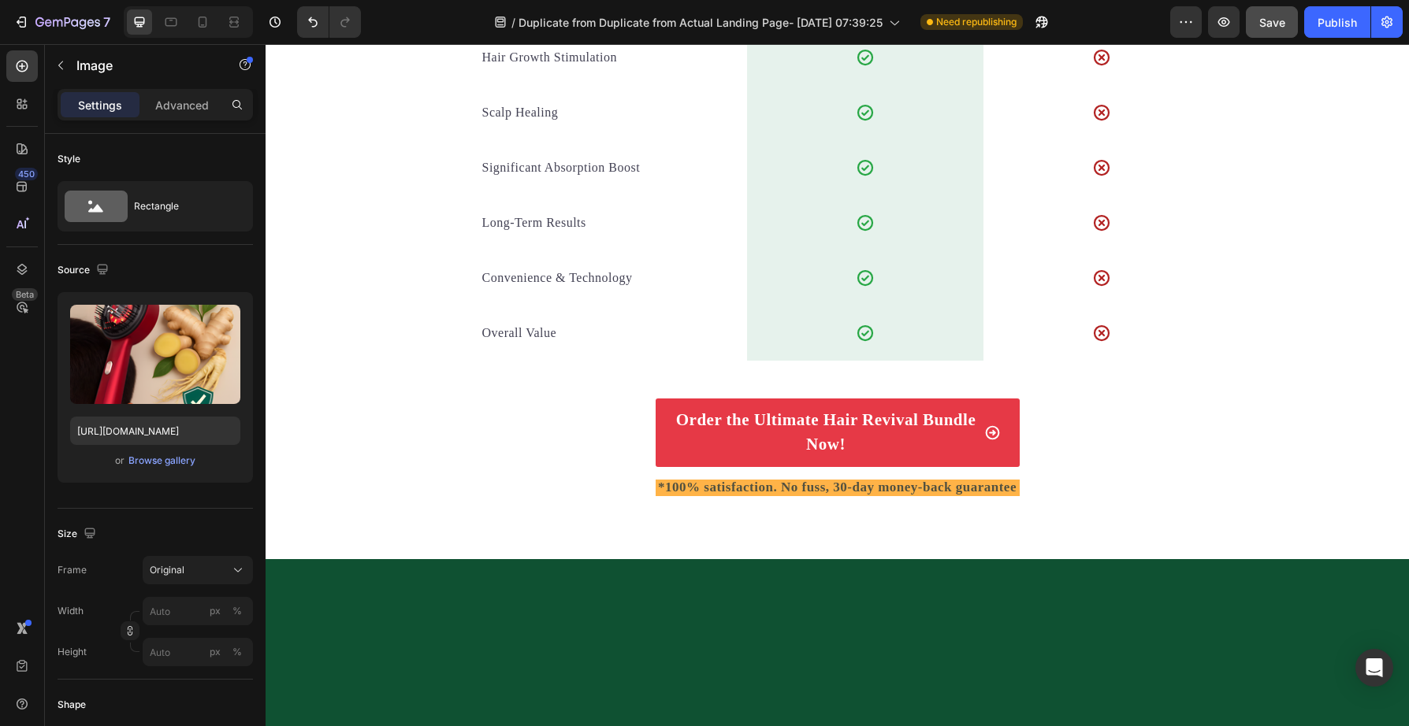
scroll to position [3954, 0]
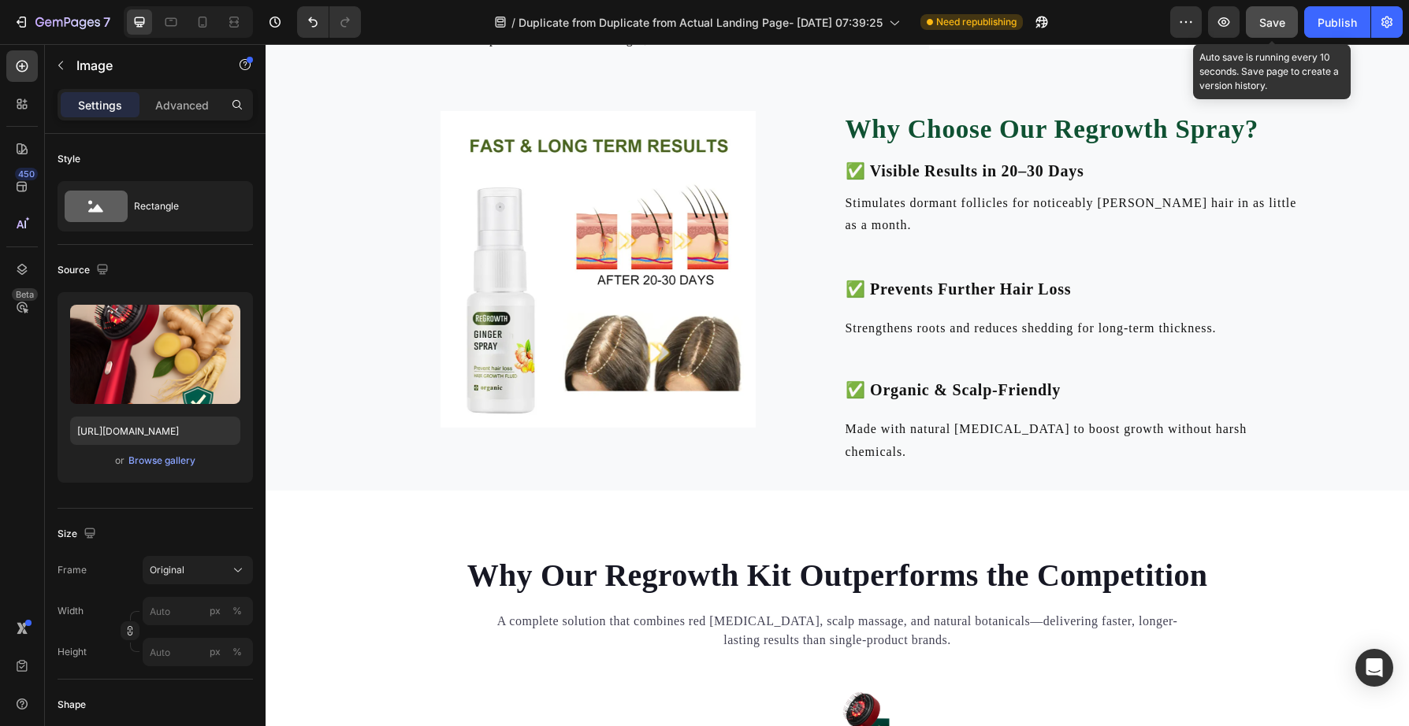
click at [1281, 20] on span "Save" at bounding box center [1272, 22] width 26 height 13
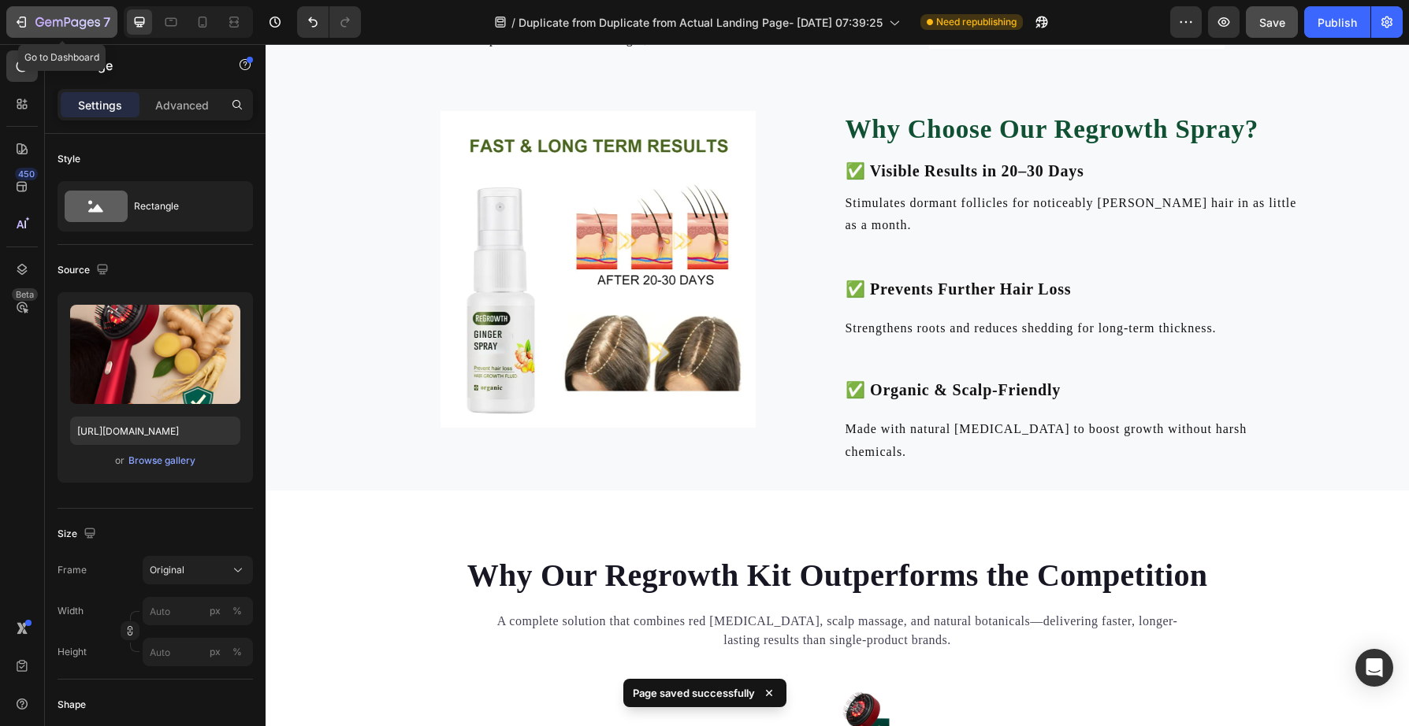
click at [28, 23] on icon "button" at bounding box center [21, 22] width 16 height 16
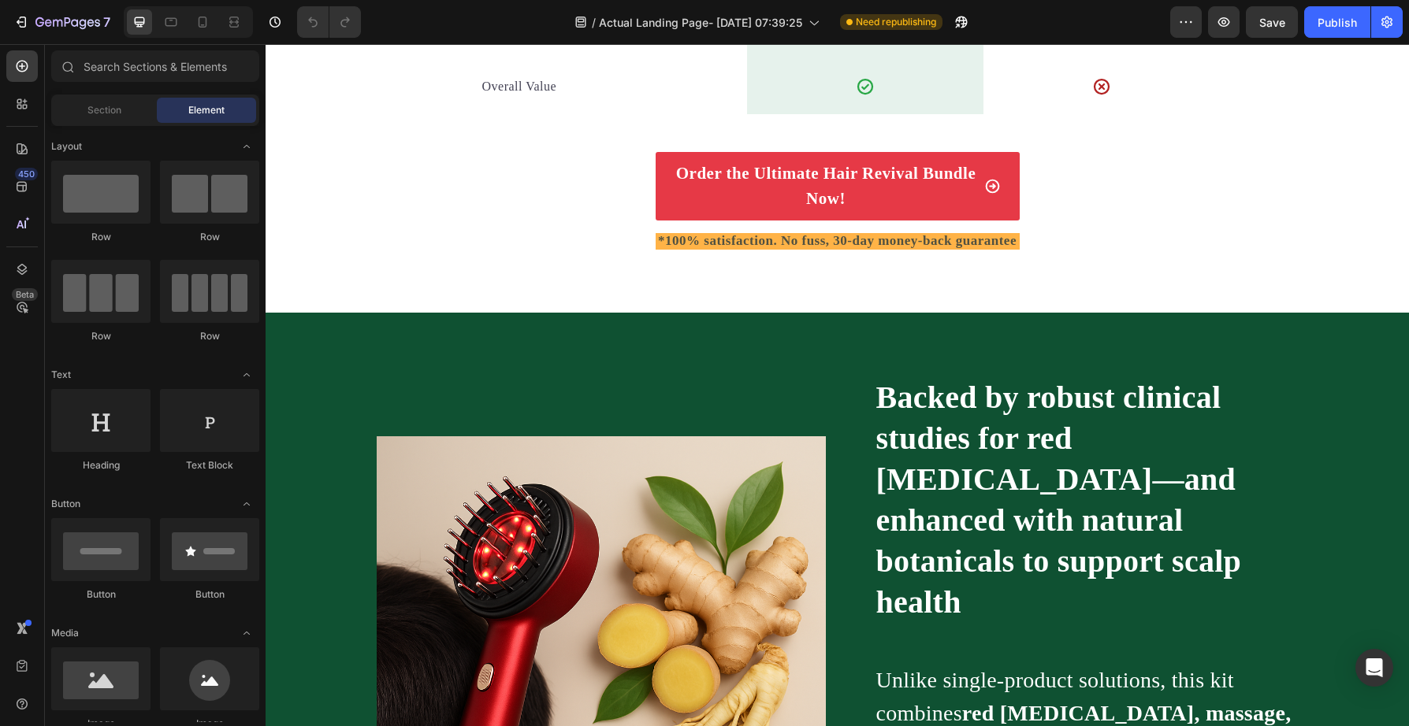
scroll to position [5192, 0]
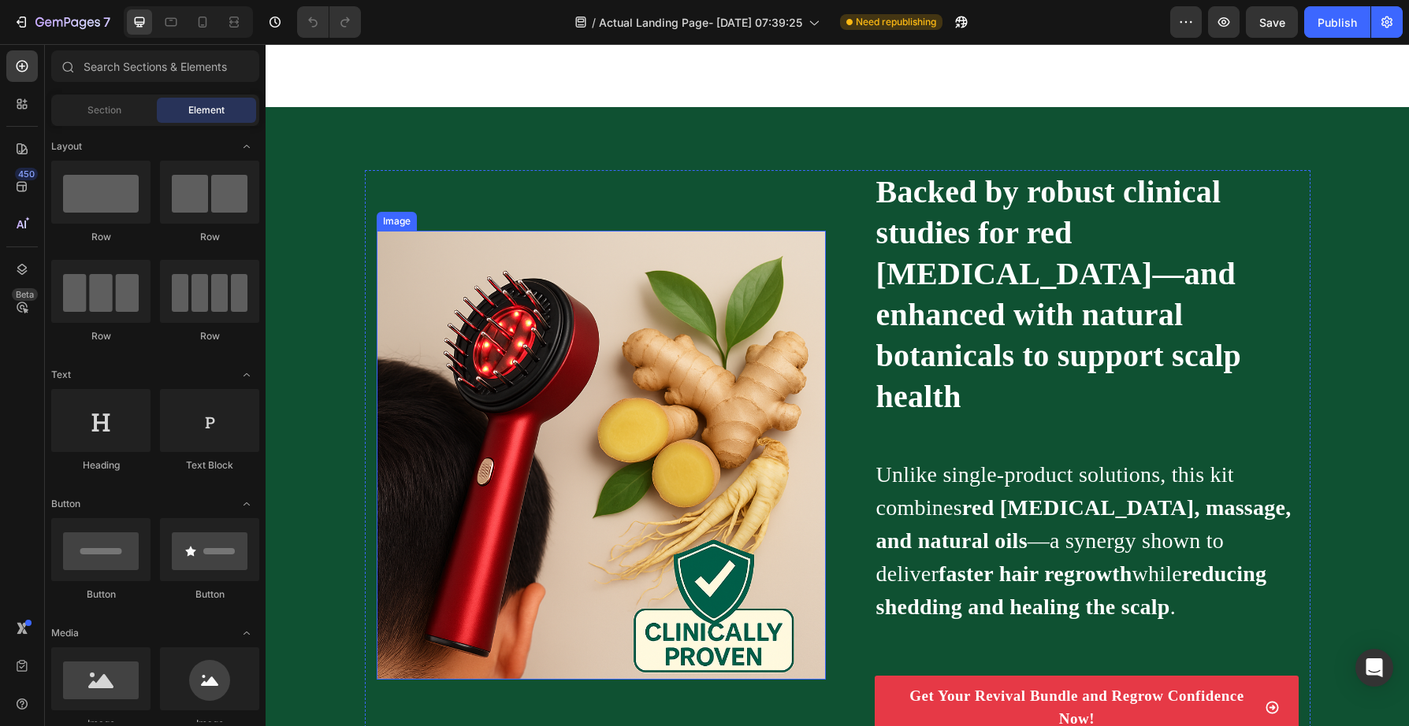
click at [486, 400] on img at bounding box center [601, 455] width 449 height 449
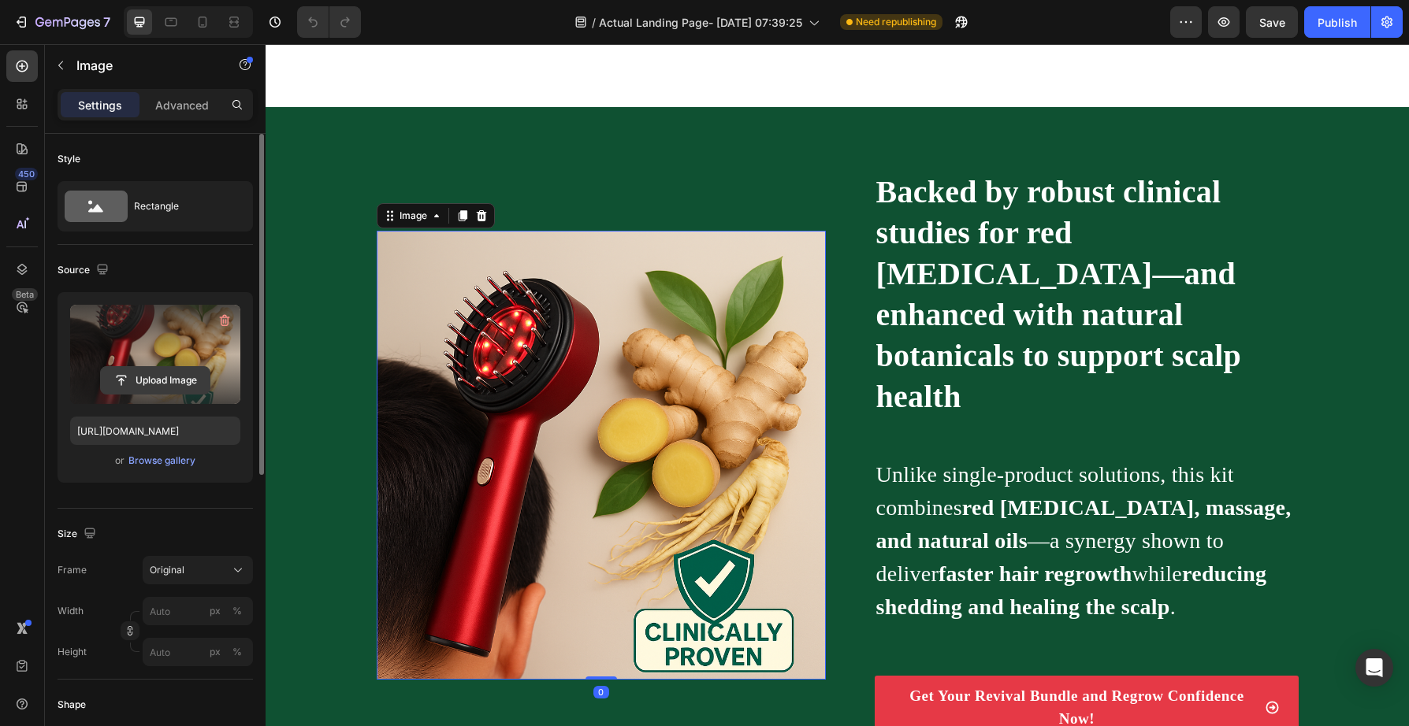
click at [136, 374] on input "file" at bounding box center [155, 380] width 109 height 27
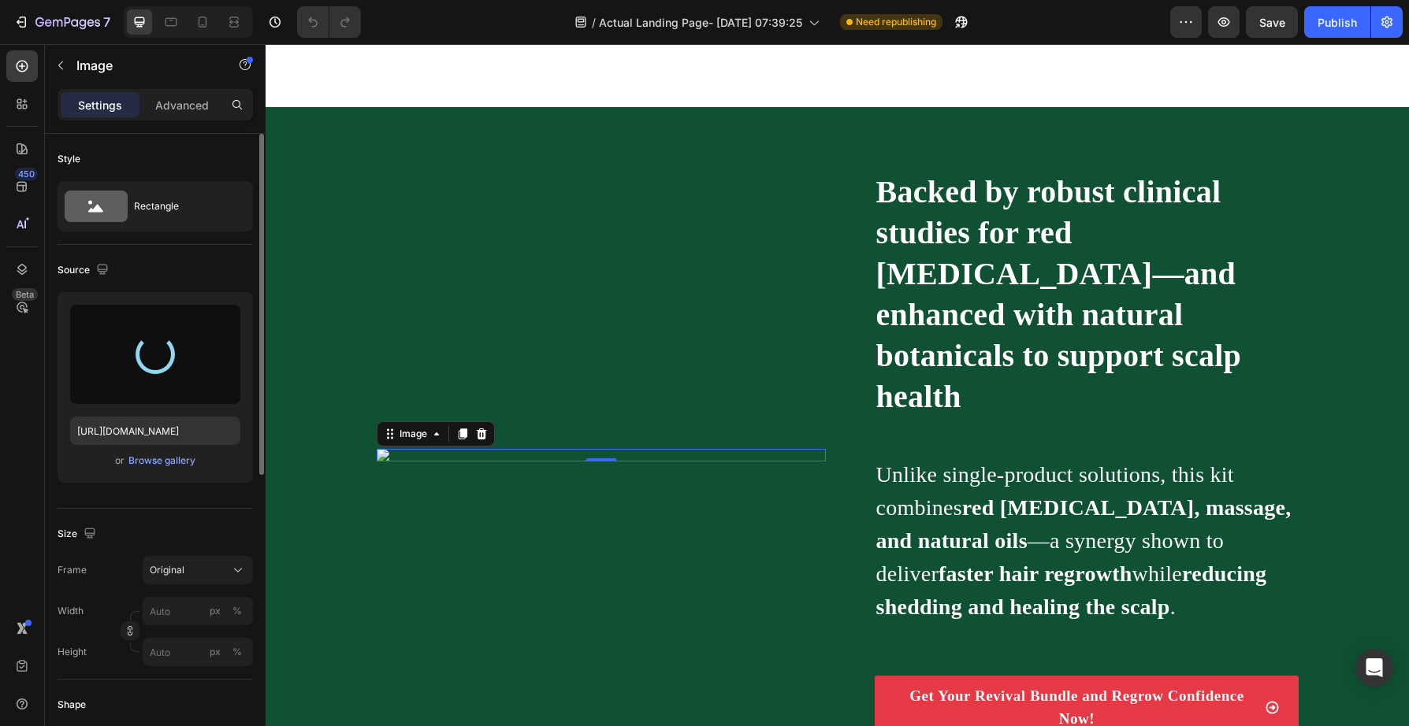
type input "[URL][DOMAIN_NAME]"
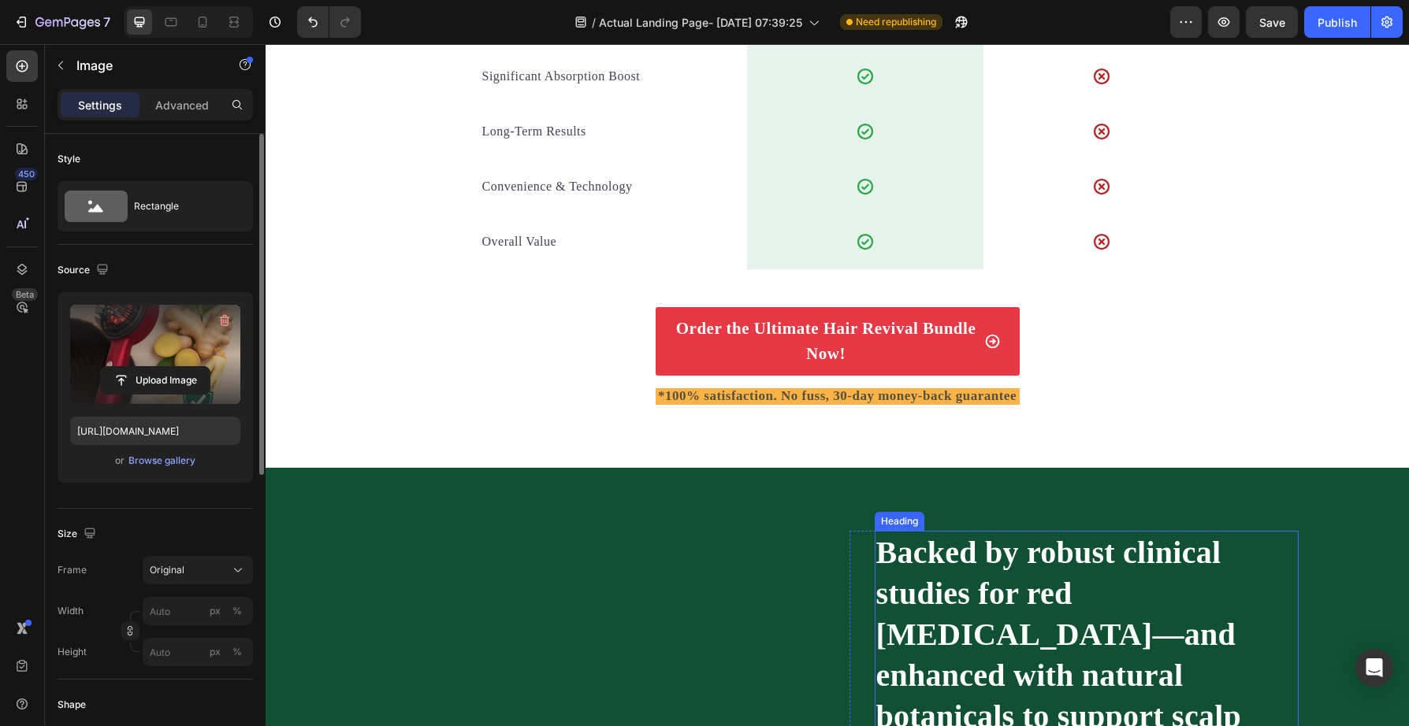
scroll to position [4681, 0]
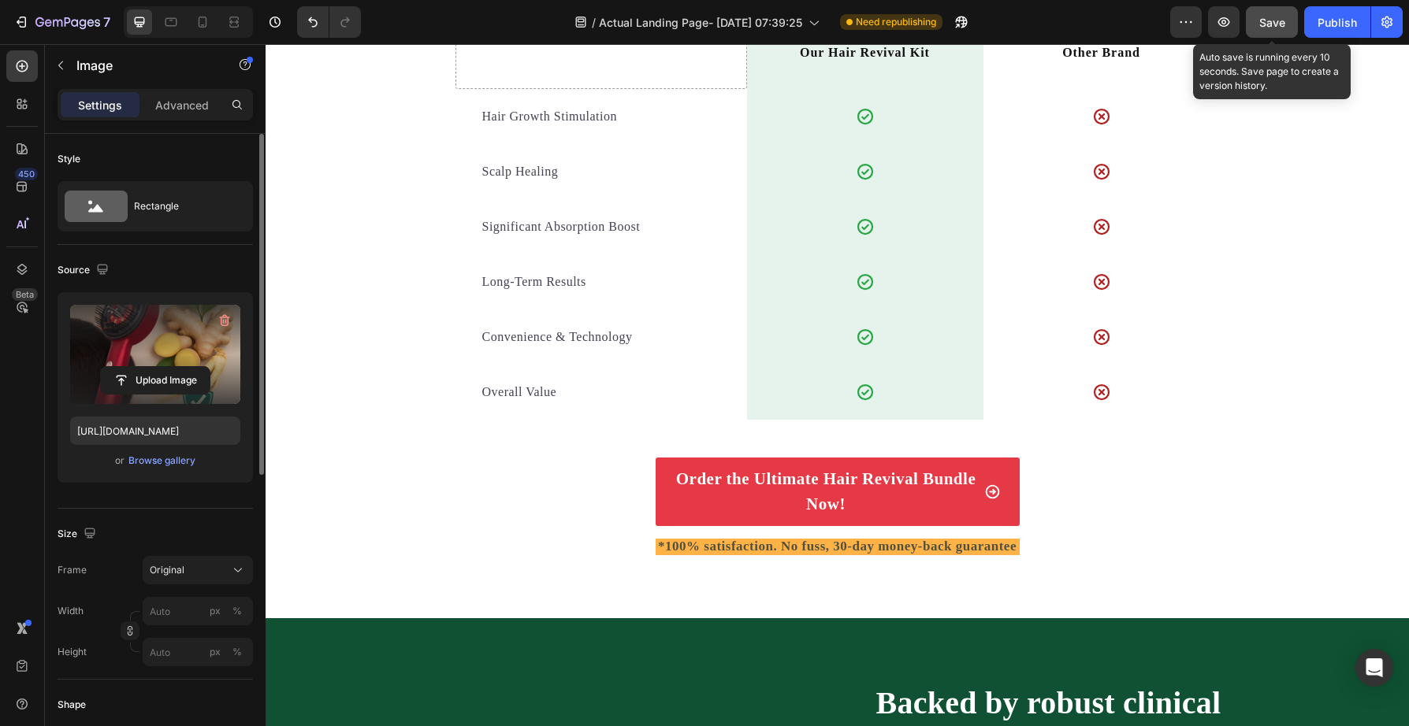
click at [1264, 26] on span "Save" at bounding box center [1272, 22] width 26 height 13
click at [1271, 24] on span "Save" at bounding box center [1272, 22] width 26 height 13
click at [1272, 20] on span "Save" at bounding box center [1272, 22] width 26 height 13
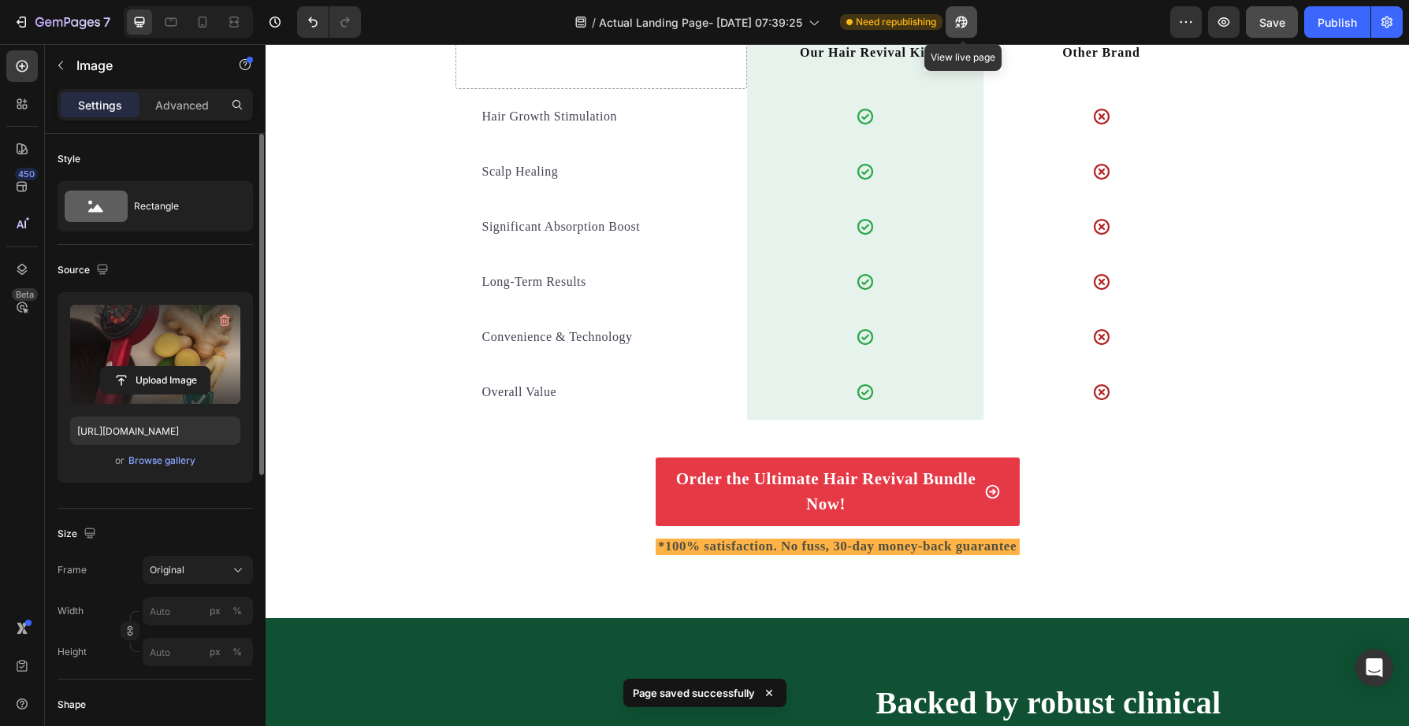
click at [958, 23] on icon "button" at bounding box center [961, 22] width 16 height 16
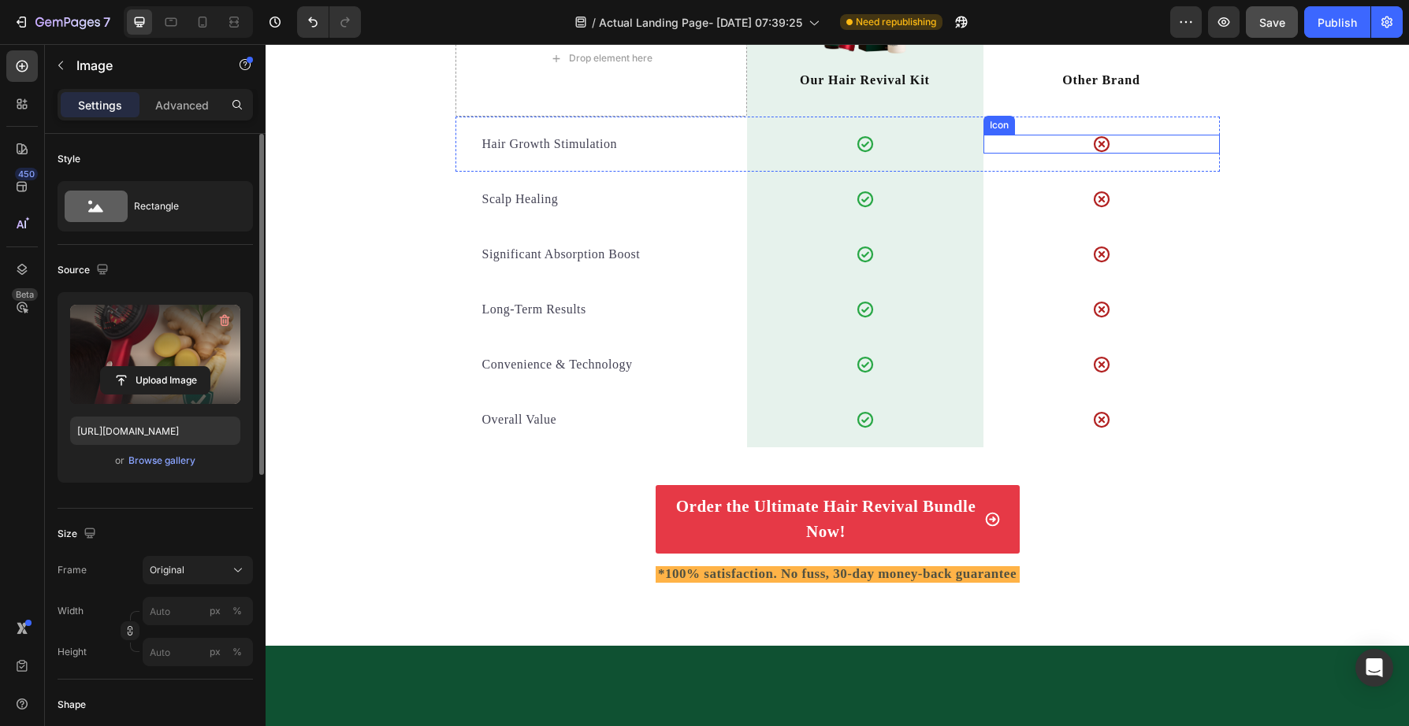
scroll to position [4321, 0]
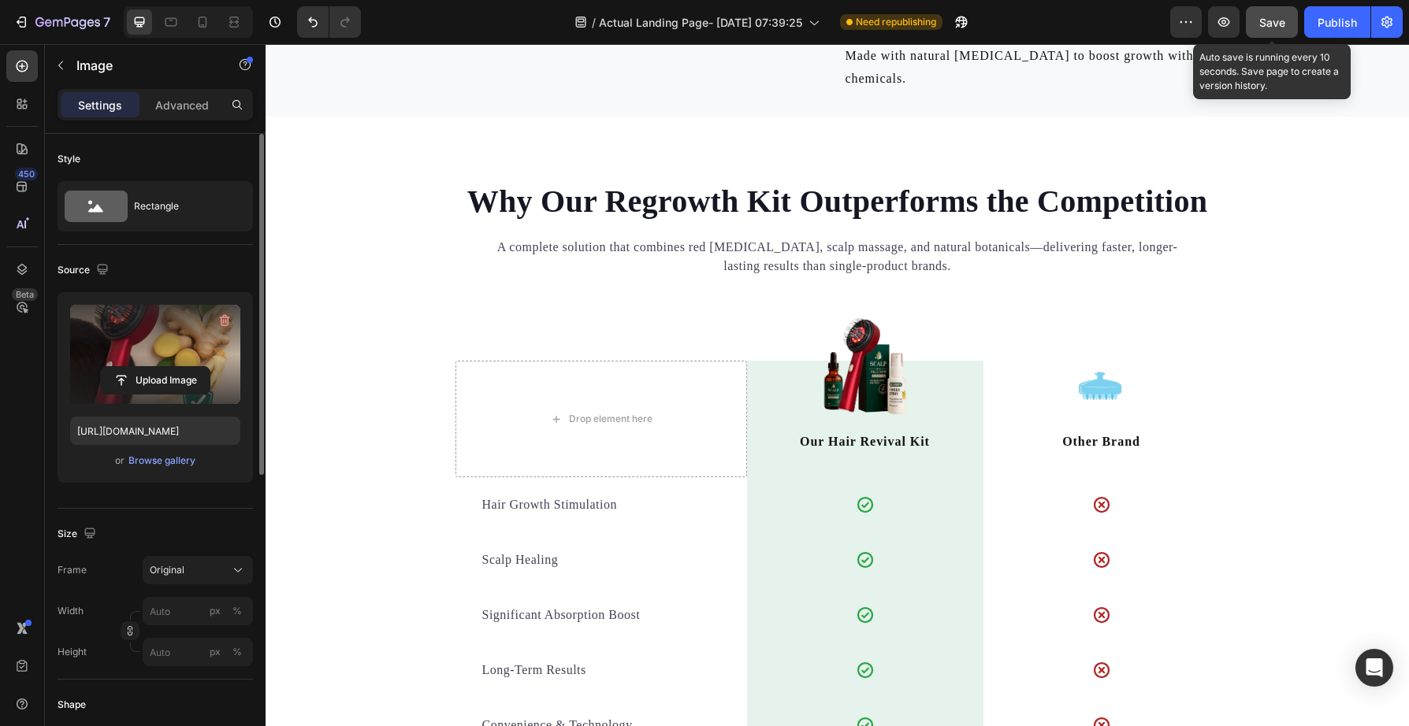
click at [1272, 19] on span "Save" at bounding box center [1272, 22] width 26 height 13
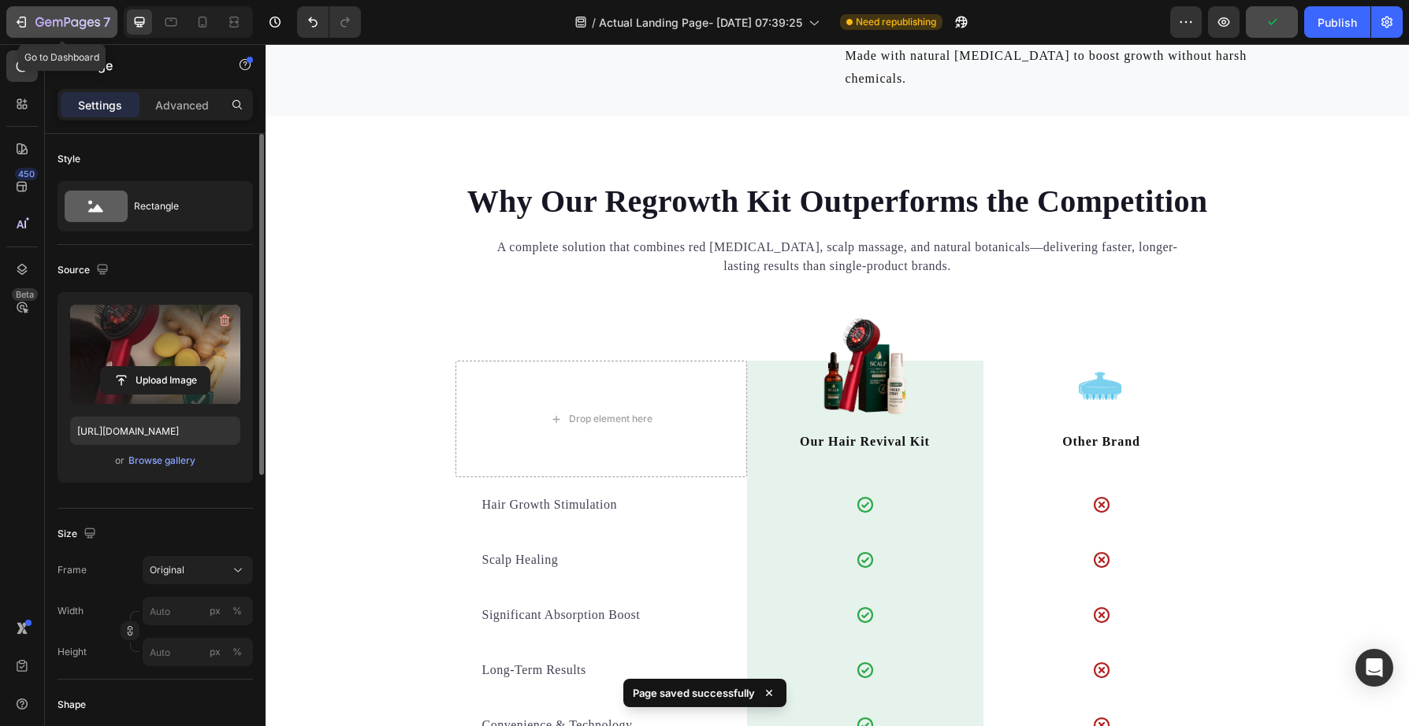
click at [20, 17] on icon "button" at bounding box center [23, 22] width 7 height 11
